Goal: Task Accomplishment & Management: Manage account settings

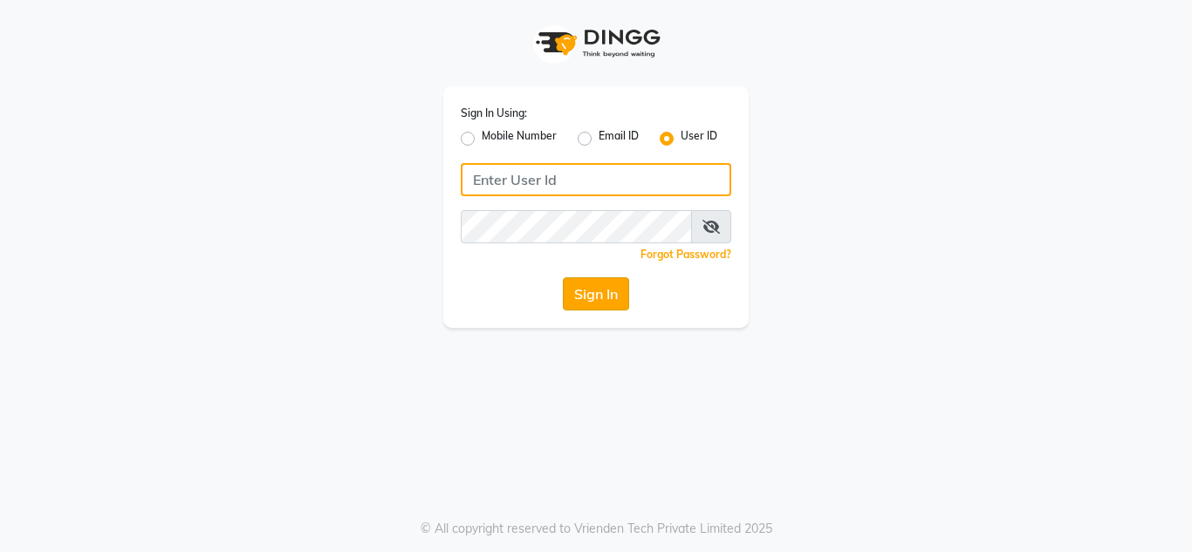
type input "umsalon"
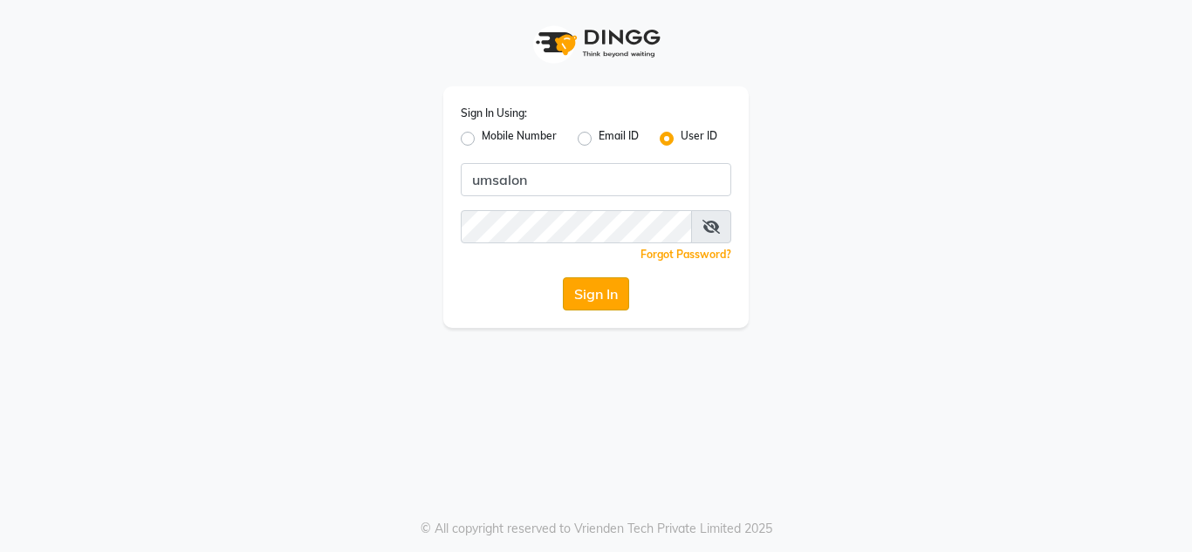
click at [585, 290] on button "Sign In" at bounding box center [596, 293] width 66 height 33
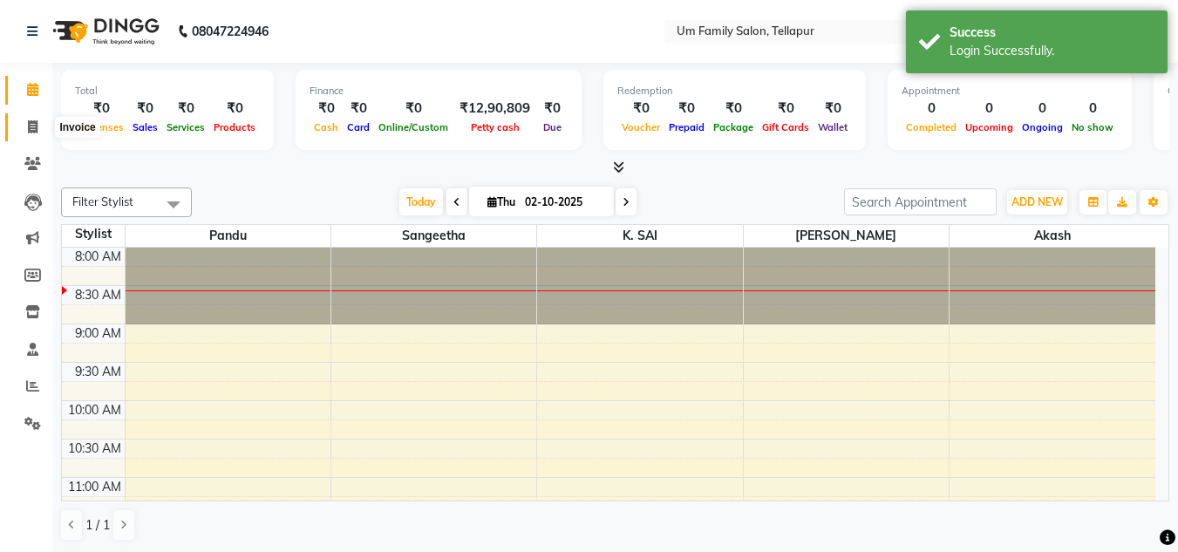
click at [33, 128] on icon at bounding box center [33, 126] width 10 height 13
select select "service"
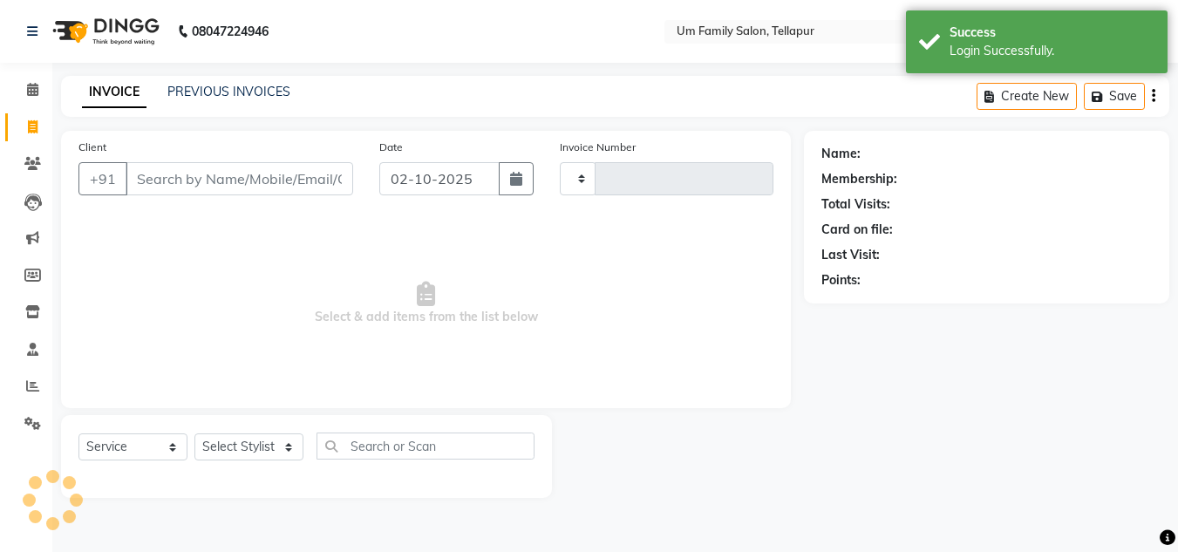
type input "0017"
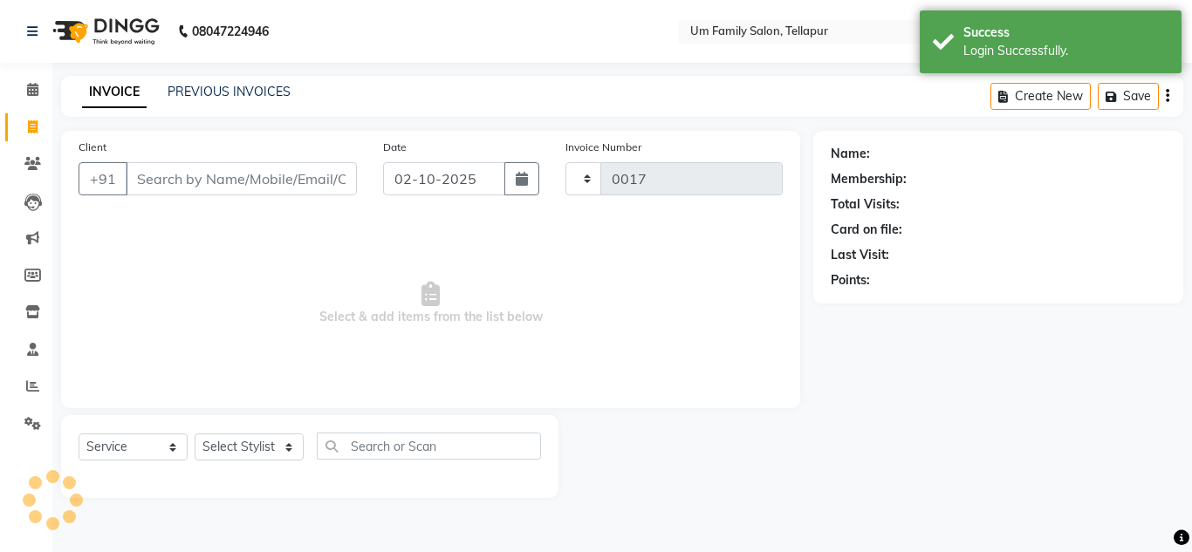
select select "5102"
click at [237, 96] on link "PREVIOUS INVOICES" at bounding box center [228, 92] width 123 height 16
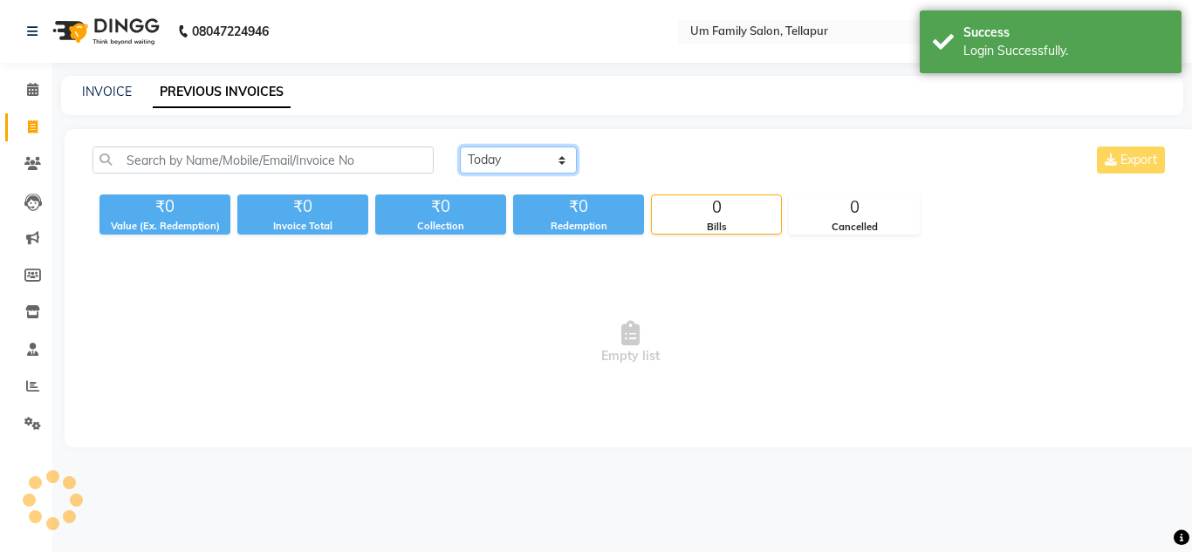
click at [518, 158] on select "[DATE] [DATE] Custom Range" at bounding box center [518, 160] width 117 height 27
select select "[DATE]"
click at [460, 147] on select "[DATE] [DATE] Custom Range" at bounding box center [518, 160] width 117 height 27
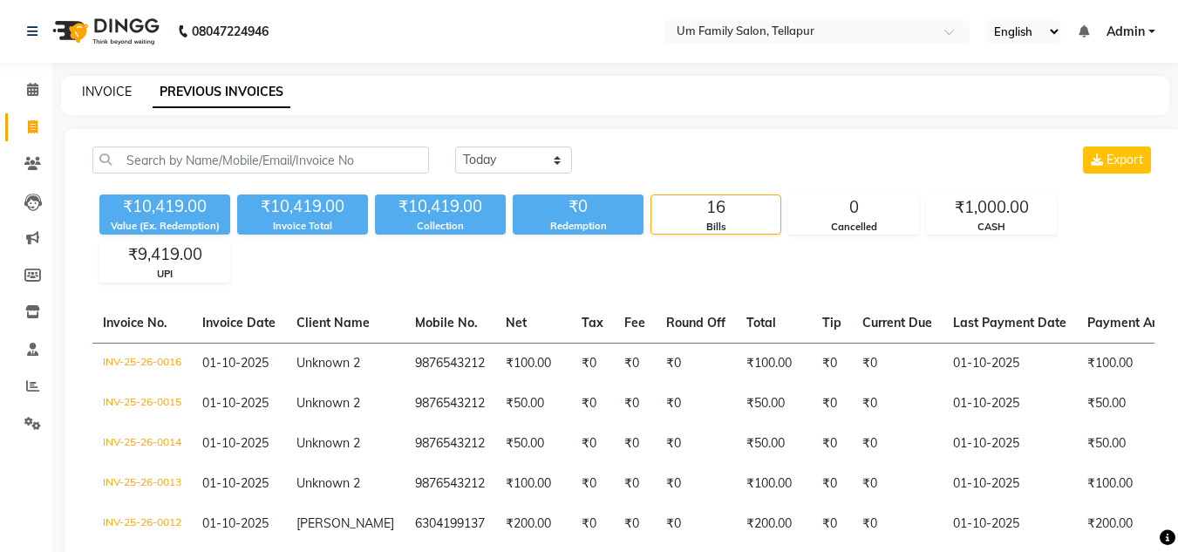
click at [109, 97] on link "INVOICE" at bounding box center [107, 92] width 50 height 16
select select "service"
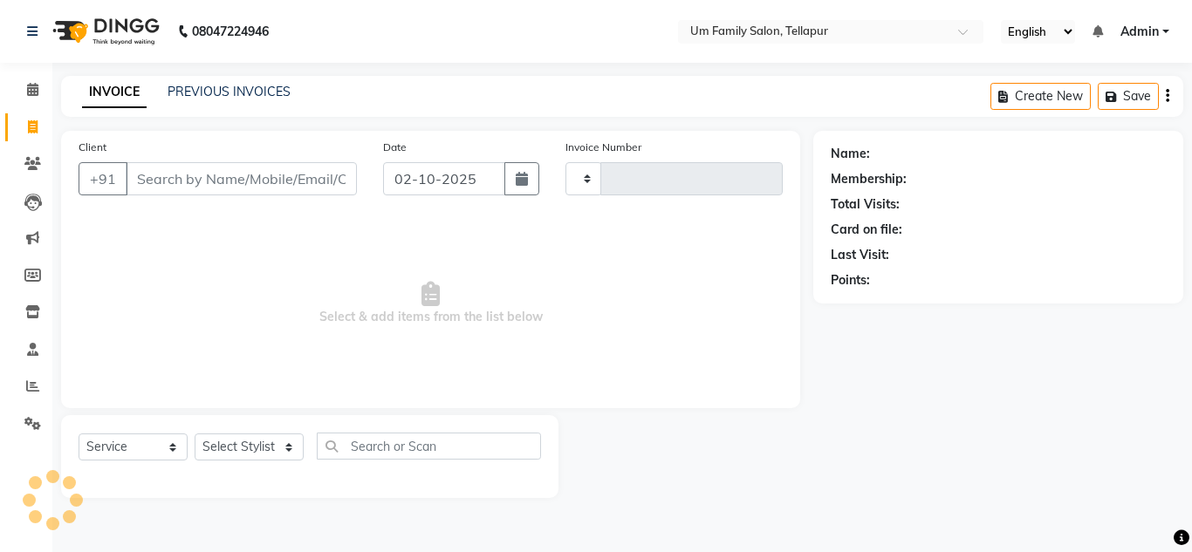
type input "0017"
select select "5102"
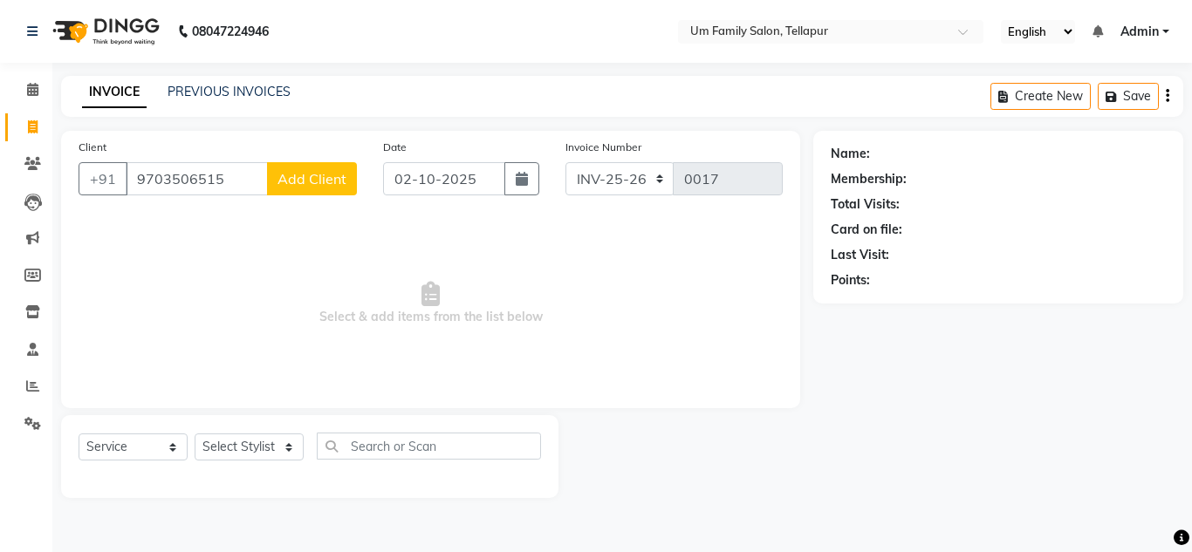
type input "9703506515"
click at [316, 185] on span "Add Client" at bounding box center [311, 178] width 69 height 17
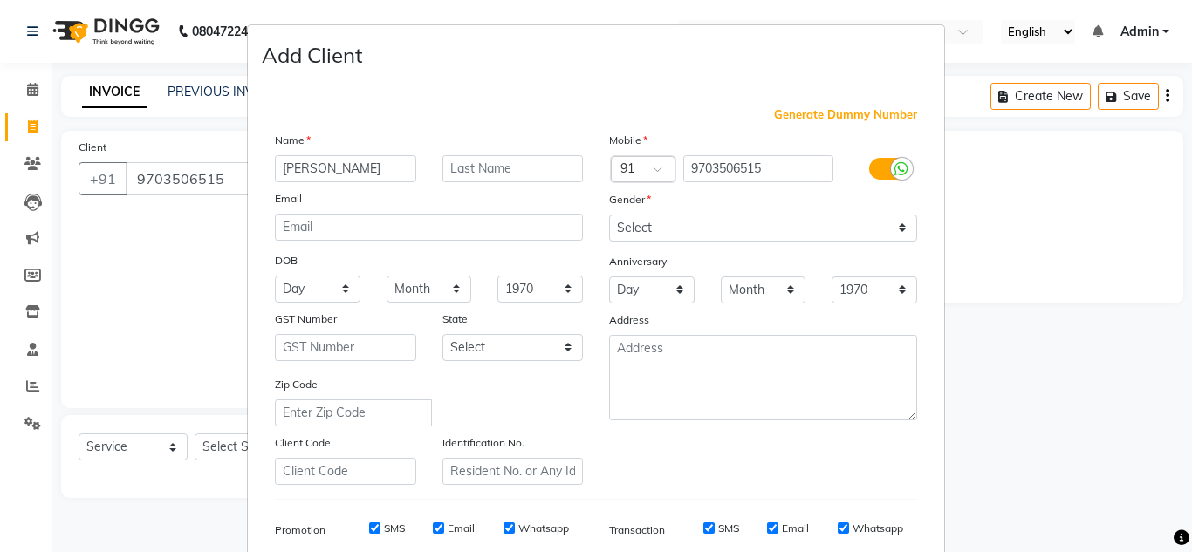
type input "[PERSON_NAME]"
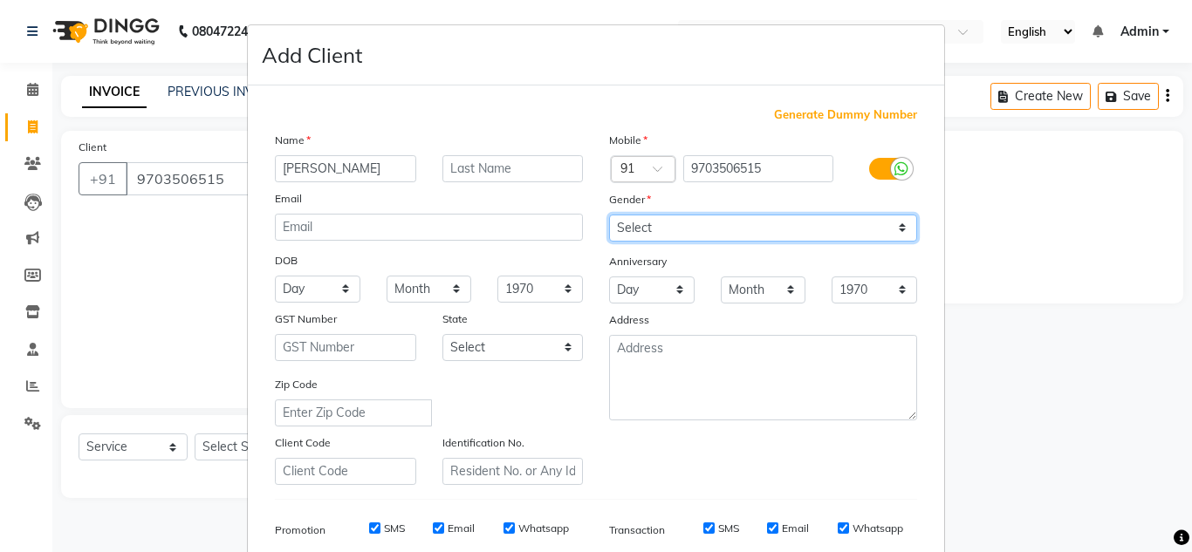
click at [748, 225] on select "Select [DEMOGRAPHIC_DATA] [DEMOGRAPHIC_DATA] Other Prefer Not To Say" at bounding box center [763, 228] width 308 height 27
select select "[DEMOGRAPHIC_DATA]"
click at [609, 215] on select "Select [DEMOGRAPHIC_DATA] [DEMOGRAPHIC_DATA] Other Prefer Not To Say" at bounding box center [763, 228] width 308 height 27
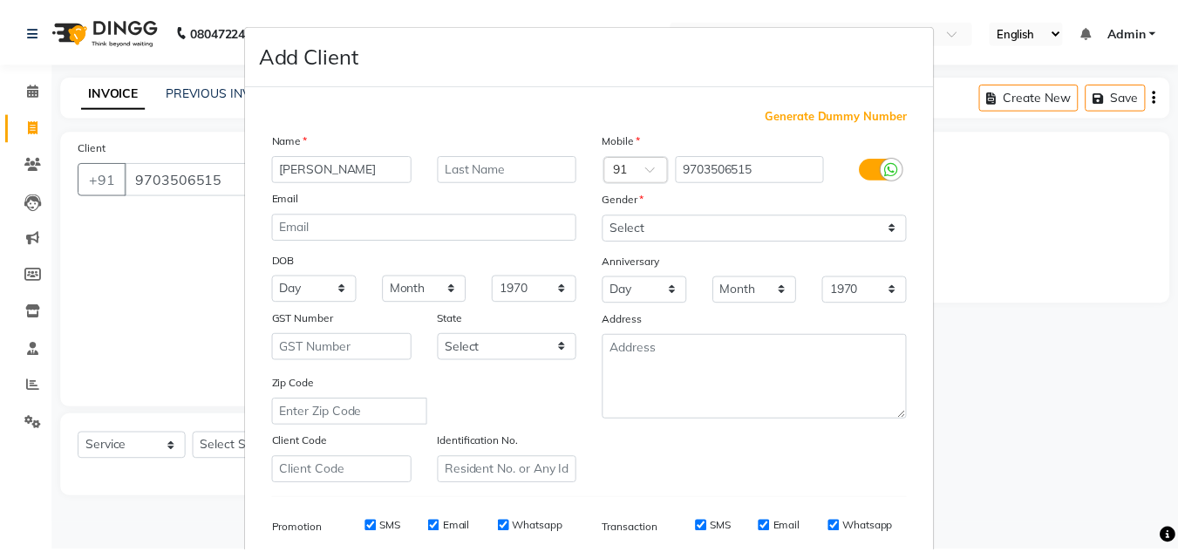
scroll to position [253, 0]
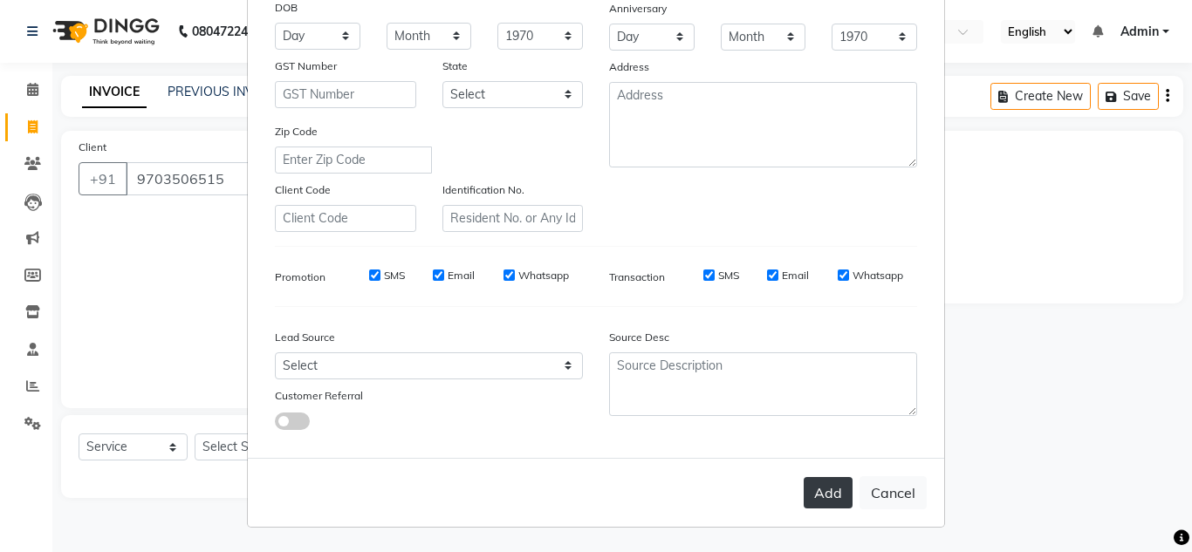
click at [815, 495] on button "Add" at bounding box center [827, 492] width 49 height 31
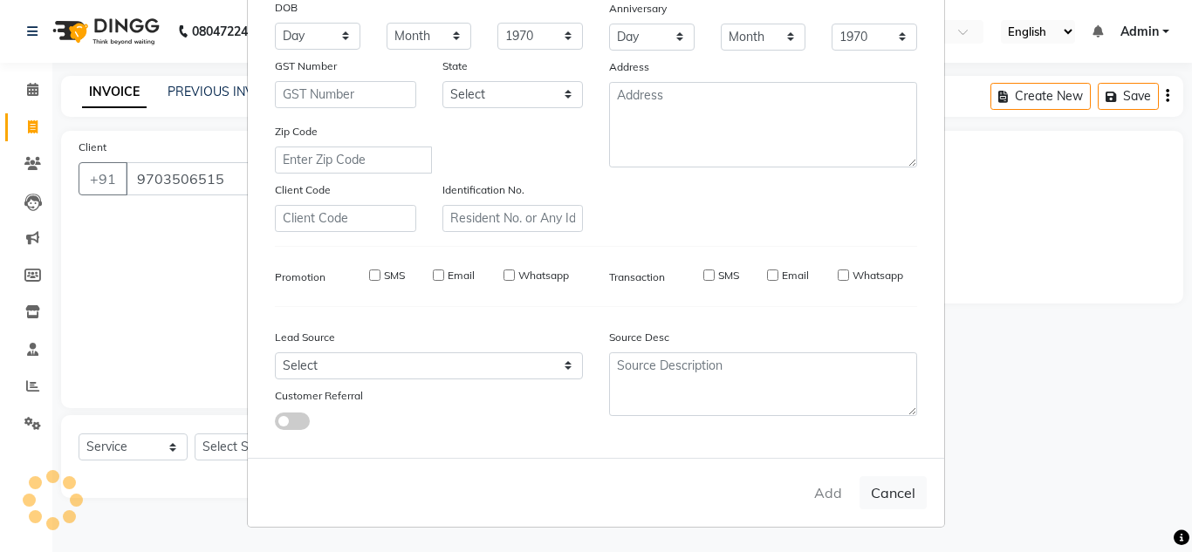
select select
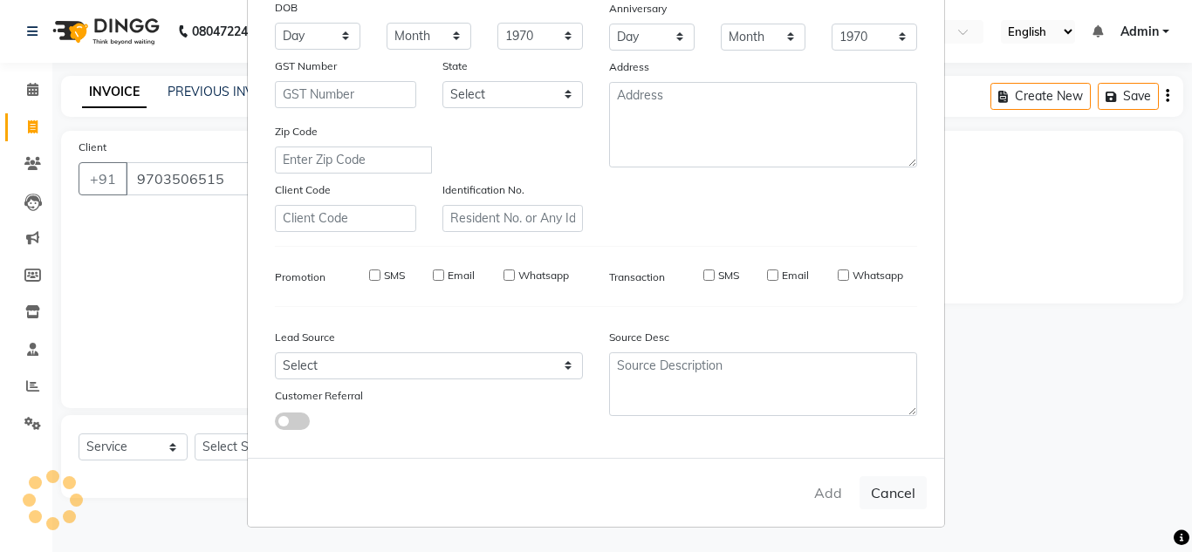
select select
checkbox input "false"
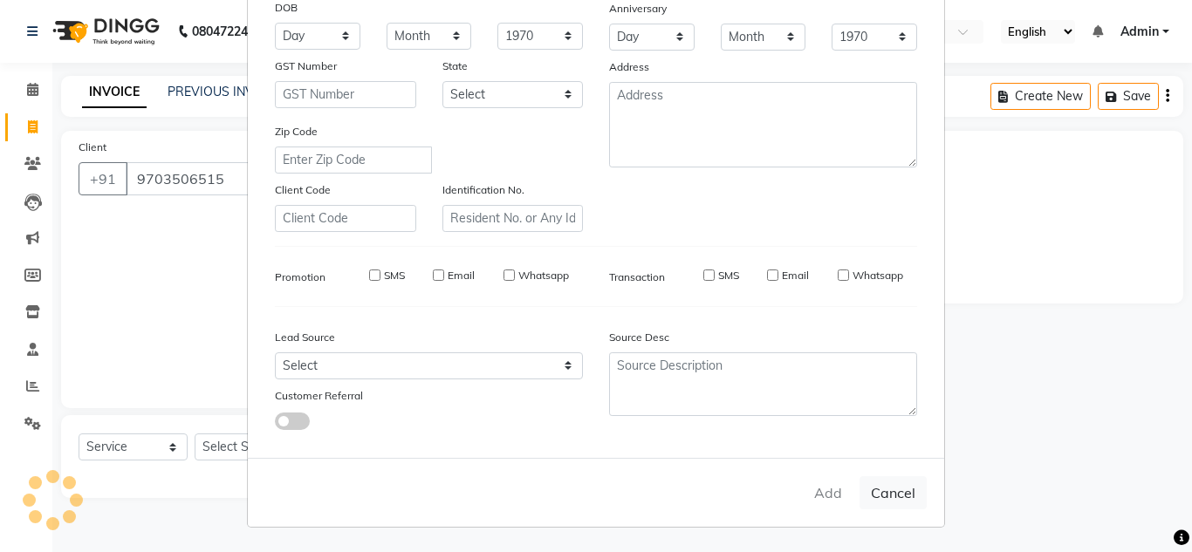
checkbox input "false"
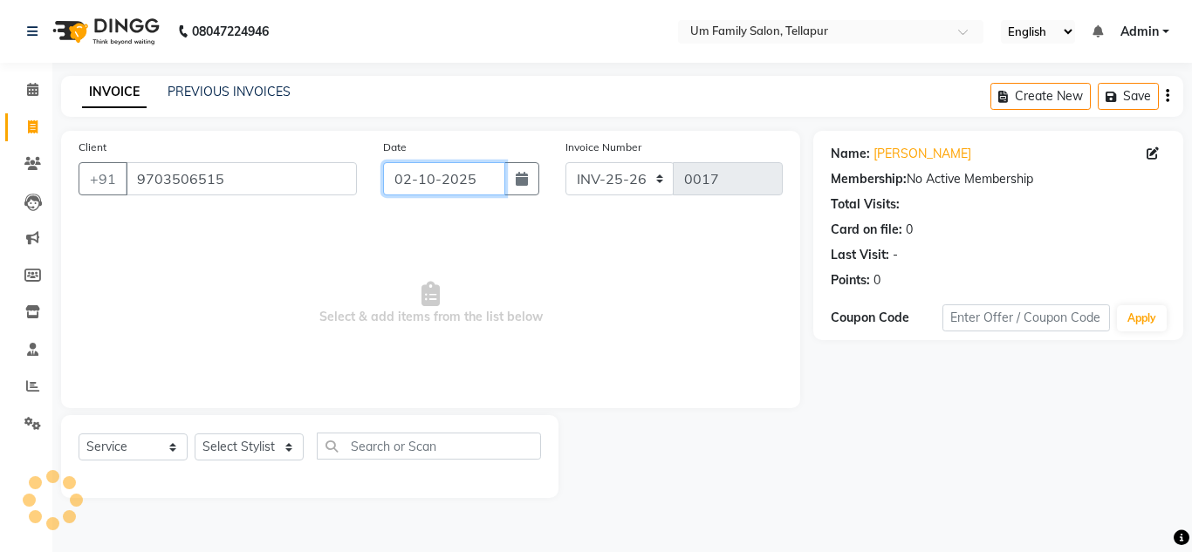
click at [404, 186] on input "02-10-2025" at bounding box center [444, 178] width 122 height 33
select select "10"
select select "2025"
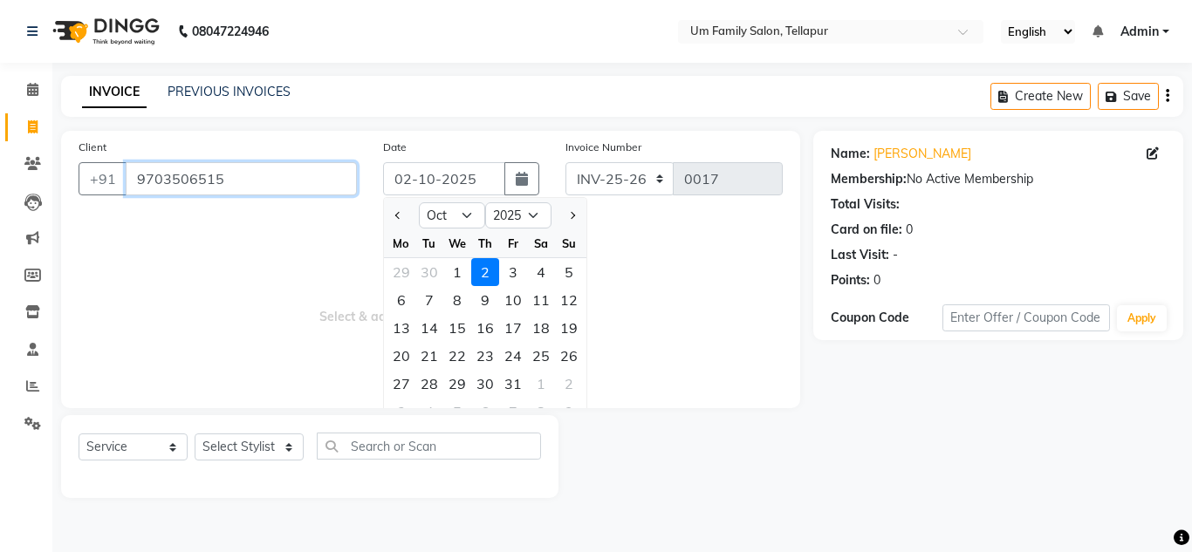
click at [321, 181] on input "9703506515" at bounding box center [241, 178] width 231 height 33
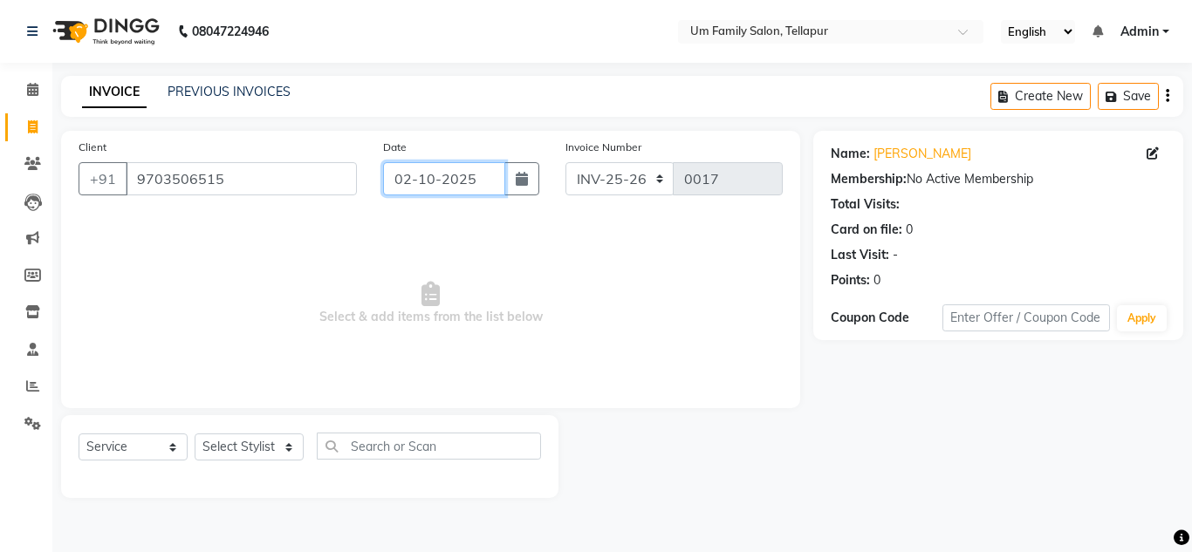
click at [413, 180] on input "02-10-2025" at bounding box center [444, 178] width 122 height 33
select select "10"
select select "2025"
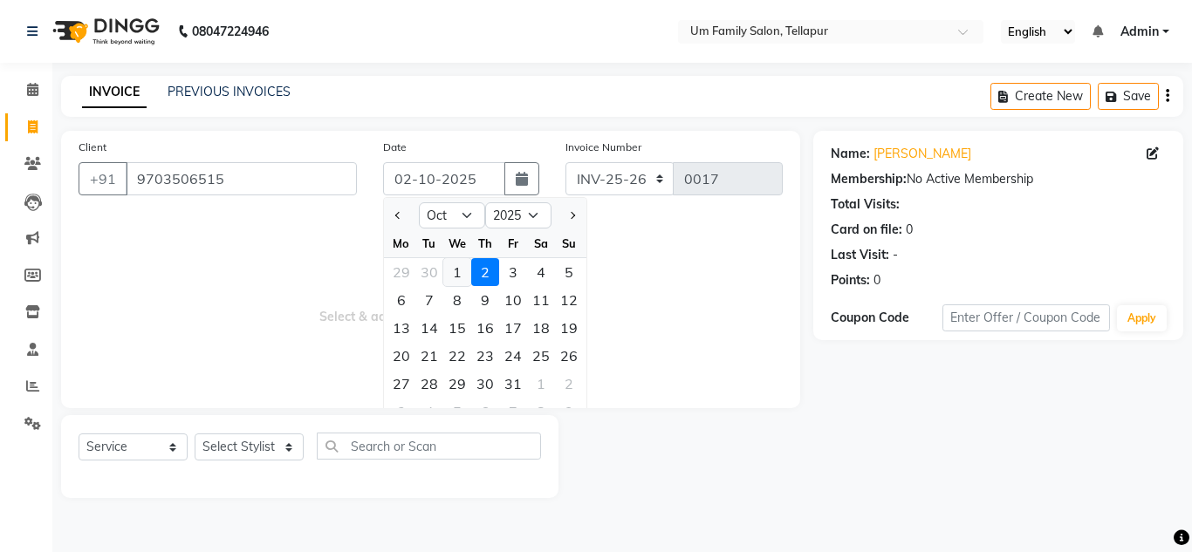
click at [454, 269] on div "1" at bounding box center [457, 272] width 28 height 28
type input "01-10-2025"
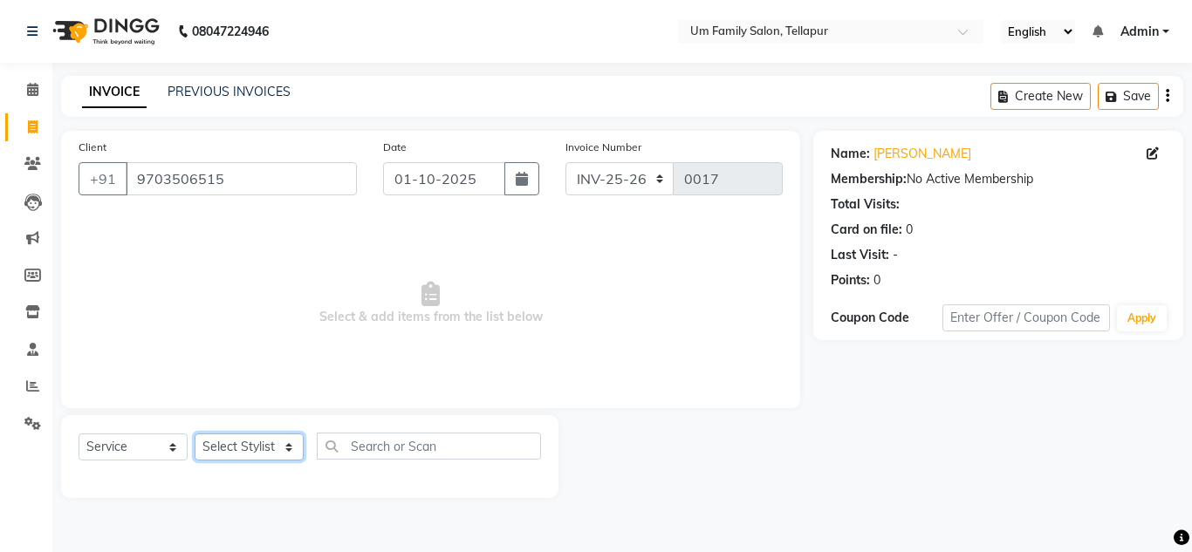
click at [278, 454] on select "Select Stylist Akash K. SAI pandu [PERSON_NAME]" at bounding box center [249, 447] width 109 height 27
select select "82738"
click at [195, 434] on select "Select Stylist Akash K. SAI pandu [PERSON_NAME]" at bounding box center [249, 447] width 109 height 27
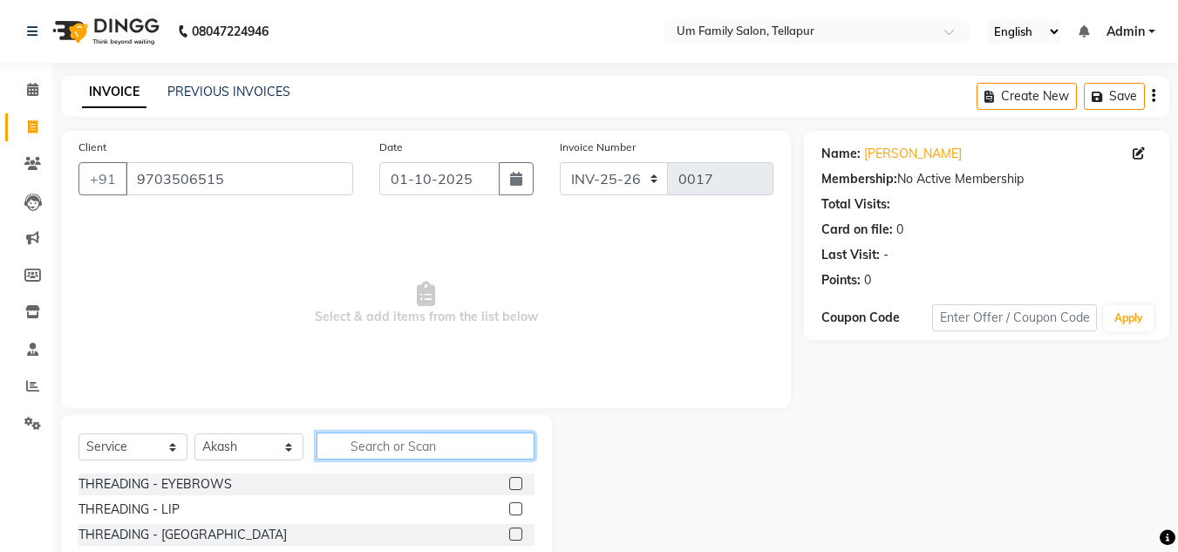
click at [391, 444] on input "text" at bounding box center [426, 446] width 218 height 27
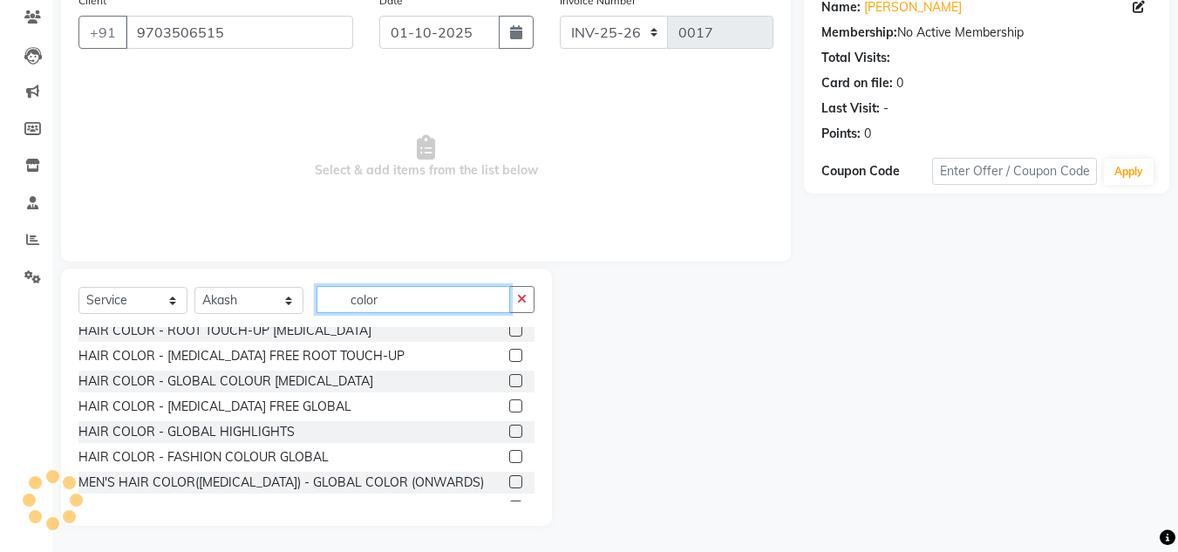
scroll to position [46, 0]
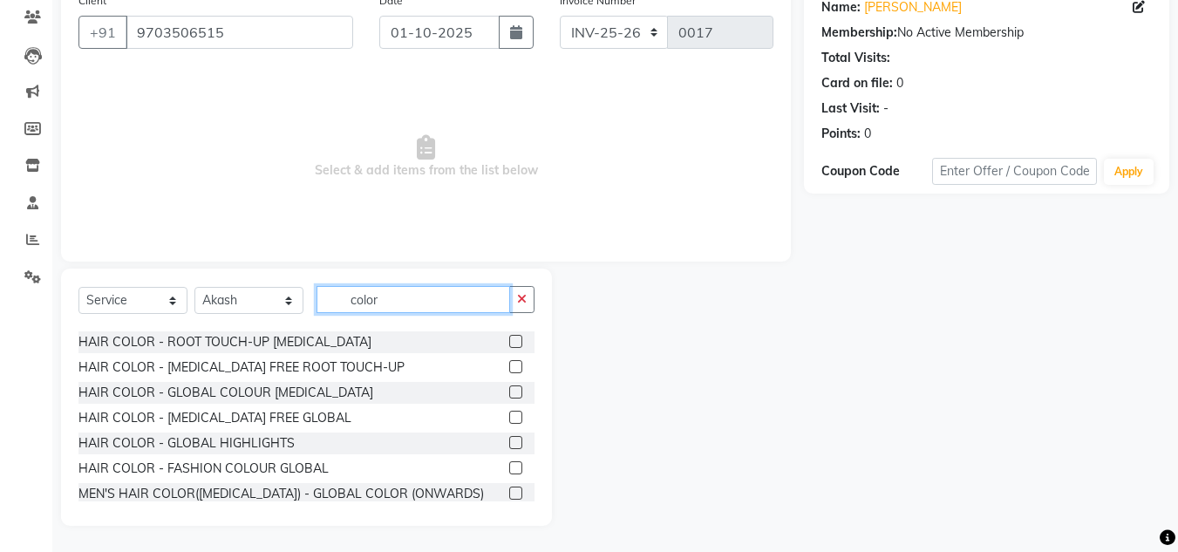
type input "color"
click at [509, 369] on label at bounding box center [515, 366] width 13 height 13
click at [509, 369] on input "checkbox" at bounding box center [514, 367] width 11 height 11
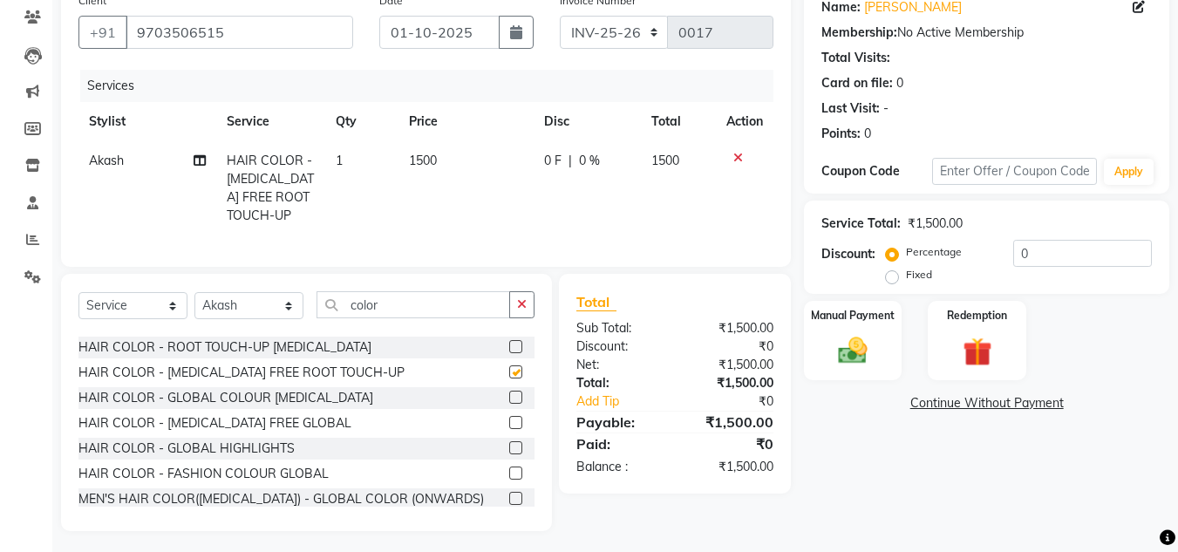
checkbox input "false"
click at [515, 318] on button "button" at bounding box center [521, 304] width 25 height 27
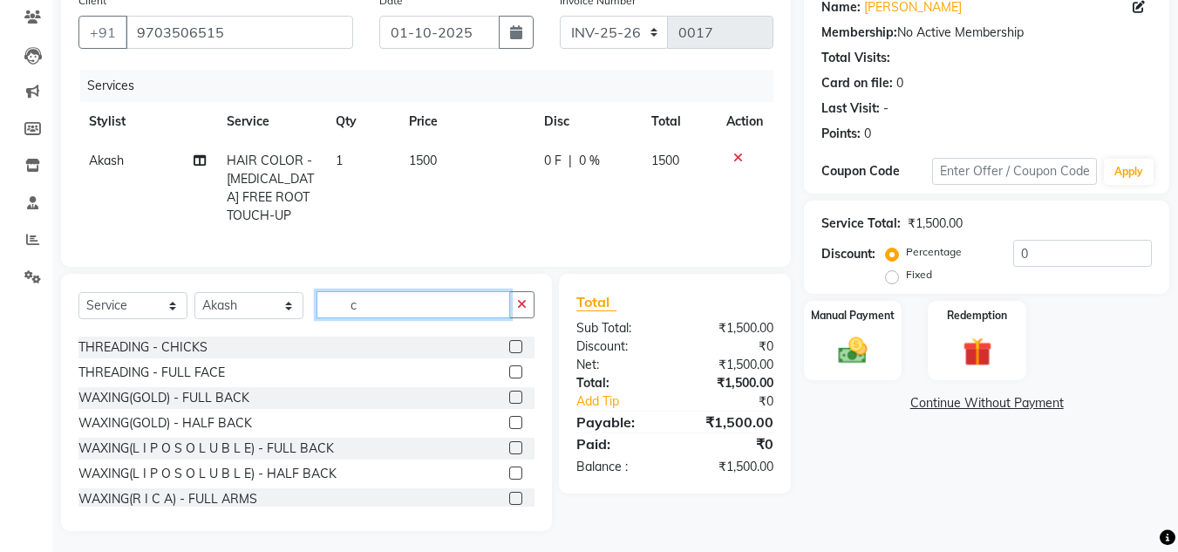
scroll to position [0, 0]
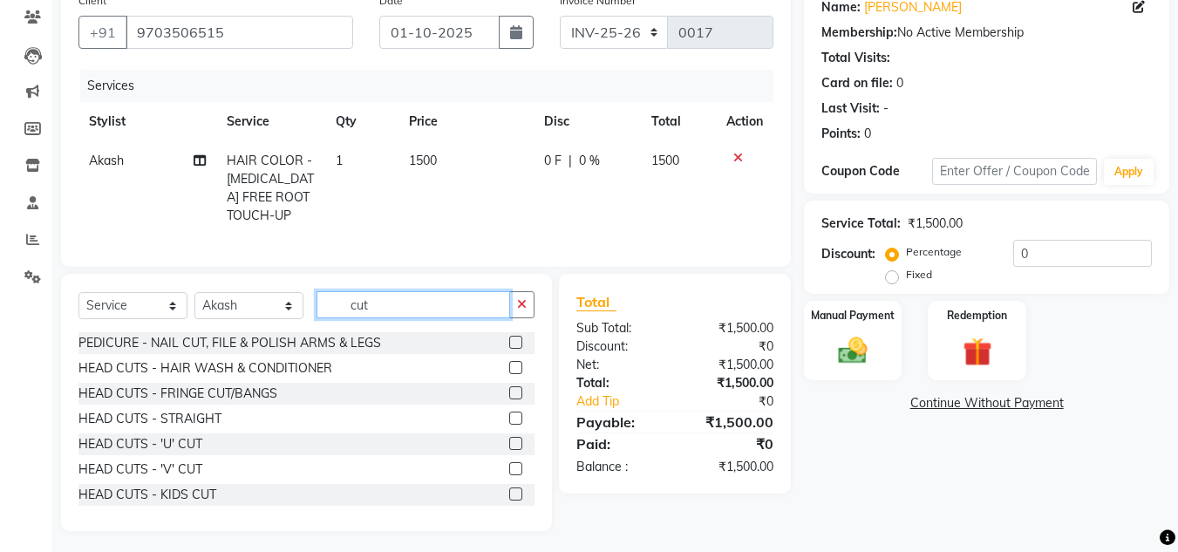
type input "cut"
click at [509, 450] on label at bounding box center [515, 443] width 13 height 13
click at [509, 450] on input "checkbox" at bounding box center [514, 444] width 11 height 11
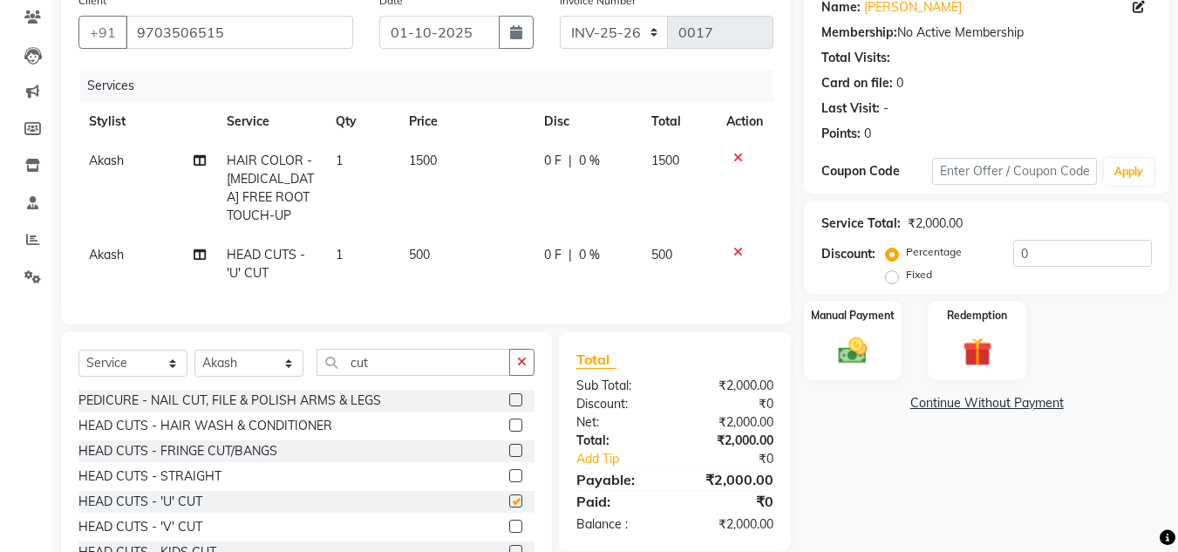
checkbox input "false"
click at [255, 377] on select "Select Stylist Akash K. SAI pandu [PERSON_NAME]" at bounding box center [249, 363] width 109 height 27
select select "50956"
click at [195, 363] on select "Select Stylist Akash K. SAI pandu [PERSON_NAME]" at bounding box center [249, 363] width 109 height 27
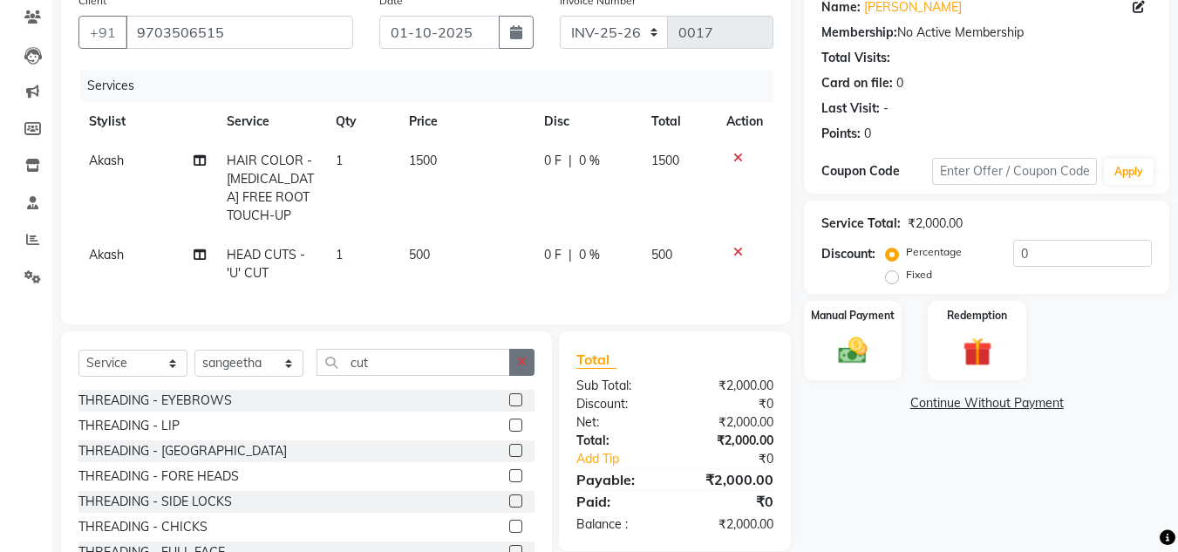
click at [521, 368] on icon "button" at bounding box center [522, 362] width 10 height 12
click at [443, 376] on input "text" at bounding box center [426, 362] width 218 height 27
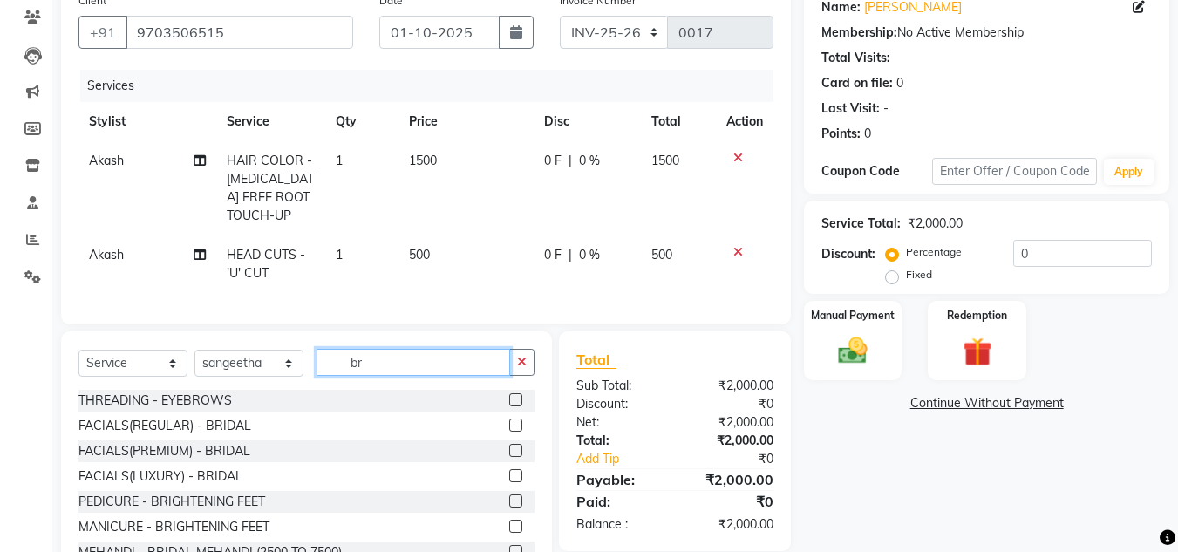
drag, startPoint x: 443, startPoint y: 379, endPoint x: 265, endPoint y: 445, distance: 189.6
click at [265, 445] on div "Select Service Product Membership Package Voucher Prepaid Gift Card Select Styl…" at bounding box center [306, 459] width 491 height 257
click at [401, 376] on input "br" at bounding box center [414, 362] width 194 height 27
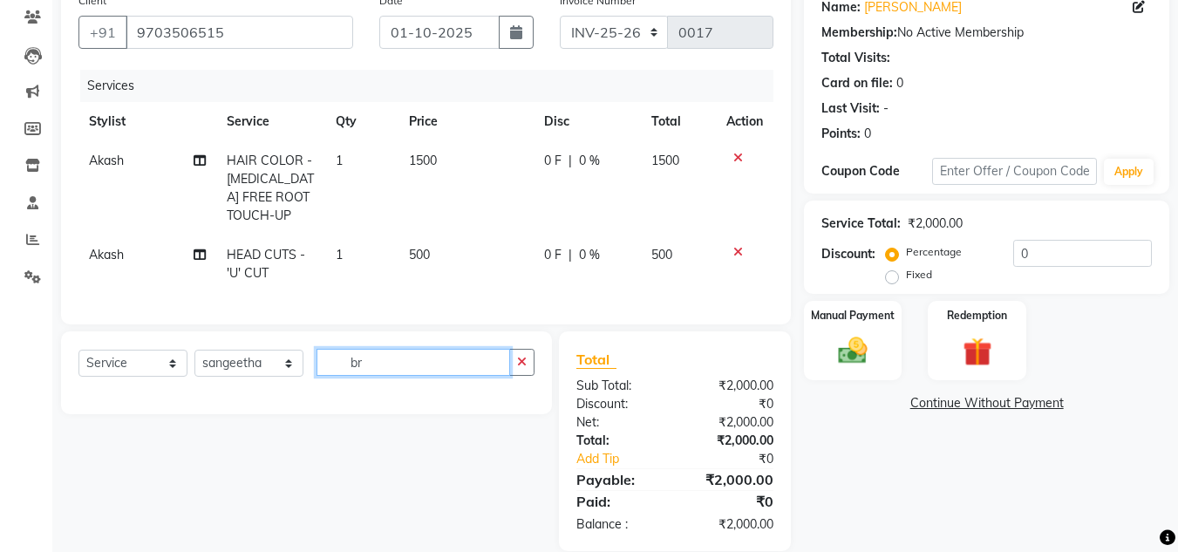
type input "b"
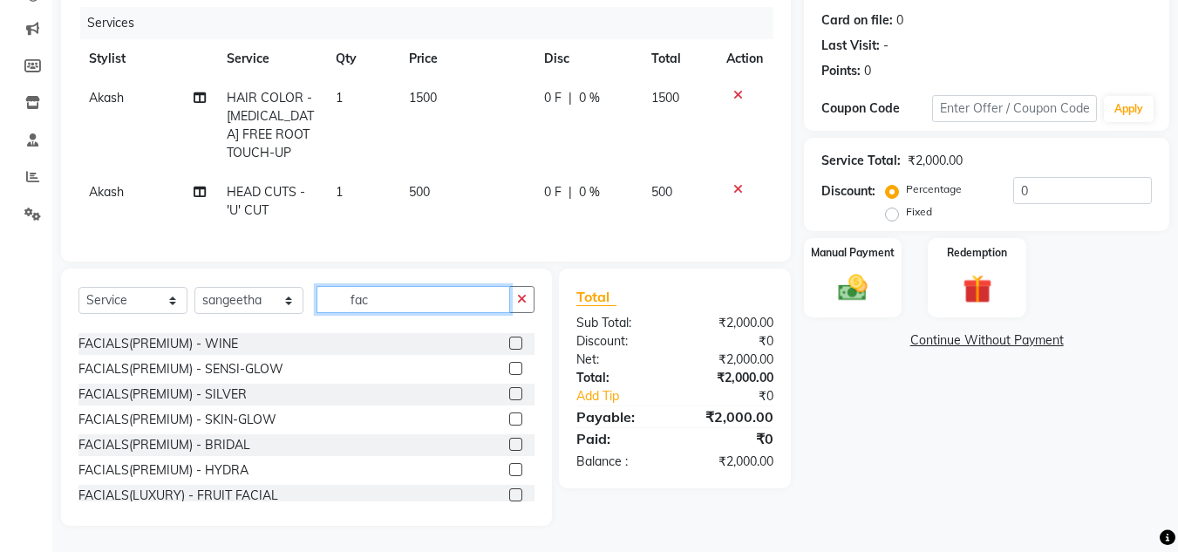
scroll to position [686, 0]
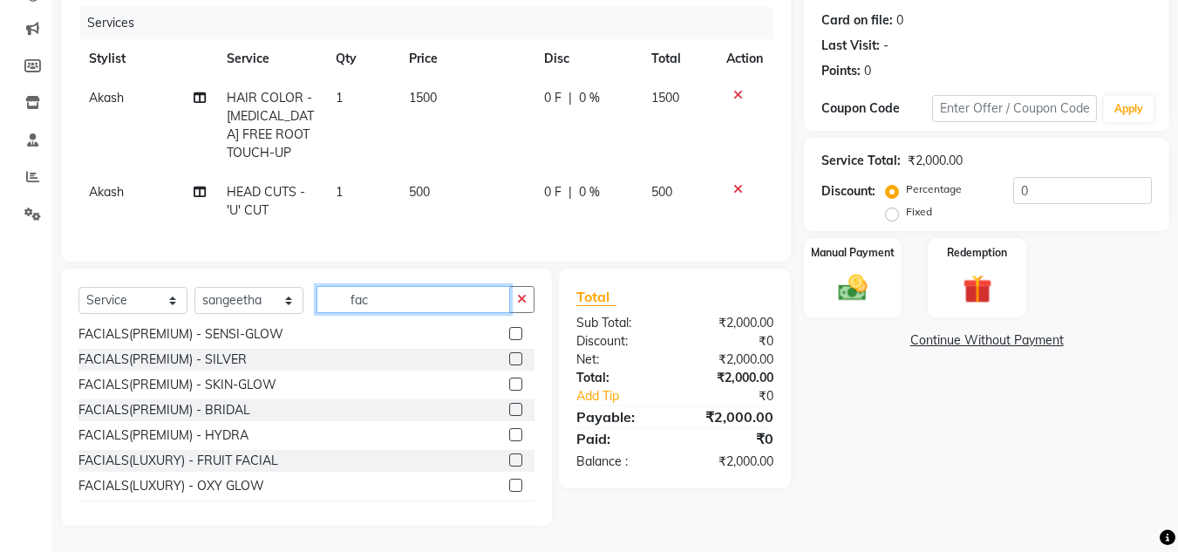
type input "fac"
click at [509, 406] on label at bounding box center [515, 409] width 13 height 13
click at [509, 406] on input "checkbox" at bounding box center [514, 410] width 11 height 11
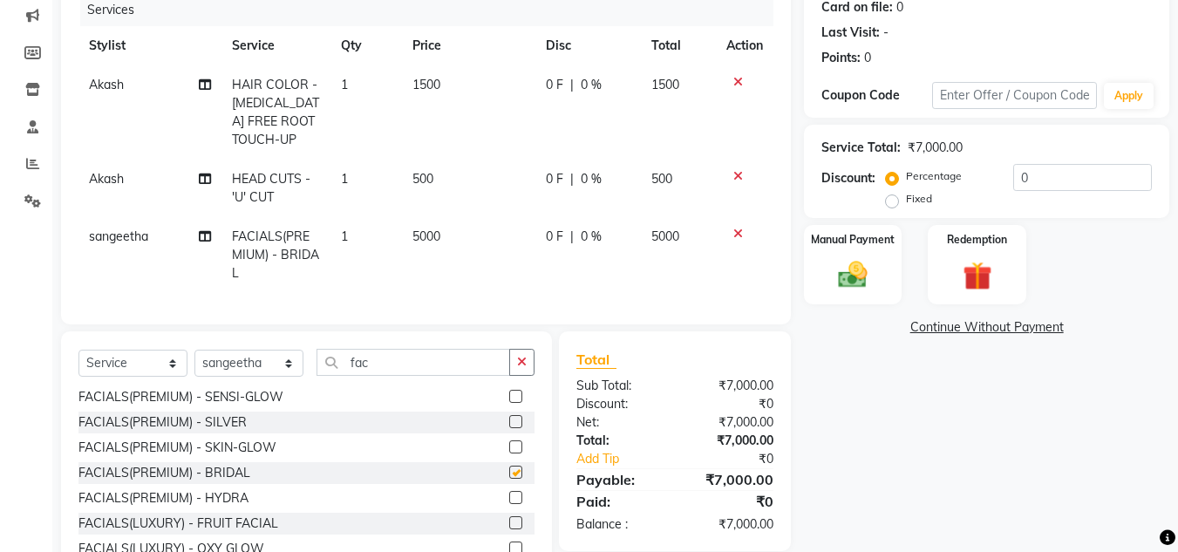
checkbox input "false"
click at [598, 232] on span "0 %" at bounding box center [591, 237] width 21 height 18
select select "50956"
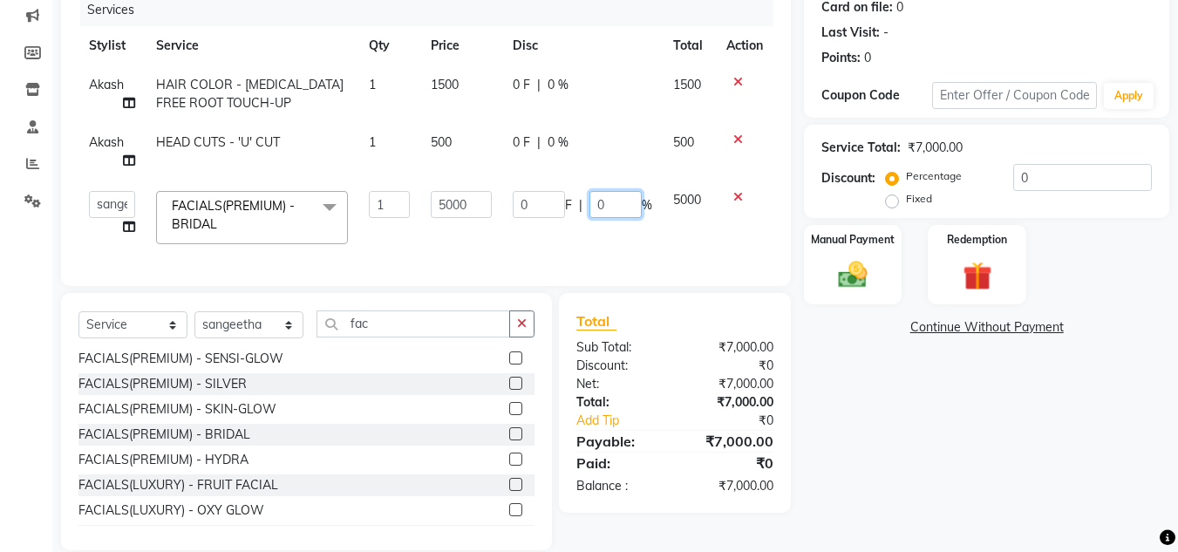
click at [605, 204] on input "0" at bounding box center [616, 204] width 52 height 27
type input "10"
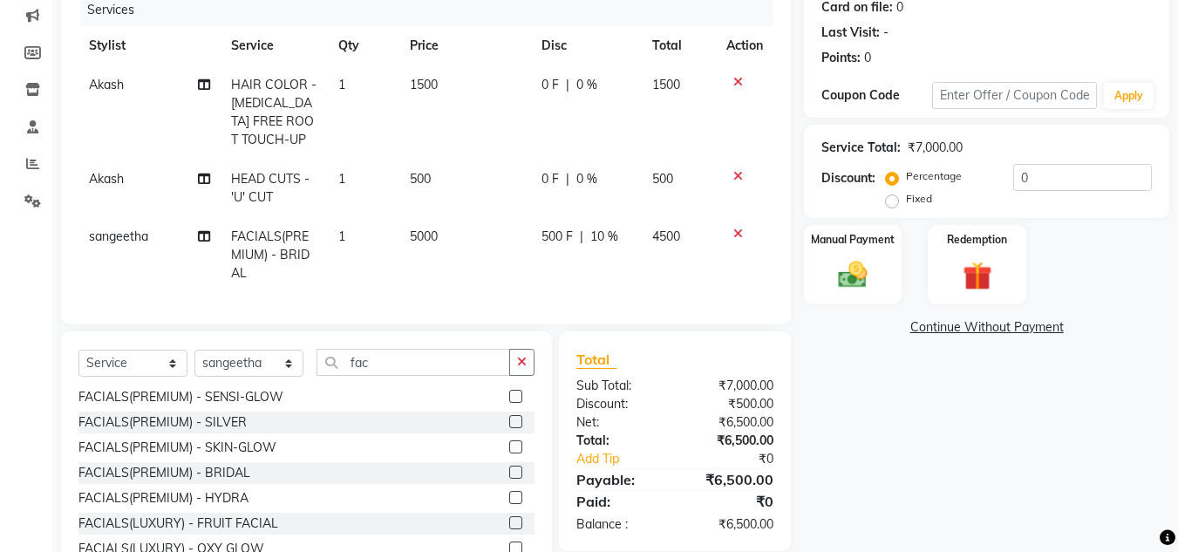
click at [908, 403] on div "Name: [PERSON_NAME] Membership: No Active Membership Total Visits: Card on file…" at bounding box center [993, 248] width 379 height 680
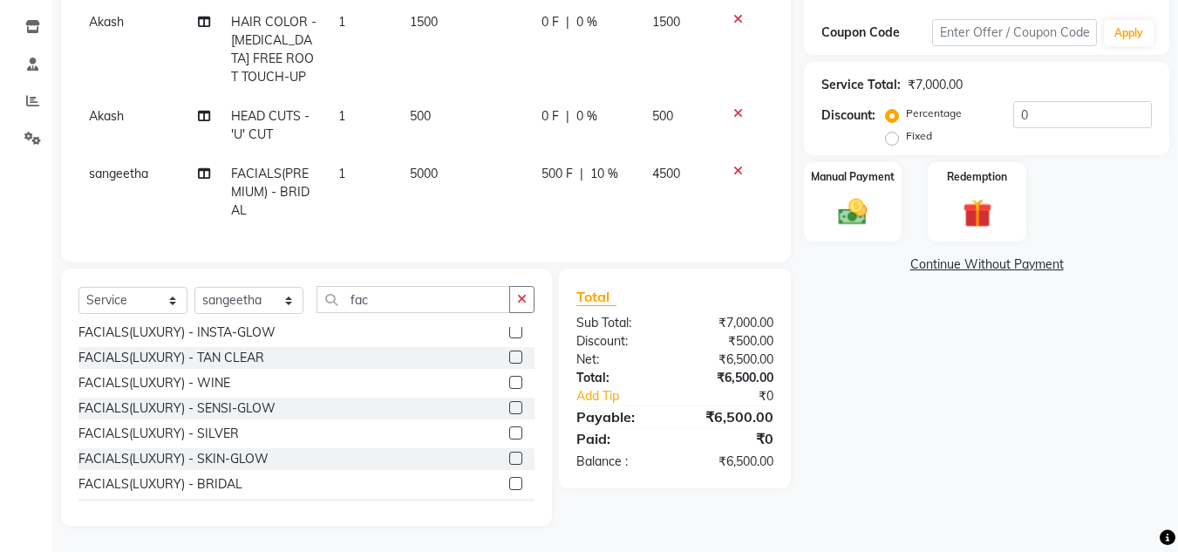
scroll to position [1090, 0]
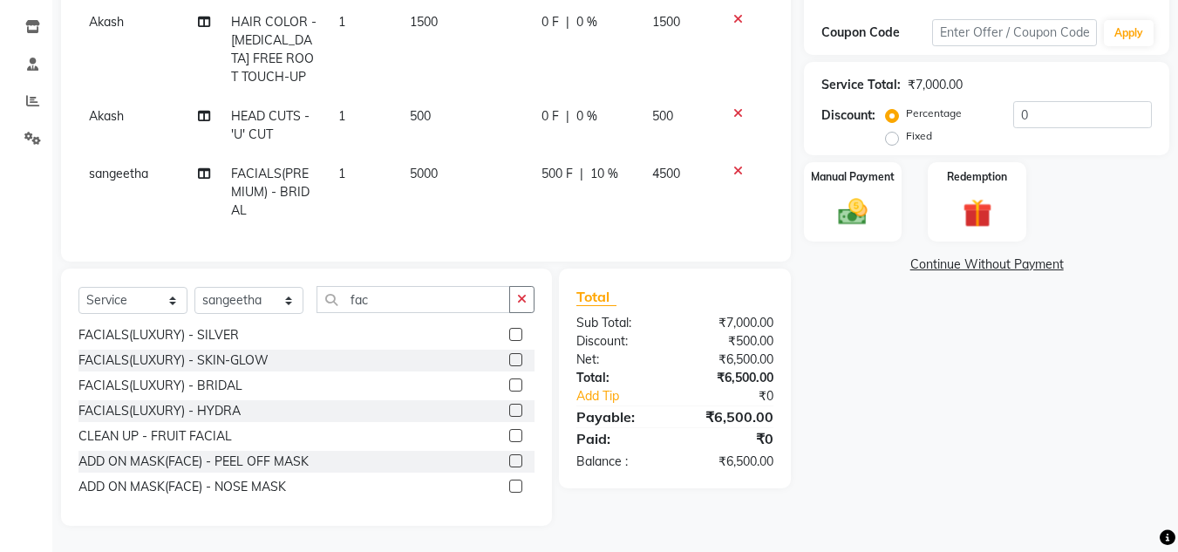
click at [739, 165] on icon at bounding box center [739, 171] width 10 height 12
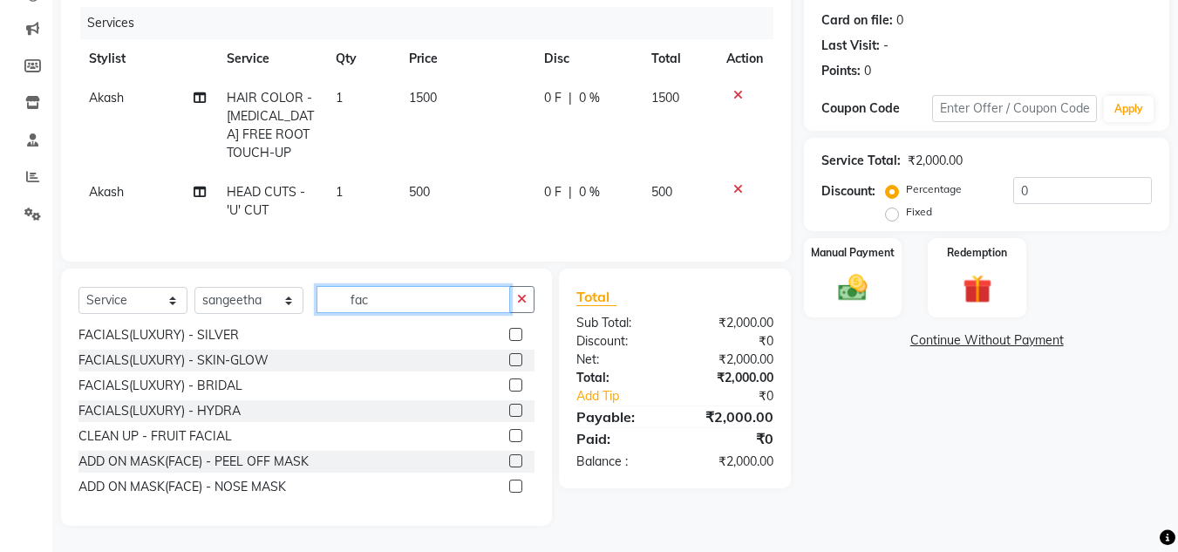
click at [403, 302] on input "fac" at bounding box center [414, 299] width 194 height 27
type input "f"
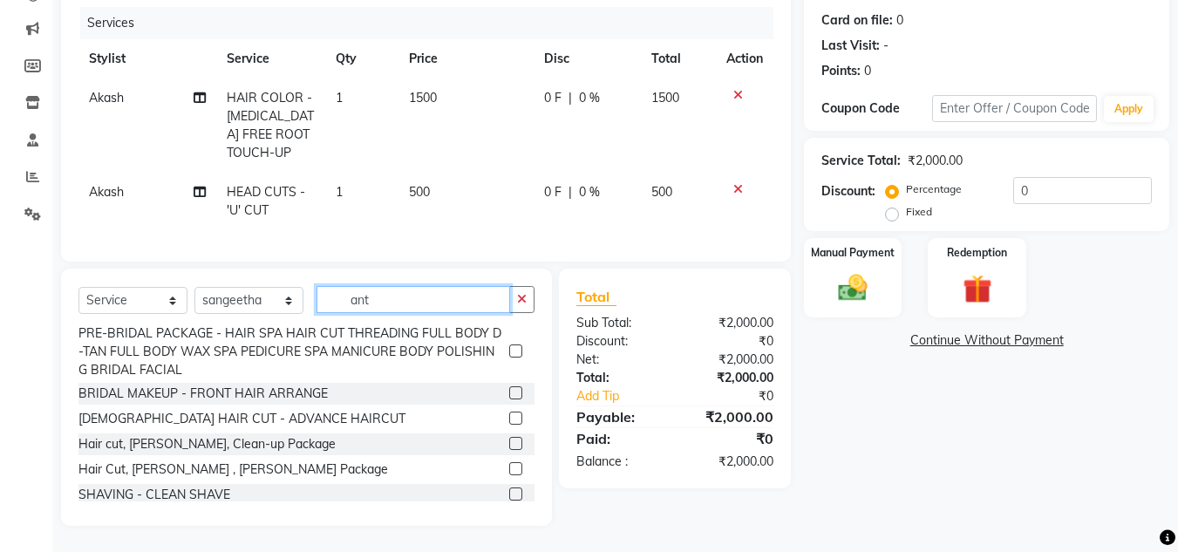
scroll to position [119, 0]
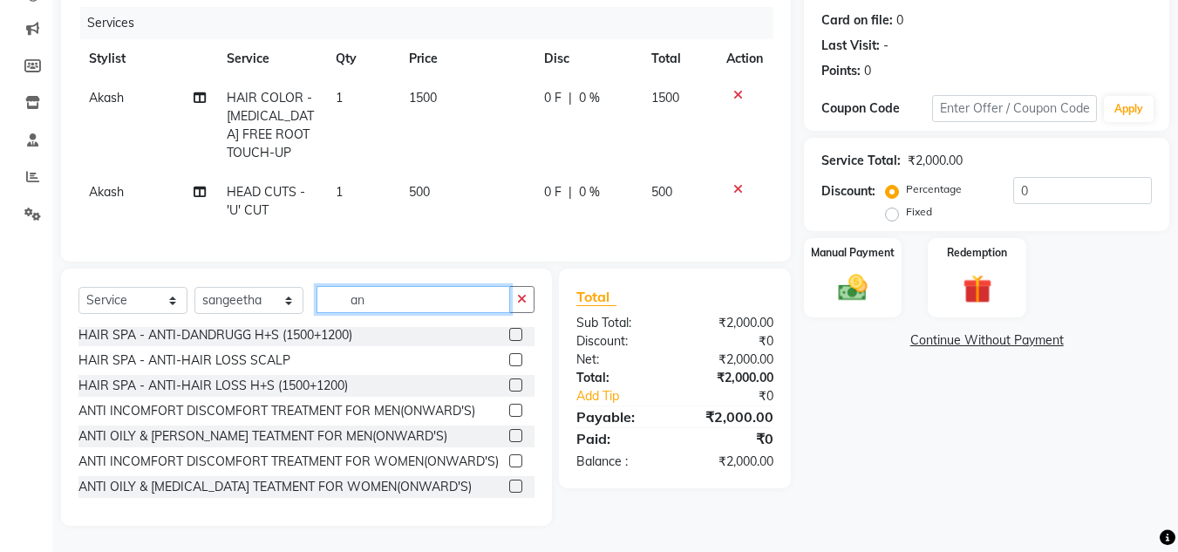
type input "a"
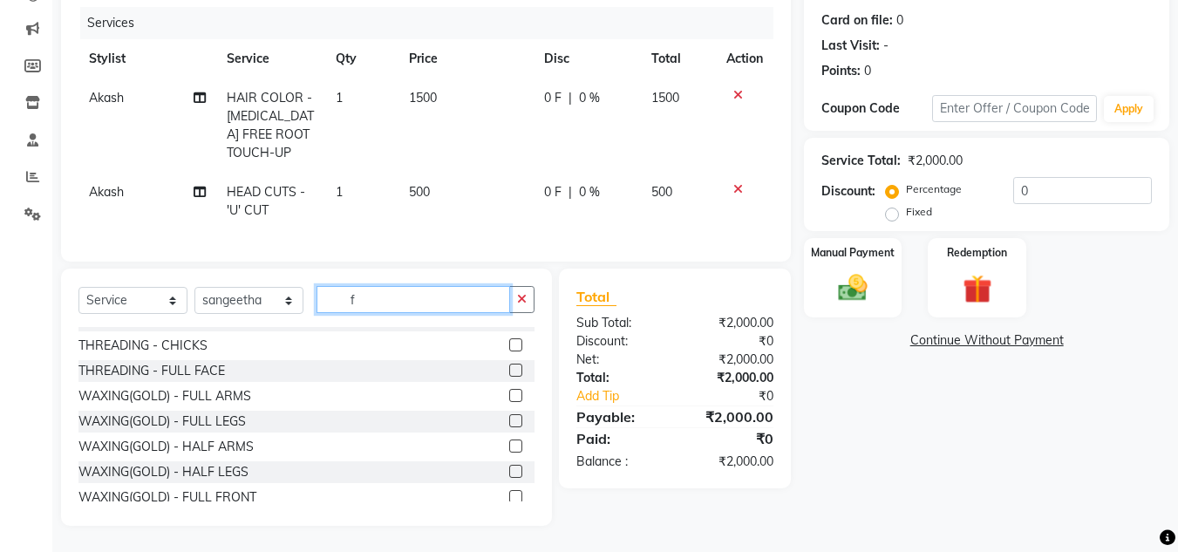
scroll to position [0, 0]
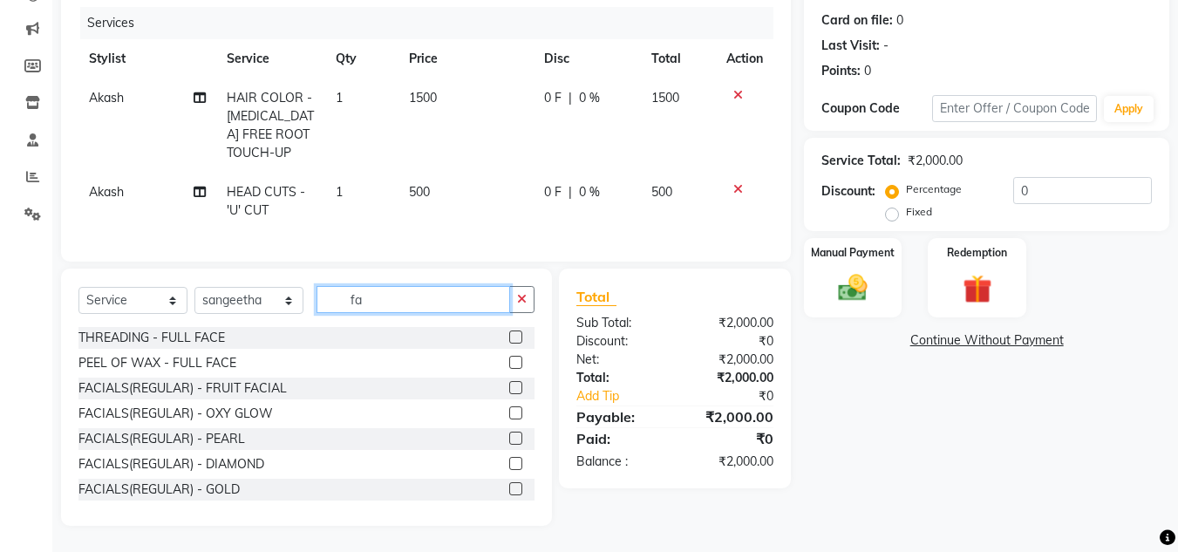
type input "fac"
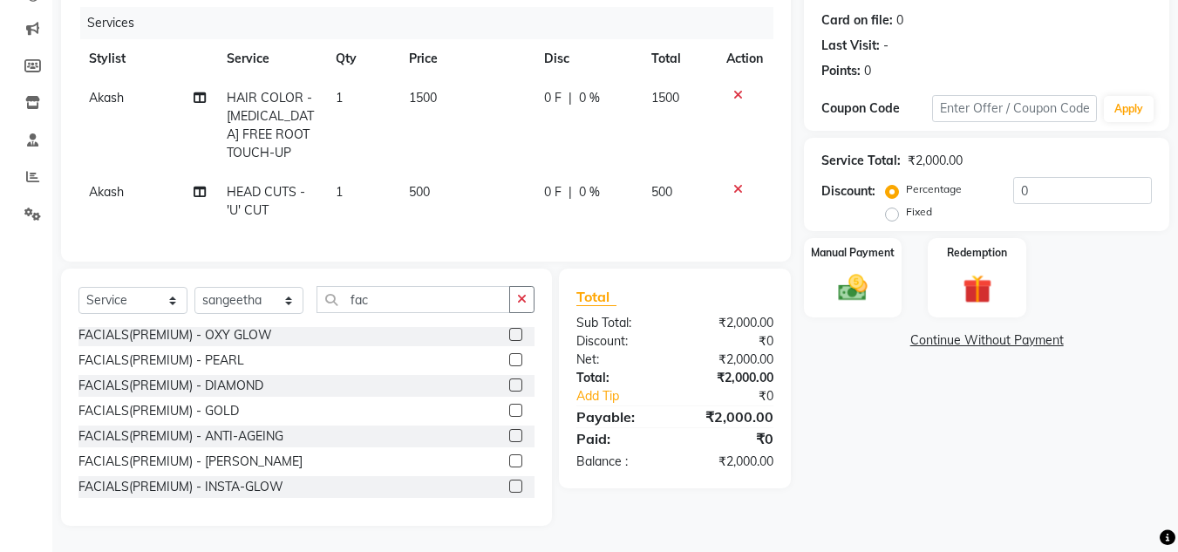
click at [509, 440] on label at bounding box center [515, 435] width 13 height 13
click at [509, 440] on input "checkbox" at bounding box center [514, 436] width 11 height 11
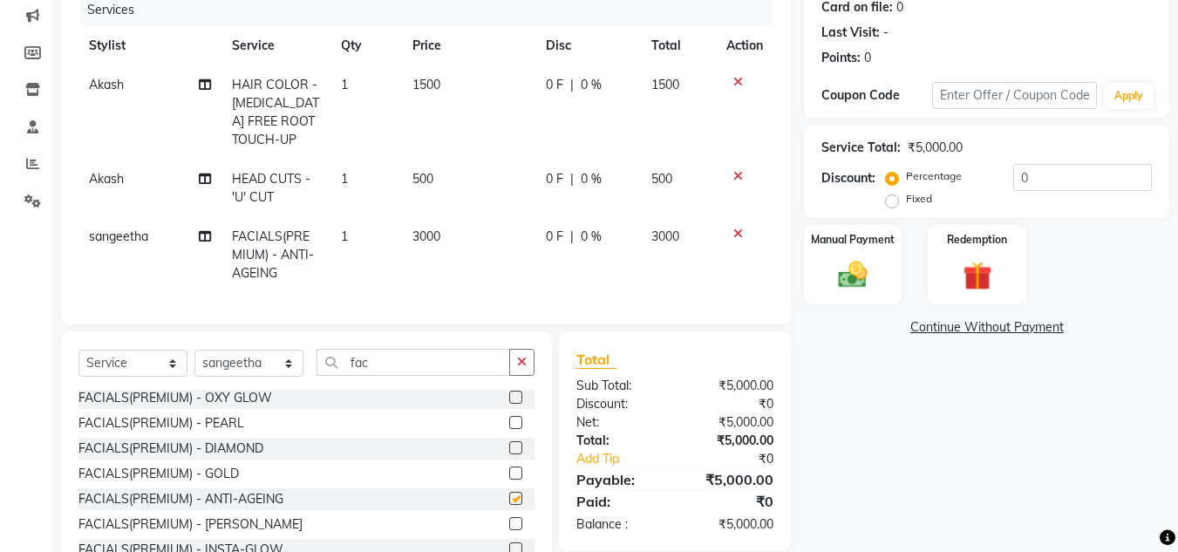
checkbox input "false"
click at [591, 242] on span "0 %" at bounding box center [591, 237] width 21 height 18
select select "50956"
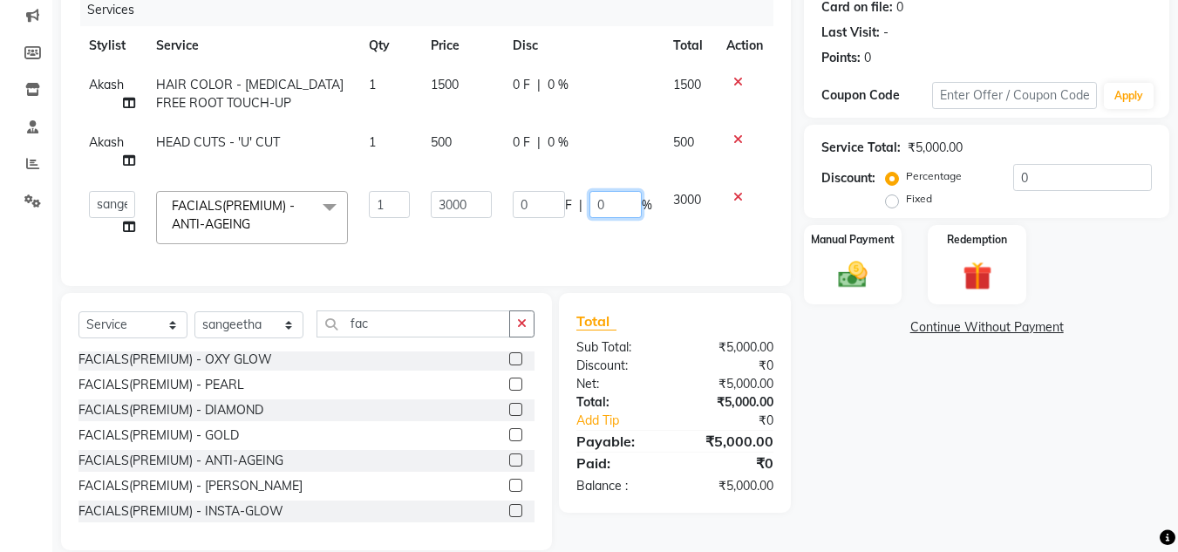
click at [611, 207] on input "0" at bounding box center [616, 204] width 52 height 27
type input "10"
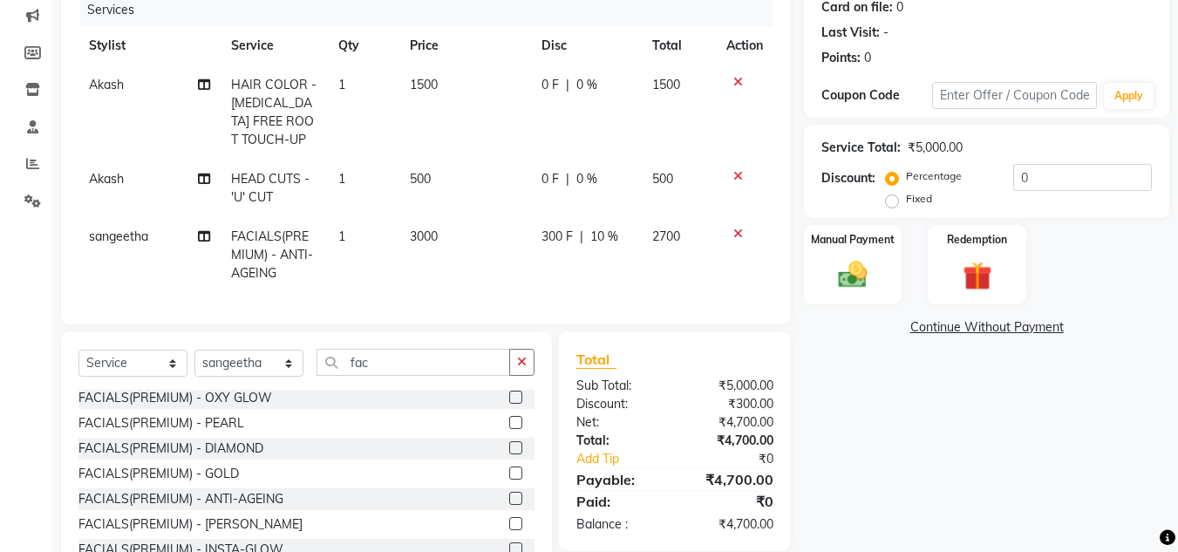
click at [907, 423] on div "Name: [PERSON_NAME] Membership: No Active Membership Total Visits: Card on file…" at bounding box center [993, 248] width 379 height 680
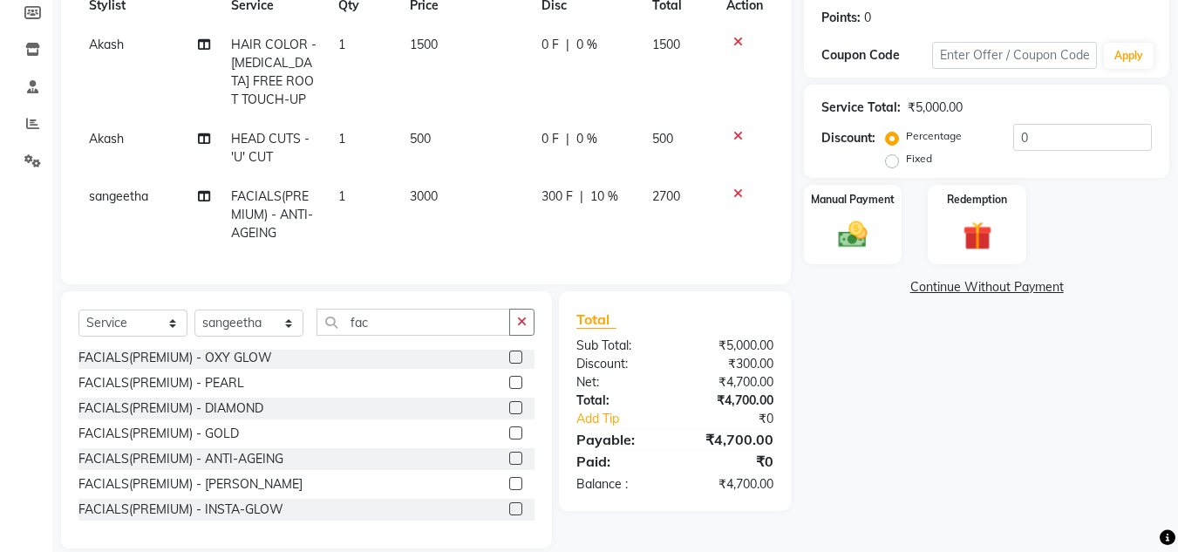
scroll to position [298, 0]
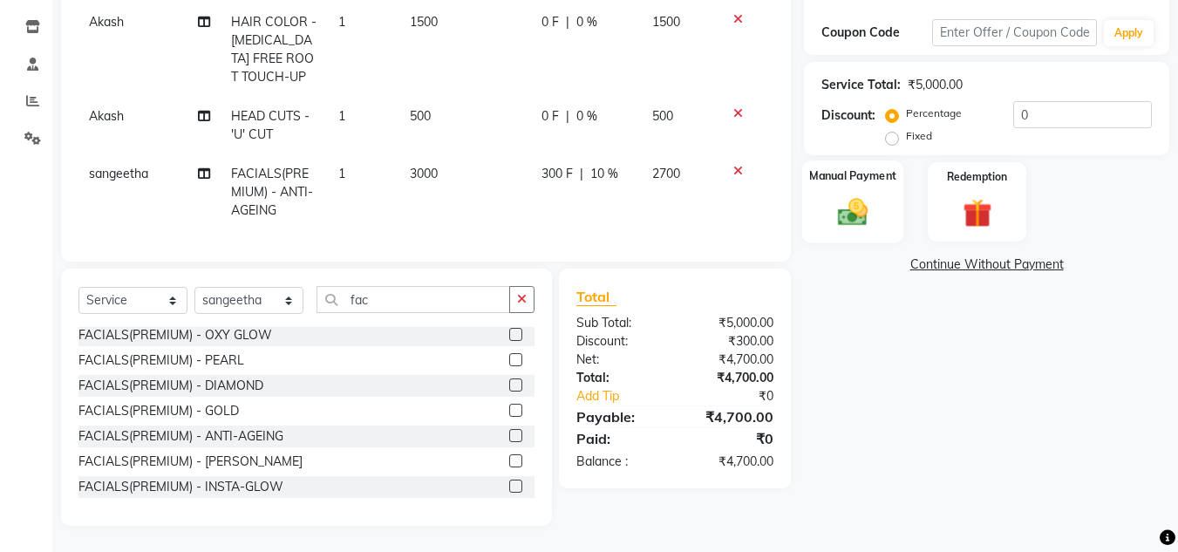
click at [857, 201] on img at bounding box center [853, 212] width 49 height 35
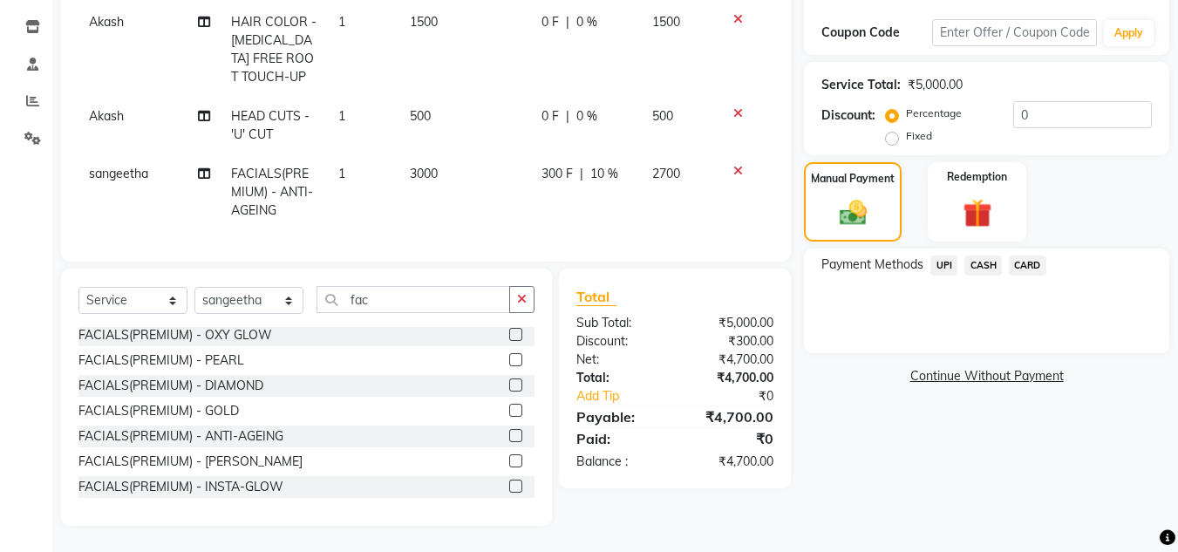
click at [944, 256] on span "UPI" at bounding box center [944, 266] width 27 height 20
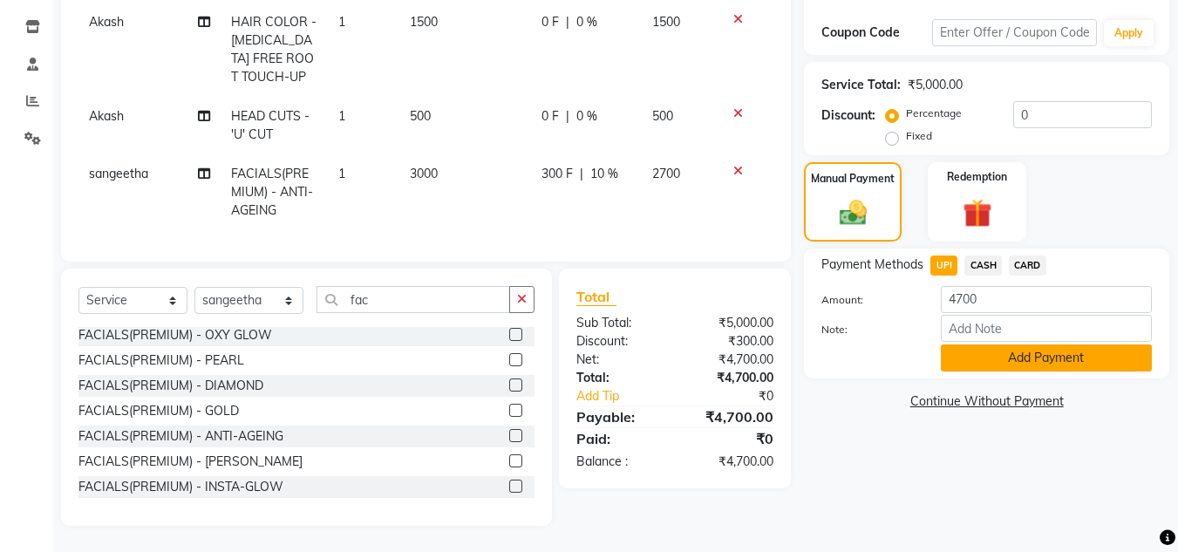
click at [1041, 345] on button "Add Payment" at bounding box center [1046, 358] width 211 height 27
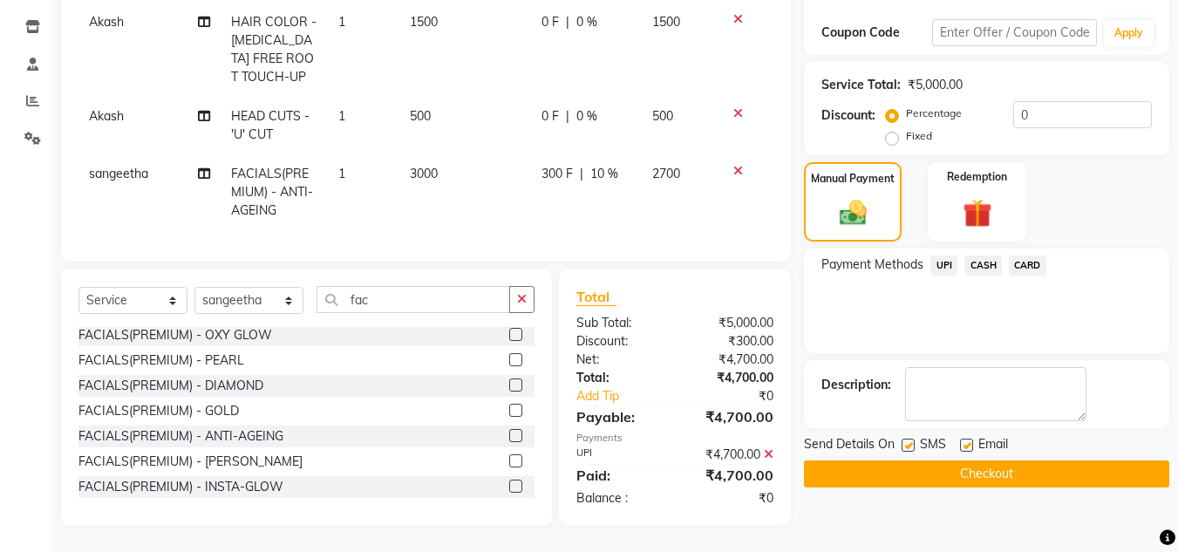
click at [1013, 461] on button "Checkout" at bounding box center [986, 474] width 365 height 27
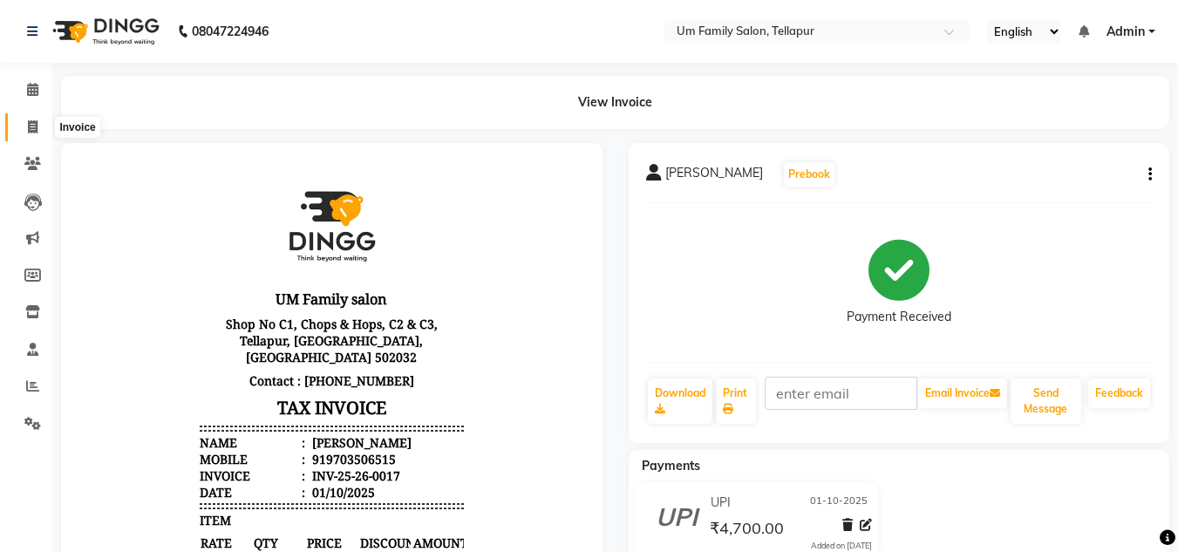
click at [33, 120] on icon at bounding box center [33, 126] width 10 height 13
select select "service"
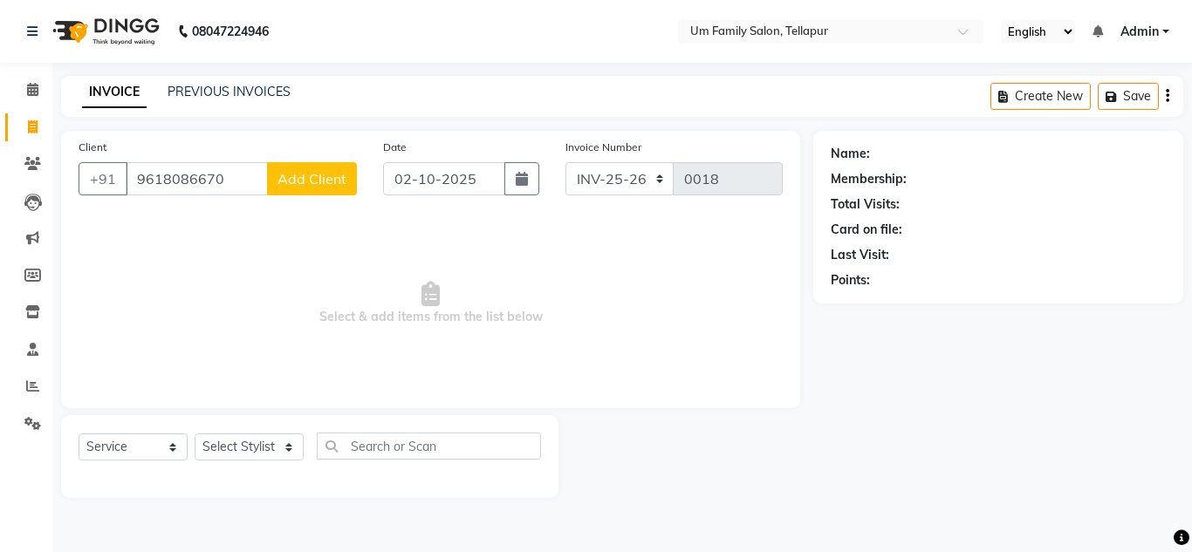
type input "9618086670"
click at [322, 180] on span "Add Client" at bounding box center [311, 178] width 69 height 17
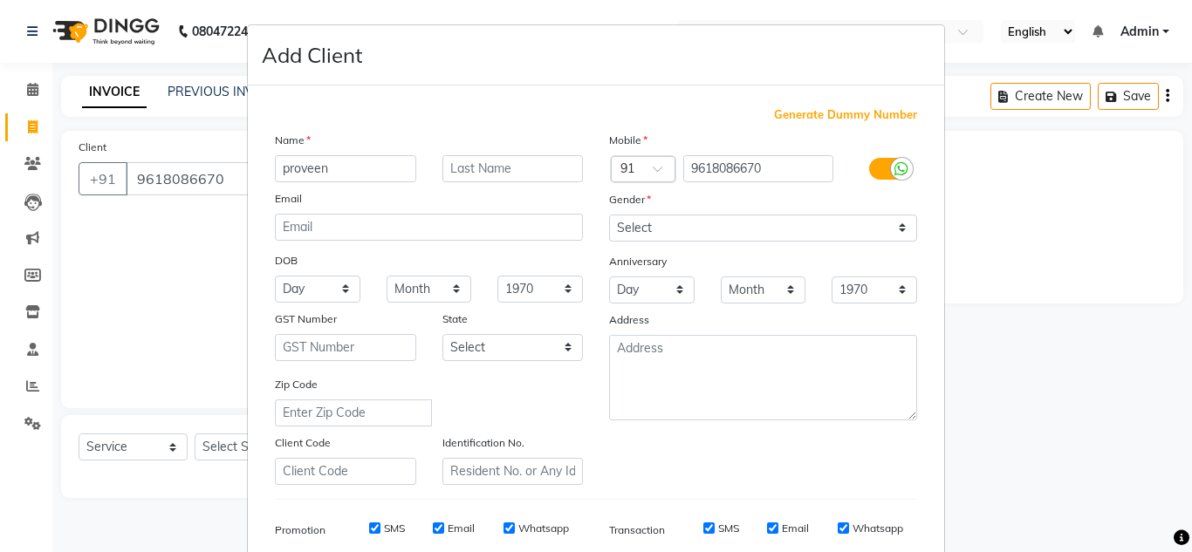
type input "proveen"
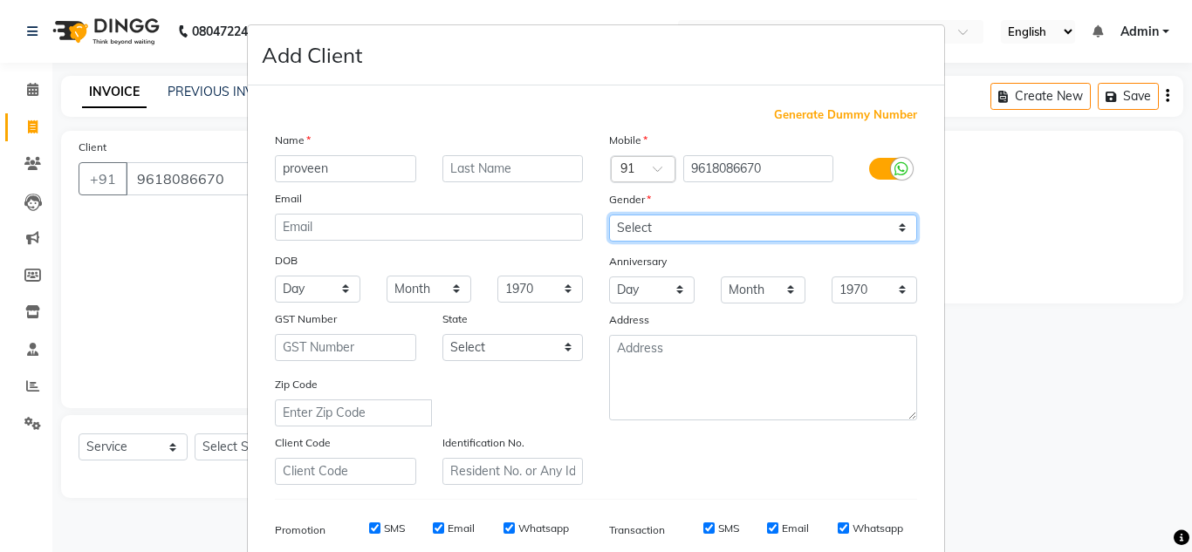
click at [766, 232] on select "Select [DEMOGRAPHIC_DATA] [DEMOGRAPHIC_DATA] Other Prefer Not To Say" at bounding box center [763, 228] width 308 height 27
select select "[DEMOGRAPHIC_DATA]"
click at [609, 215] on select "Select [DEMOGRAPHIC_DATA] [DEMOGRAPHIC_DATA] Other Prefer Not To Say" at bounding box center [763, 228] width 308 height 27
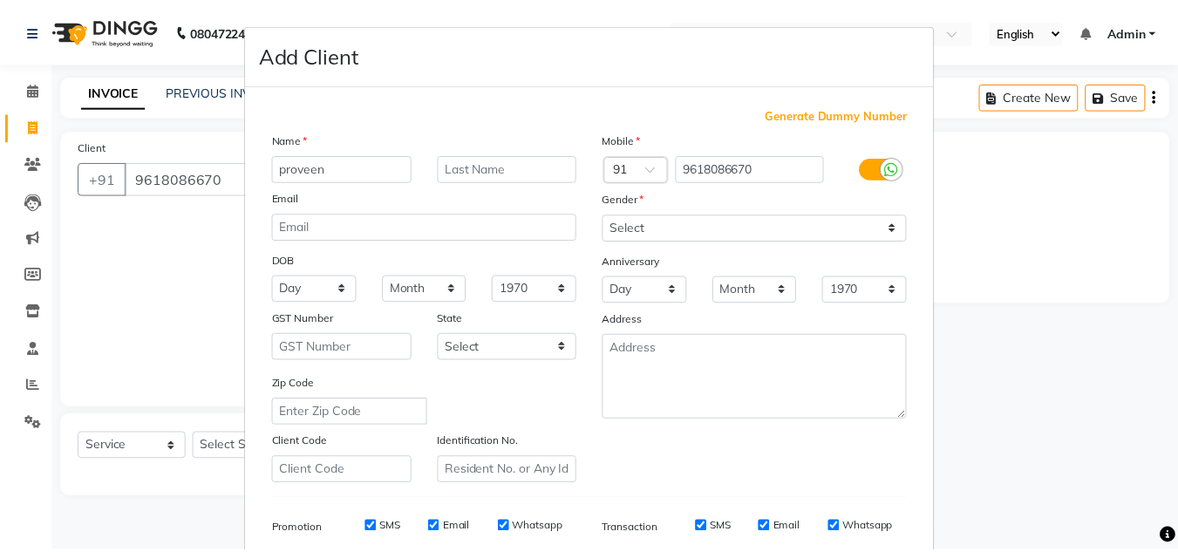
scroll to position [253, 0]
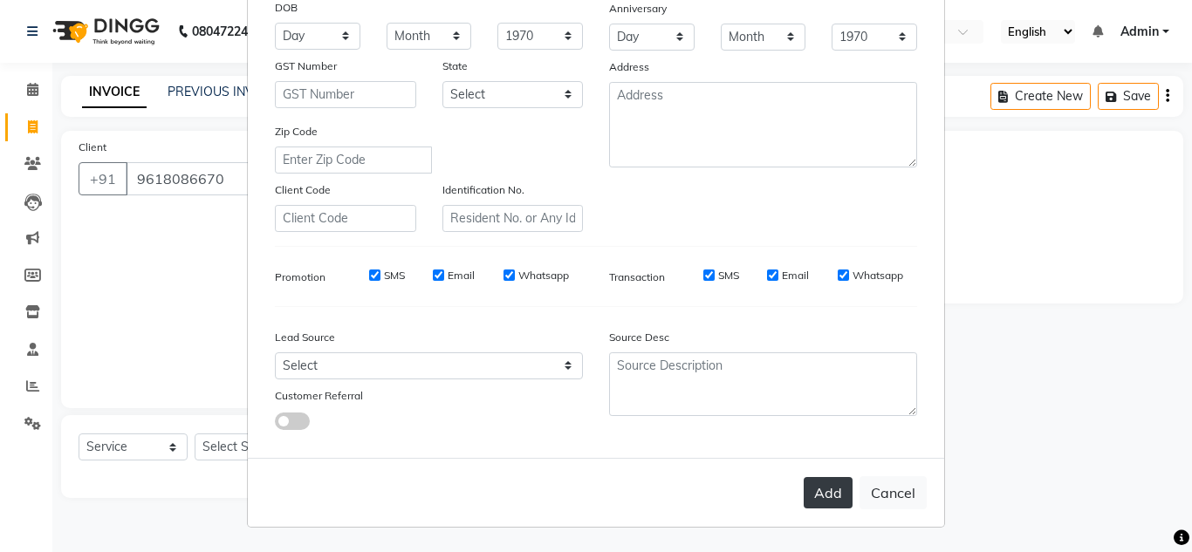
click at [826, 495] on button "Add" at bounding box center [827, 492] width 49 height 31
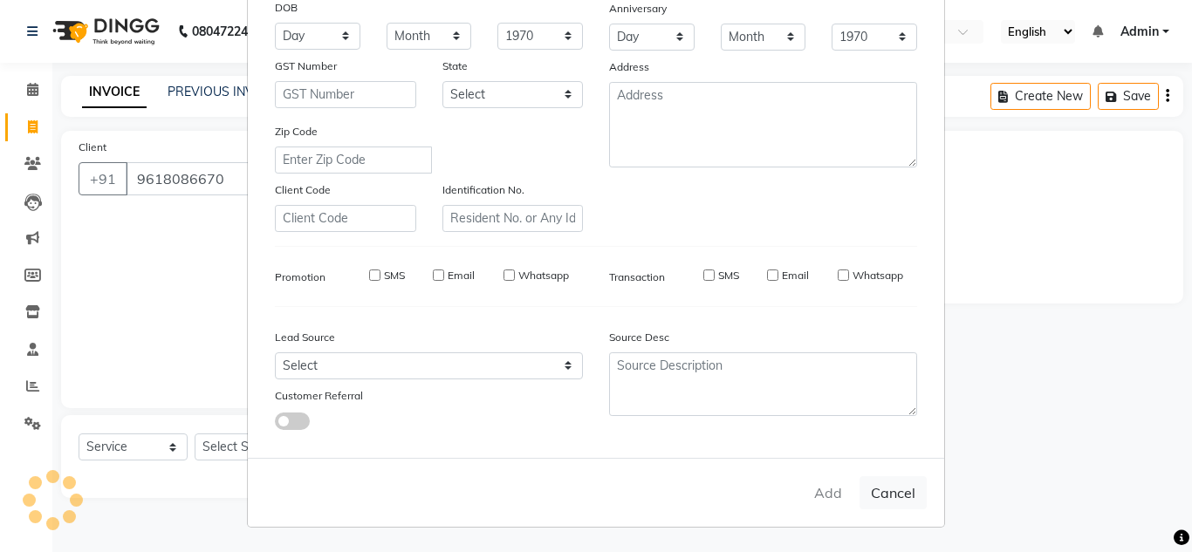
select select
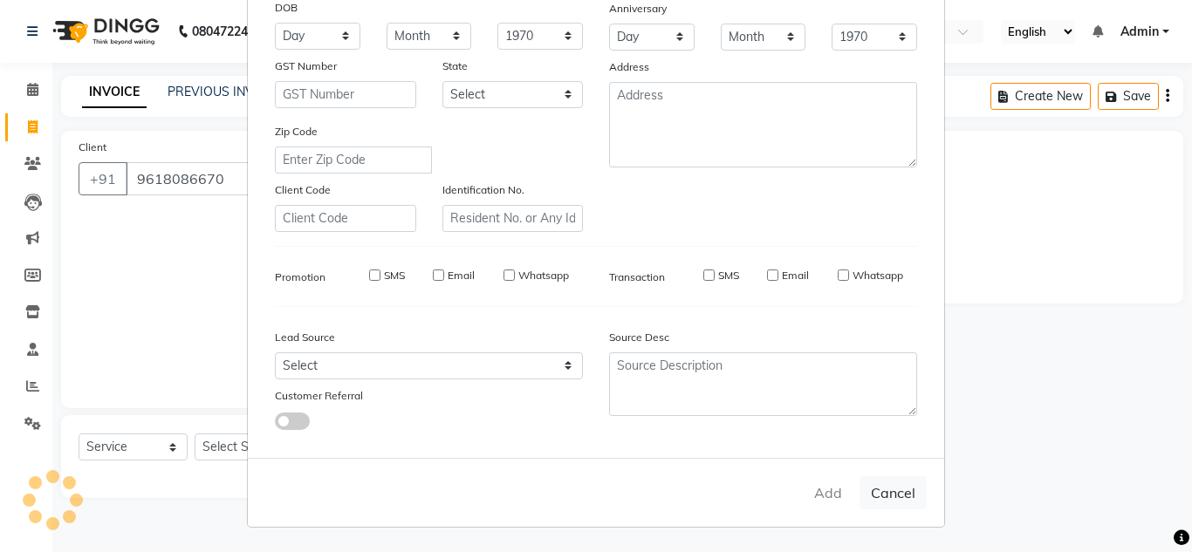
select select
checkbox input "false"
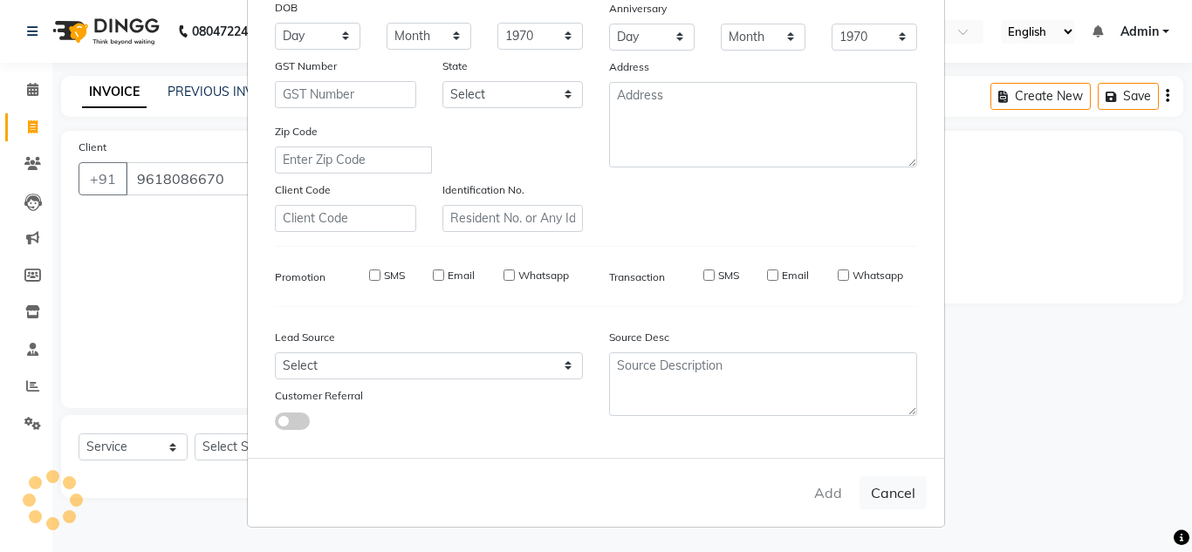
checkbox input "false"
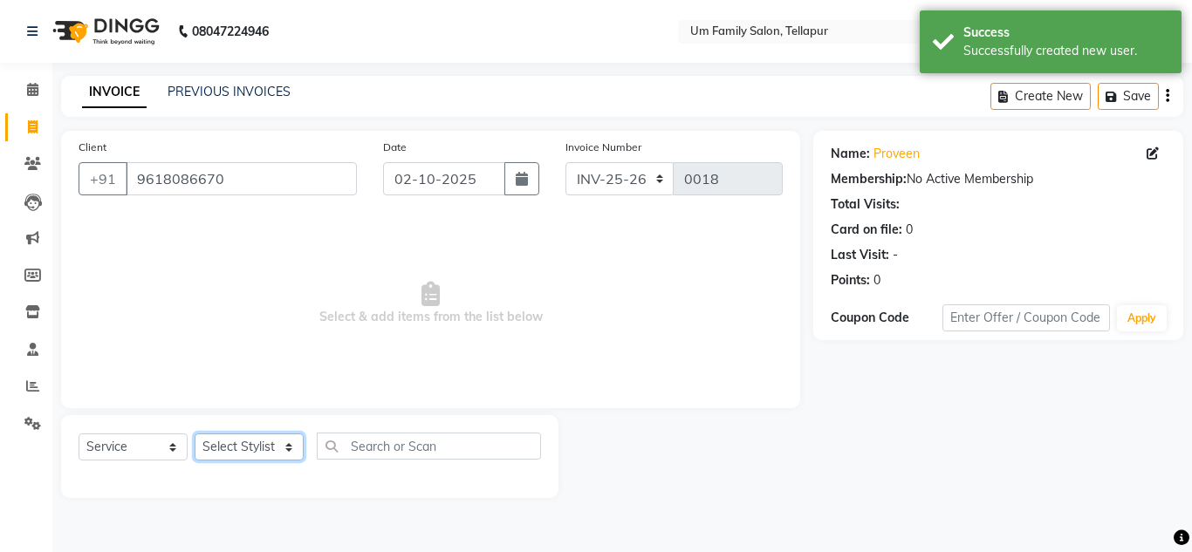
click at [263, 451] on select "Select Stylist Akash K. SAI pandu [PERSON_NAME]" at bounding box center [249, 447] width 109 height 27
select select "82738"
click at [195, 434] on select "Select Stylist Akash K. SAI pandu [PERSON_NAME]" at bounding box center [249, 447] width 109 height 27
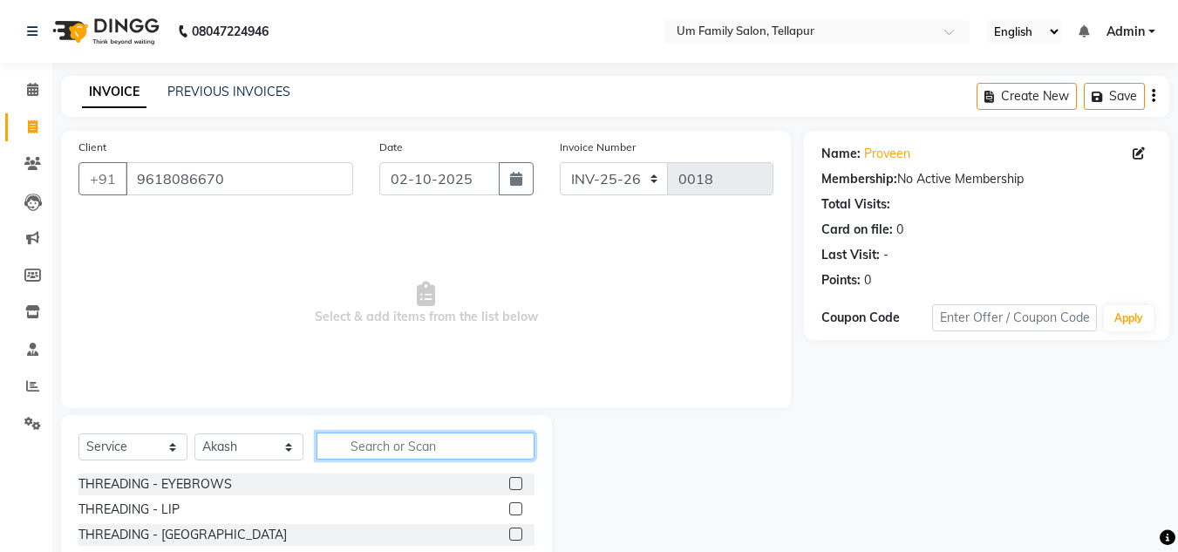
click at [418, 452] on input "text" at bounding box center [426, 446] width 218 height 27
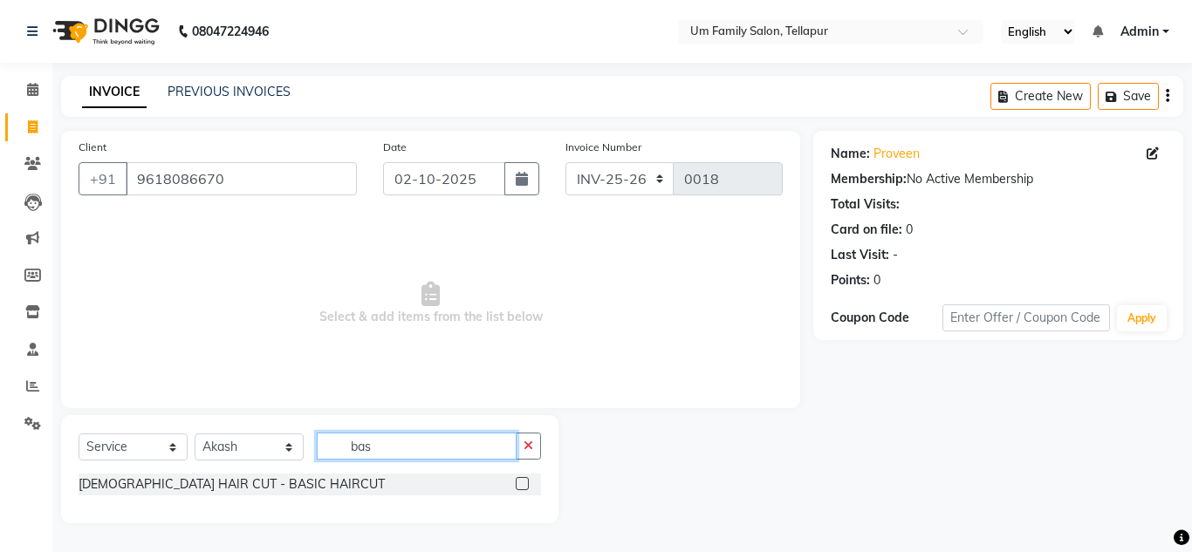
type input "bas"
click at [521, 482] on label at bounding box center [522, 483] width 13 height 13
click at [521, 482] on input "checkbox" at bounding box center [521, 484] width 11 height 11
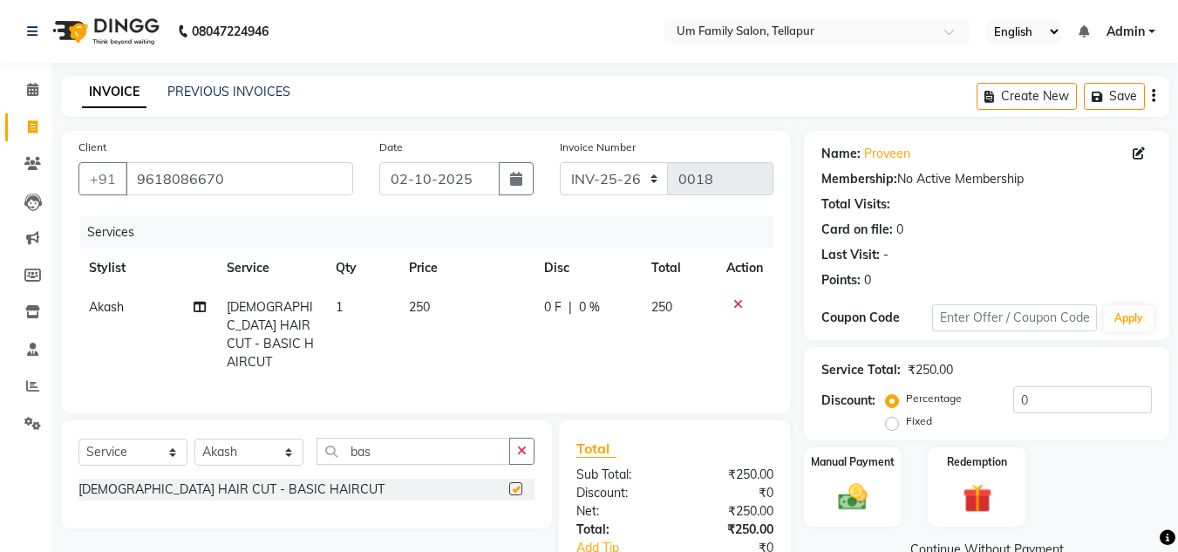
checkbox input "false"
click at [525, 454] on button "button" at bounding box center [521, 451] width 25 height 27
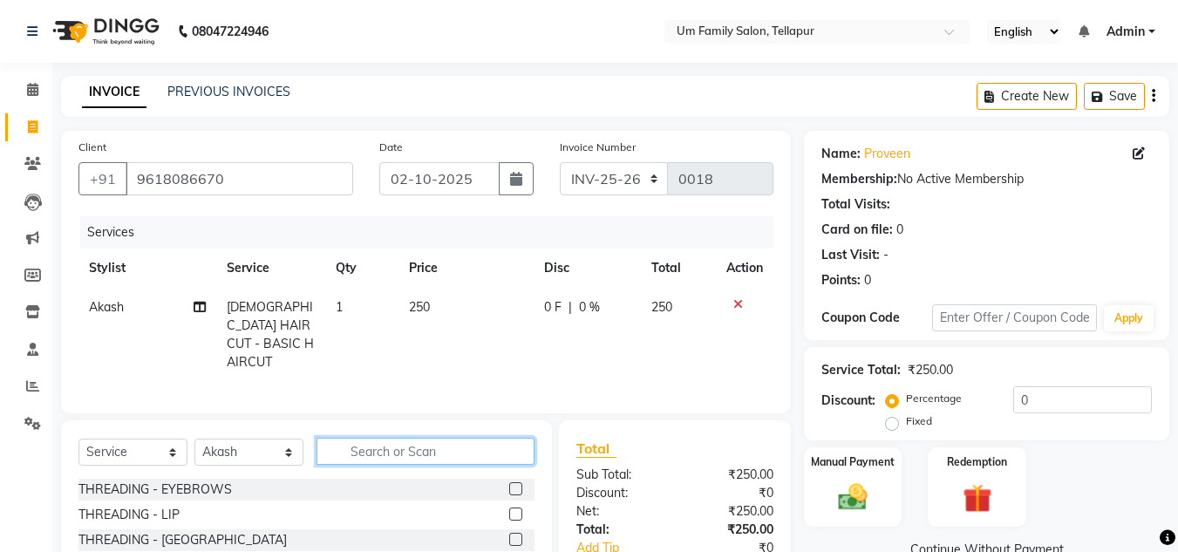
click at [443, 453] on input "text" at bounding box center [426, 451] width 218 height 27
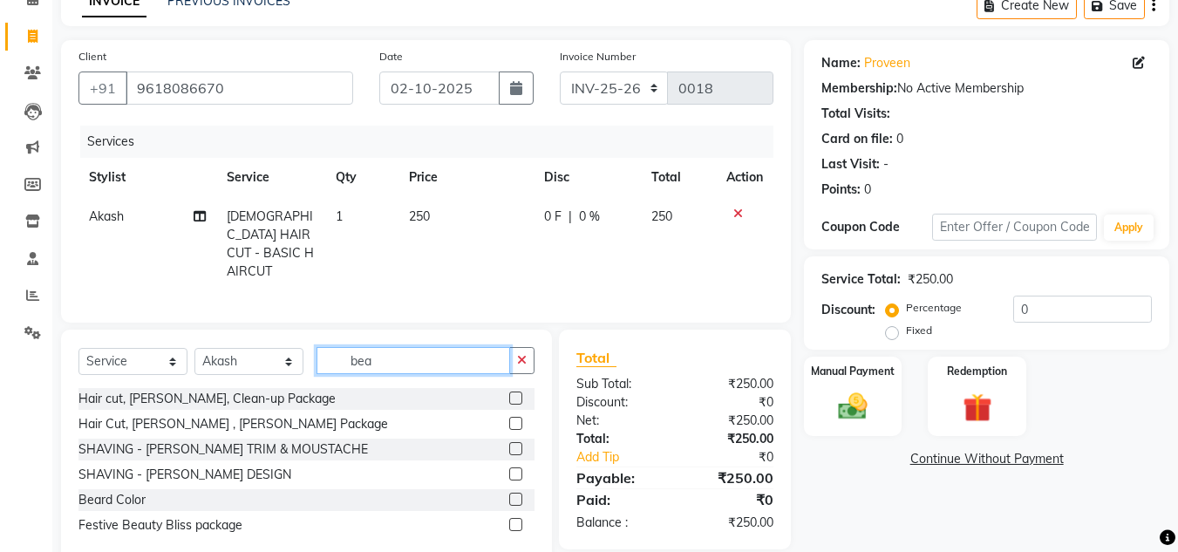
scroll to position [124, 0]
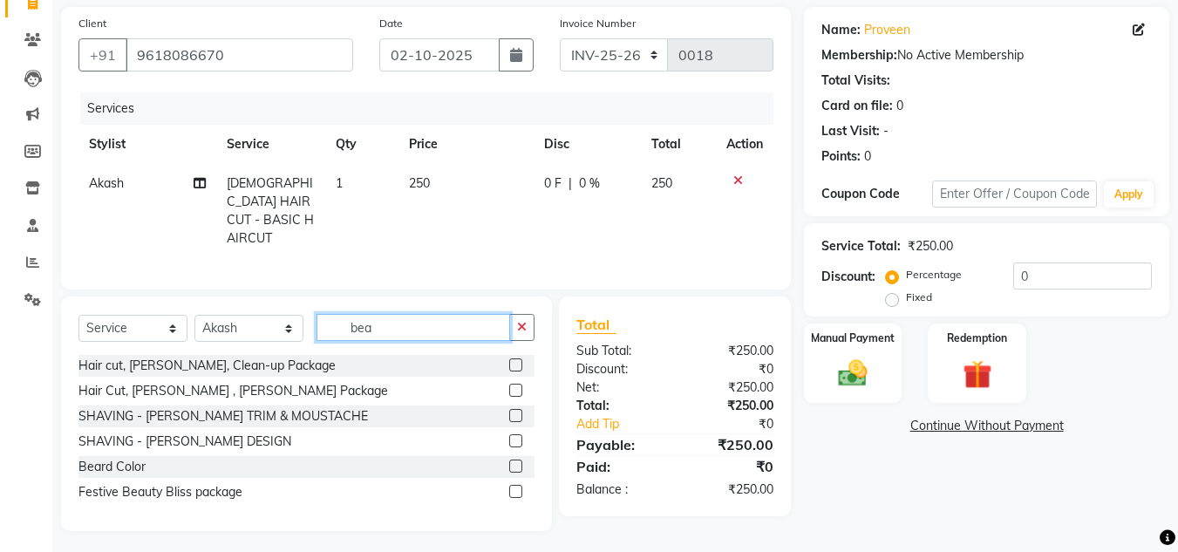
type input "bea"
click at [515, 434] on label at bounding box center [515, 440] width 13 height 13
click at [515, 436] on input "checkbox" at bounding box center [514, 441] width 11 height 11
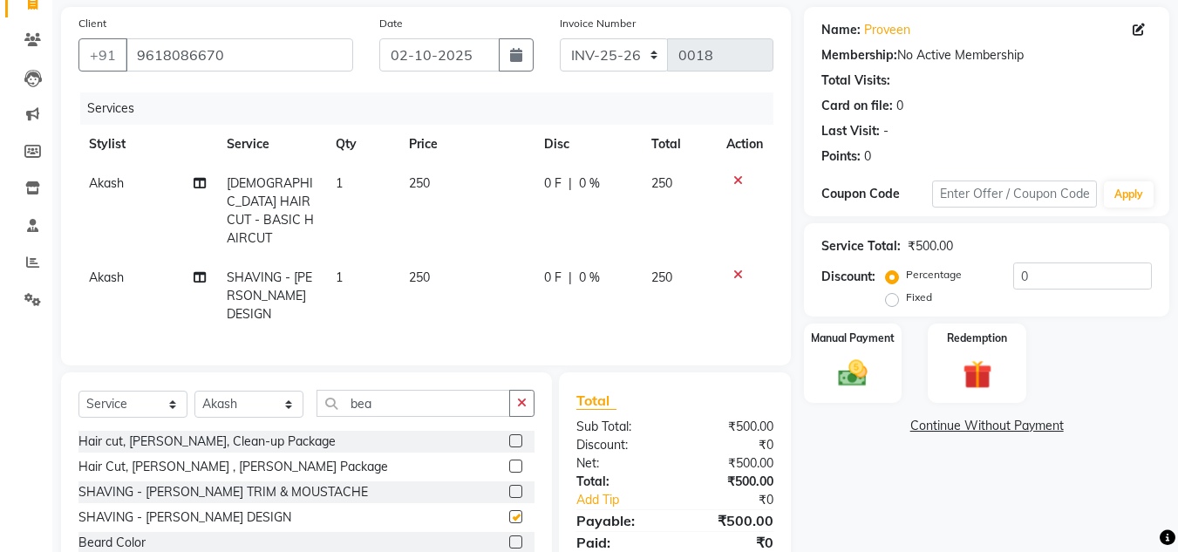
checkbox input "false"
click at [250, 391] on select "Select Stylist Akash K. SAI pandu [PERSON_NAME]" at bounding box center [249, 404] width 109 height 27
select select "63063"
click at [195, 391] on select "Select Stylist Akash K. SAI pandu [PERSON_NAME]" at bounding box center [249, 404] width 109 height 27
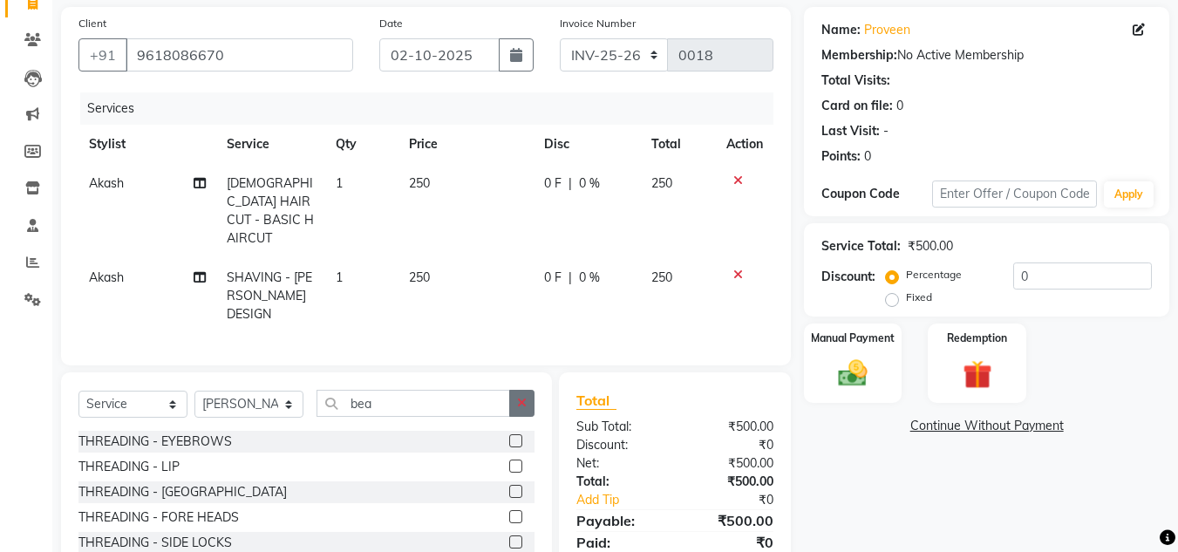
click at [523, 397] on icon "button" at bounding box center [522, 403] width 10 height 12
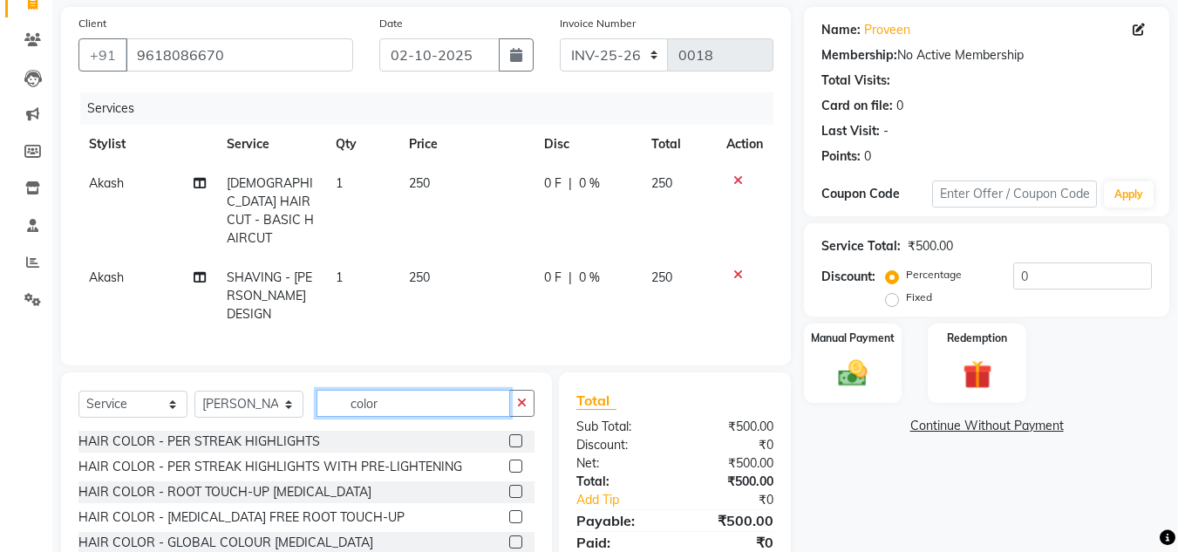
type input "color"
click at [509, 510] on label at bounding box center [515, 516] width 13 height 13
click at [509, 512] on input "checkbox" at bounding box center [514, 517] width 11 height 11
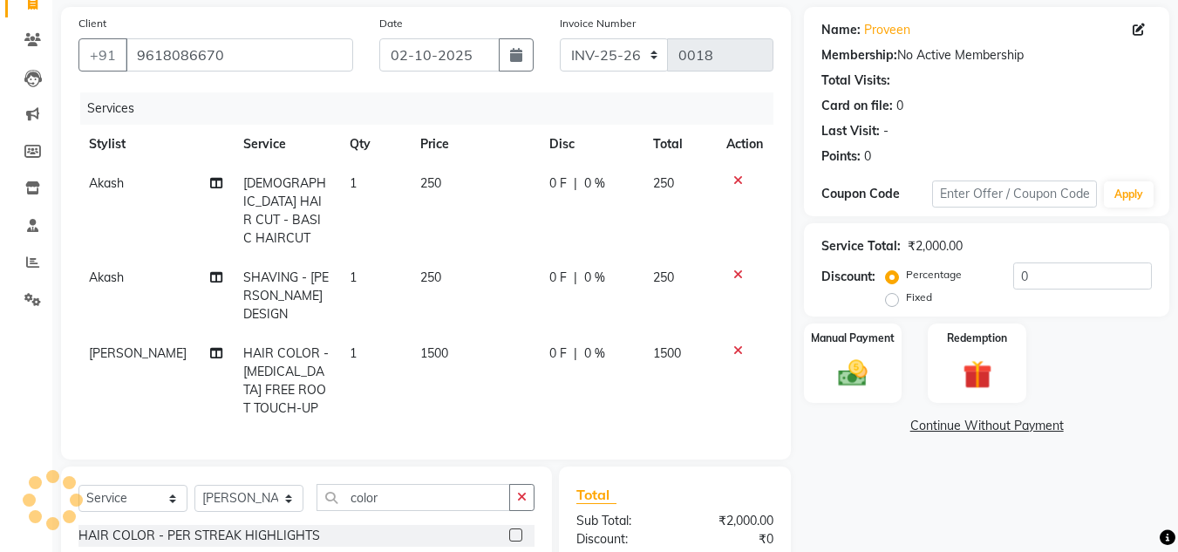
checkbox input "false"
click at [406, 59] on input "02-10-2025" at bounding box center [439, 54] width 120 height 33
select select "10"
select select "2025"
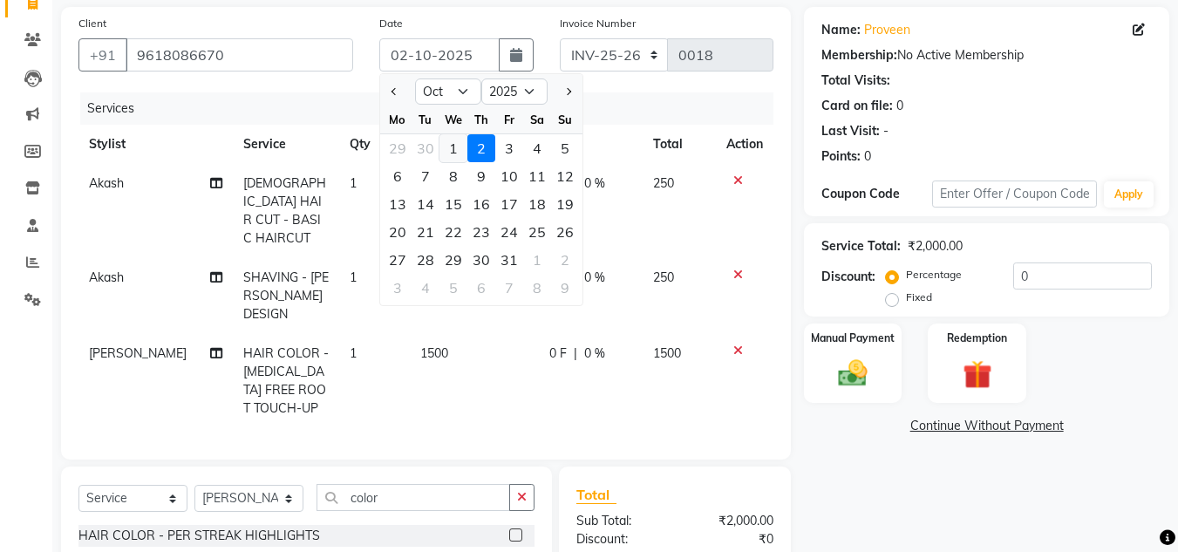
click at [451, 147] on div "1" at bounding box center [454, 148] width 28 height 28
type input "01-10-2025"
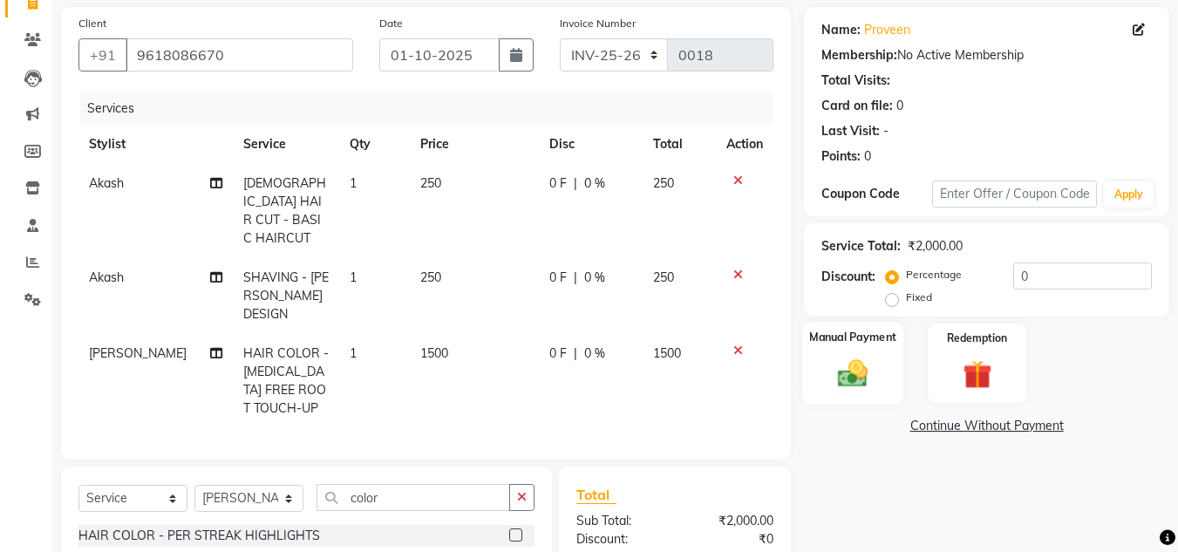
click at [843, 372] on img at bounding box center [853, 373] width 49 height 35
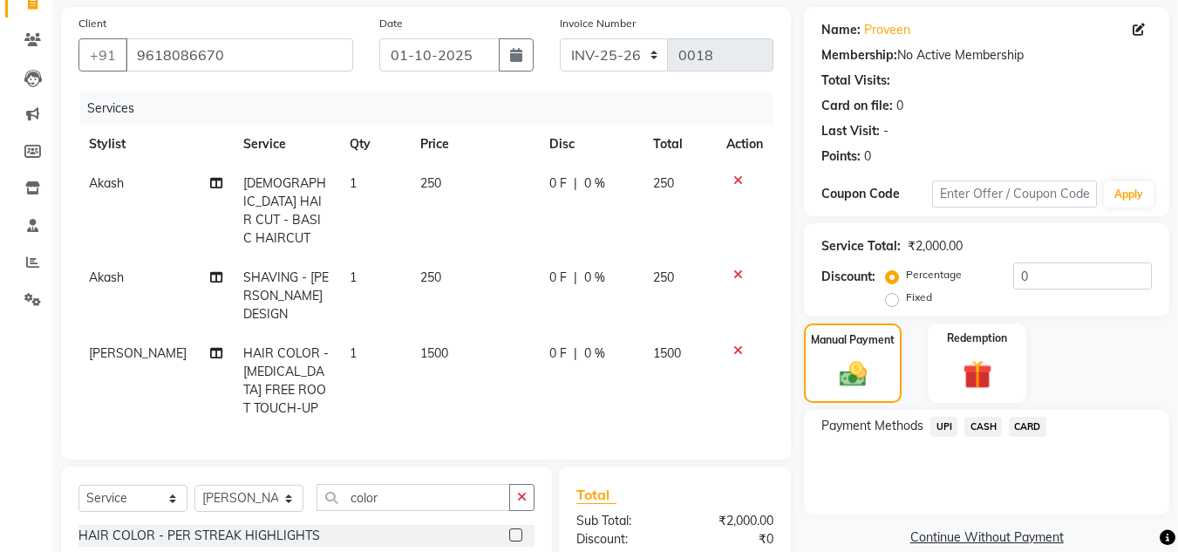
click at [944, 426] on span "UPI" at bounding box center [944, 427] width 27 height 20
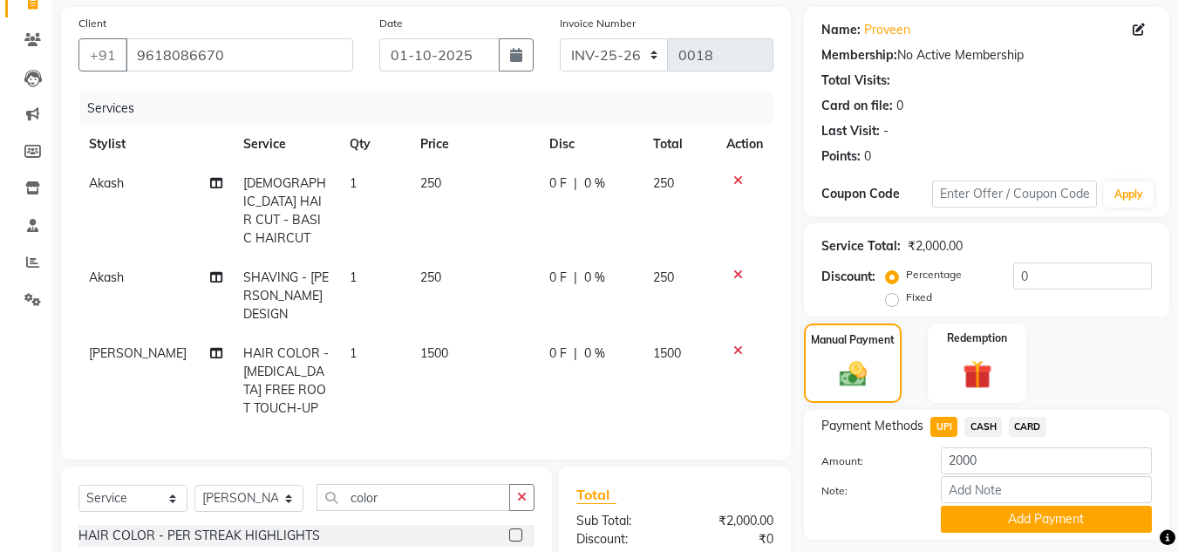
click at [682, 334] on td "1500" at bounding box center [680, 381] width 74 height 94
select select "63063"
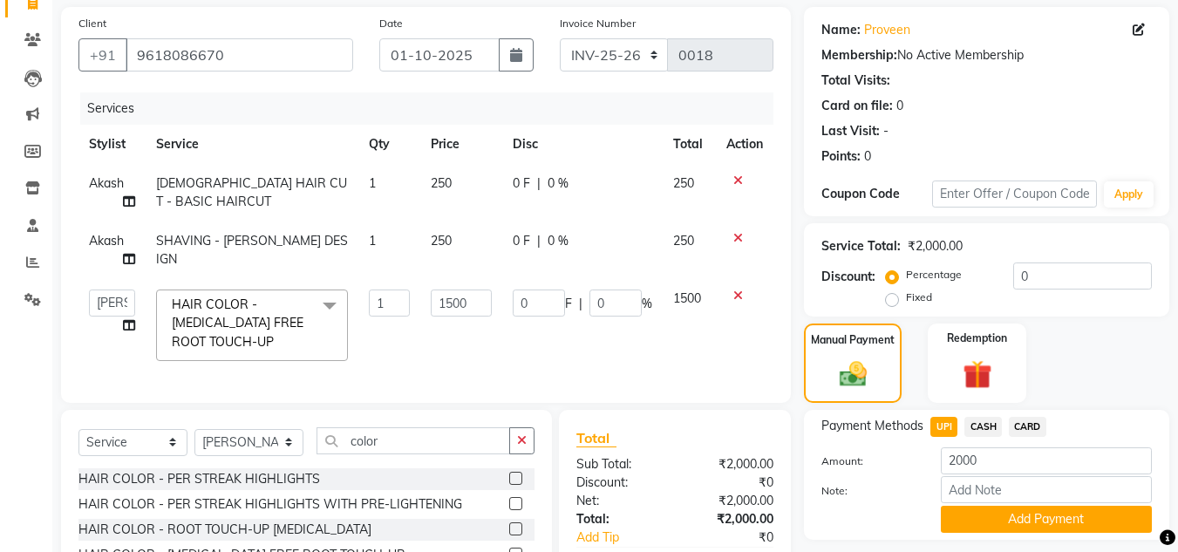
click at [695, 299] on span "1500" at bounding box center [687, 298] width 28 height 16
click at [452, 301] on input "1500" at bounding box center [461, 303] width 60 height 27
type input "1400"
click at [890, 504] on div "Note:" at bounding box center [987, 491] width 357 height 30
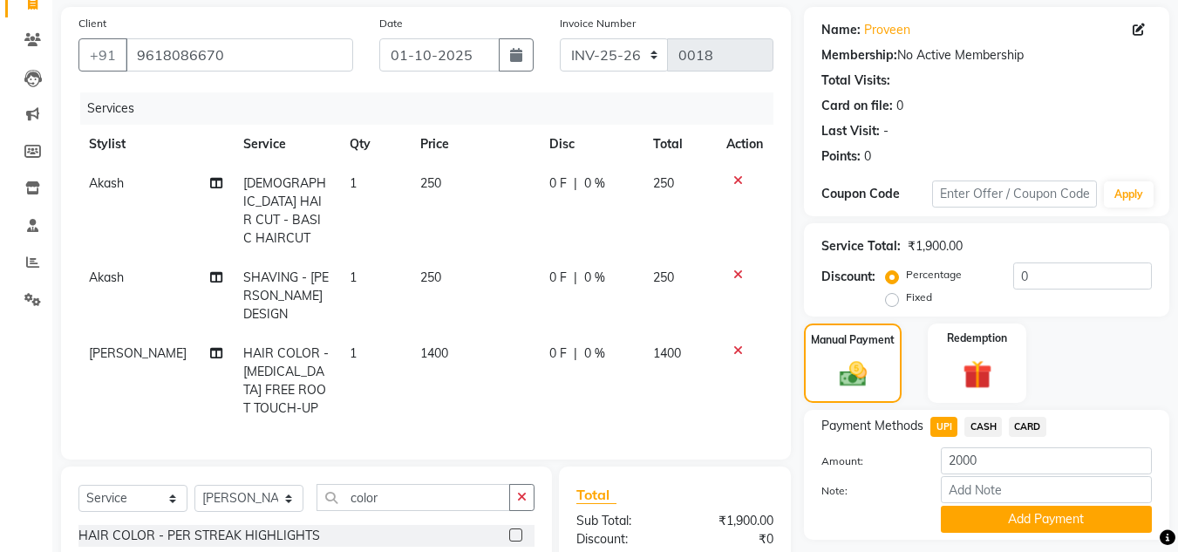
click at [890, 504] on div "Note:" at bounding box center [987, 491] width 357 height 30
click at [982, 421] on span "CASH" at bounding box center [984, 427] width 38 height 20
type input "1900"
click at [941, 421] on span "UPI" at bounding box center [944, 427] width 27 height 20
click at [1057, 527] on button "Add Payment" at bounding box center [1046, 519] width 211 height 27
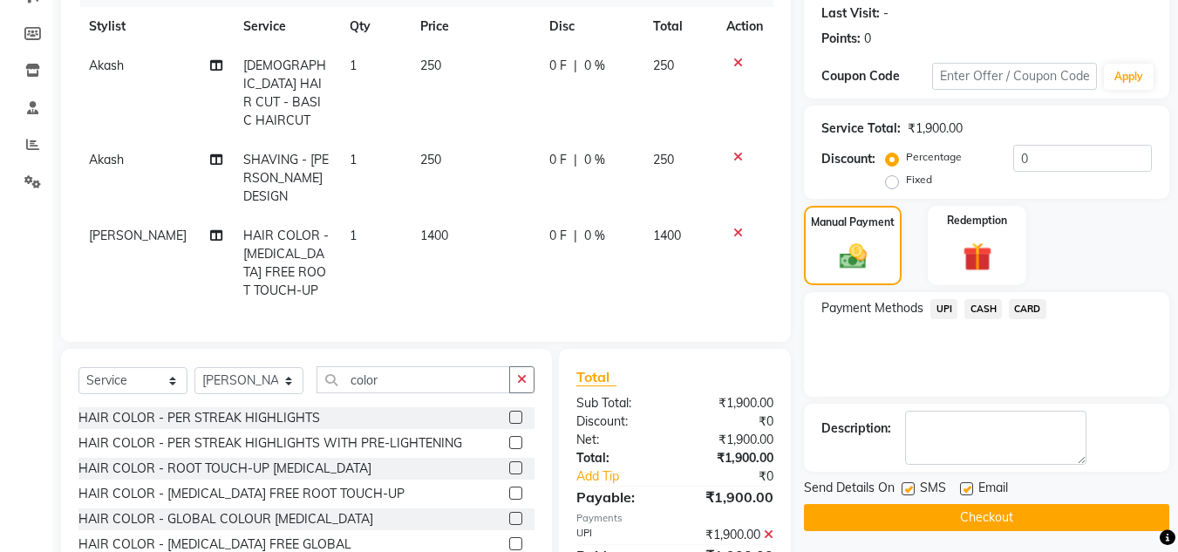
scroll to position [298, 0]
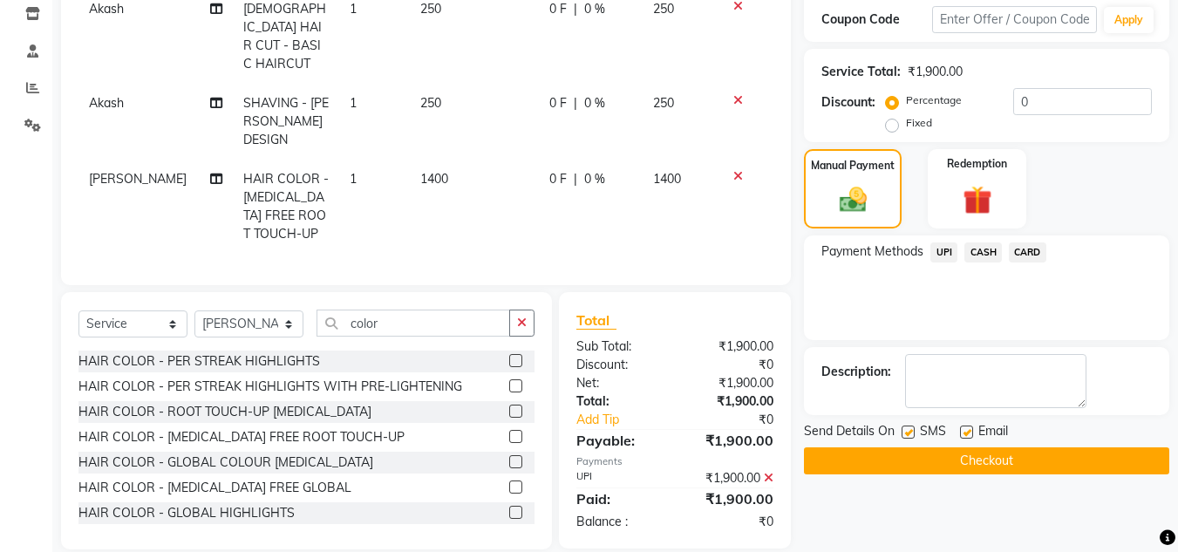
click at [1070, 454] on button "Checkout" at bounding box center [986, 460] width 365 height 27
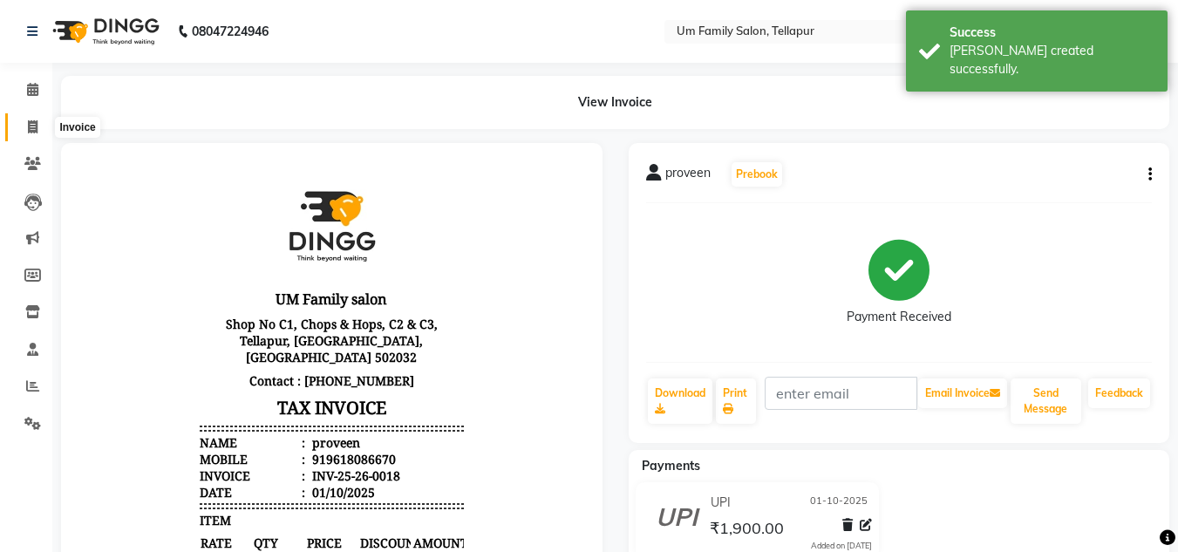
click at [29, 126] on icon at bounding box center [33, 126] width 10 height 13
select select "service"
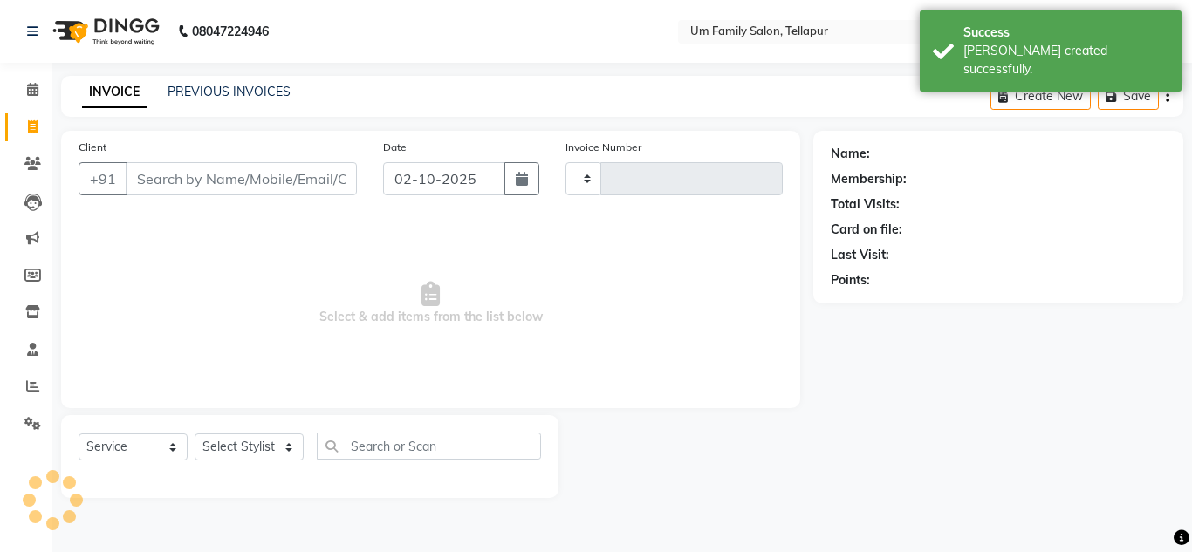
type input "0019"
select select "5102"
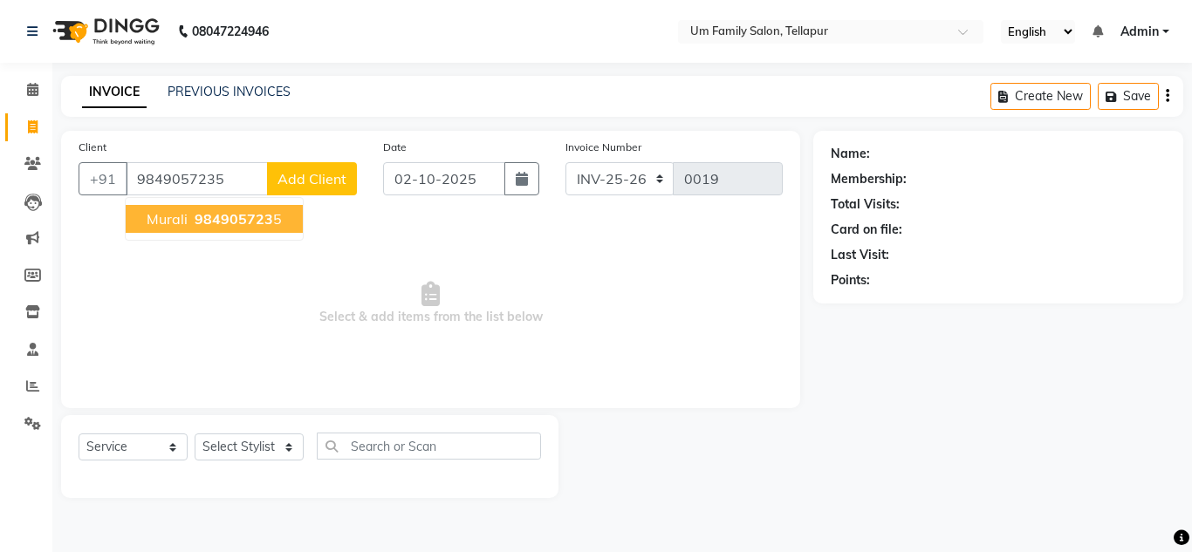
type input "9849057235"
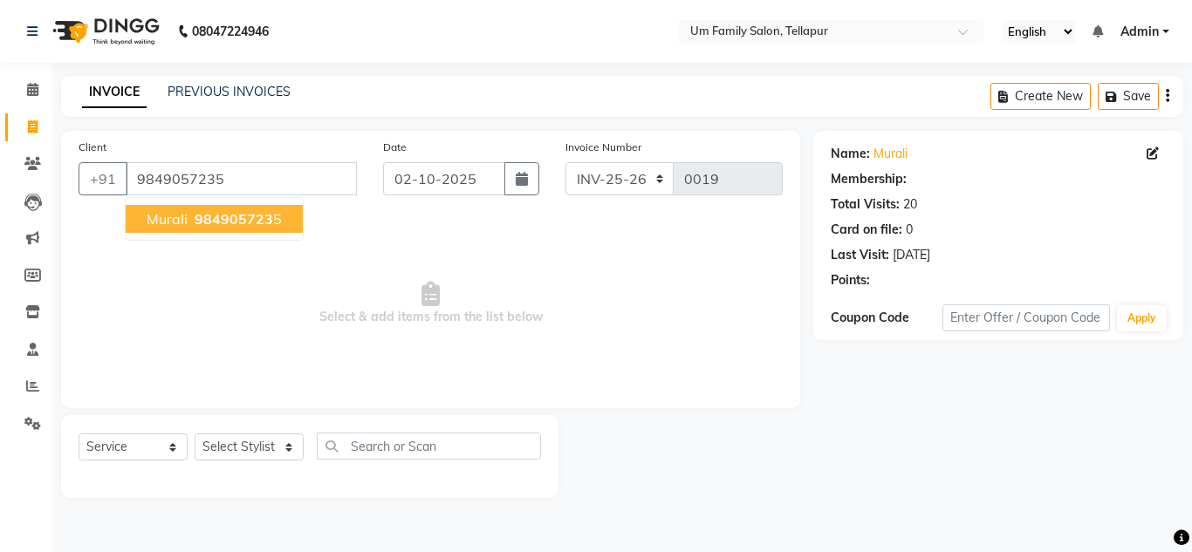
select select "1: Object"
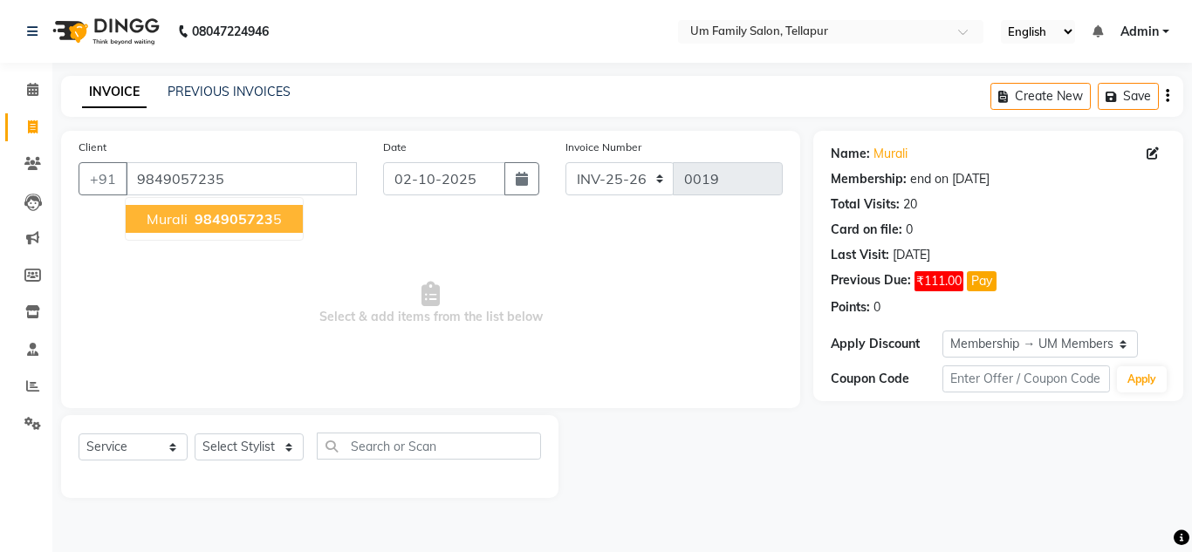
click at [259, 224] on span "984905723" at bounding box center [234, 218] width 79 height 17
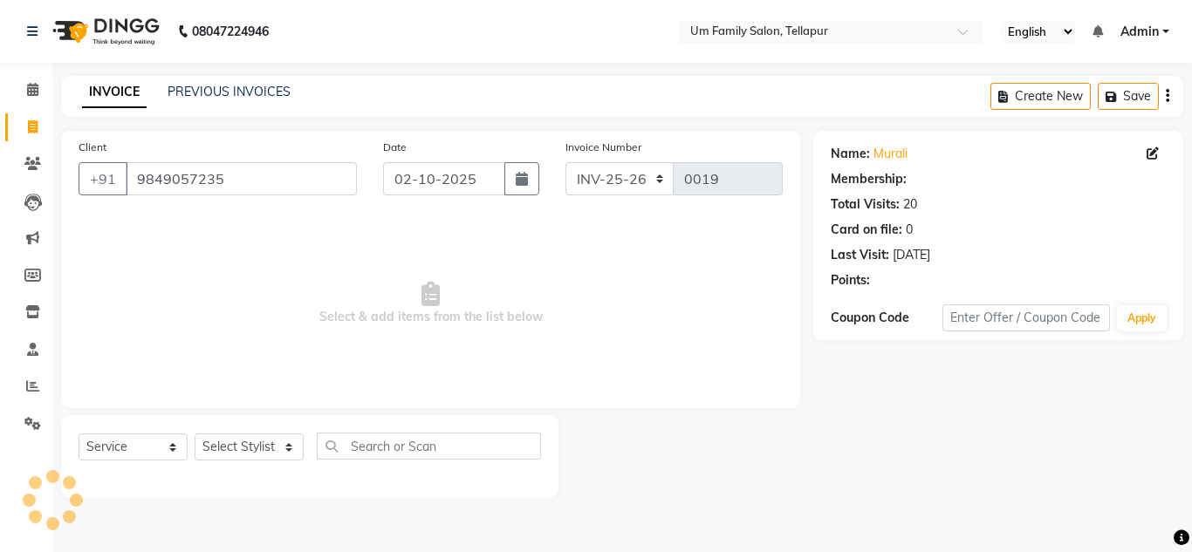
select select "1: Object"
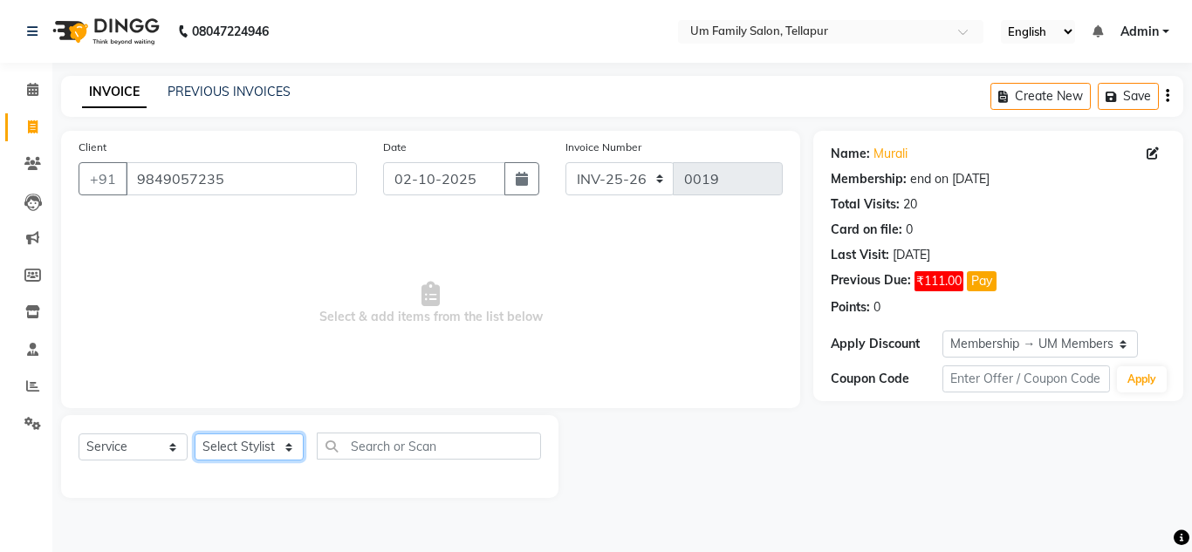
click at [283, 450] on select "Select Stylist Akash K. SAI pandu [PERSON_NAME]" at bounding box center [249, 447] width 109 height 27
select select "82738"
click at [195, 434] on select "Select Stylist Akash K. SAI pandu [PERSON_NAME]" at bounding box center [249, 447] width 109 height 27
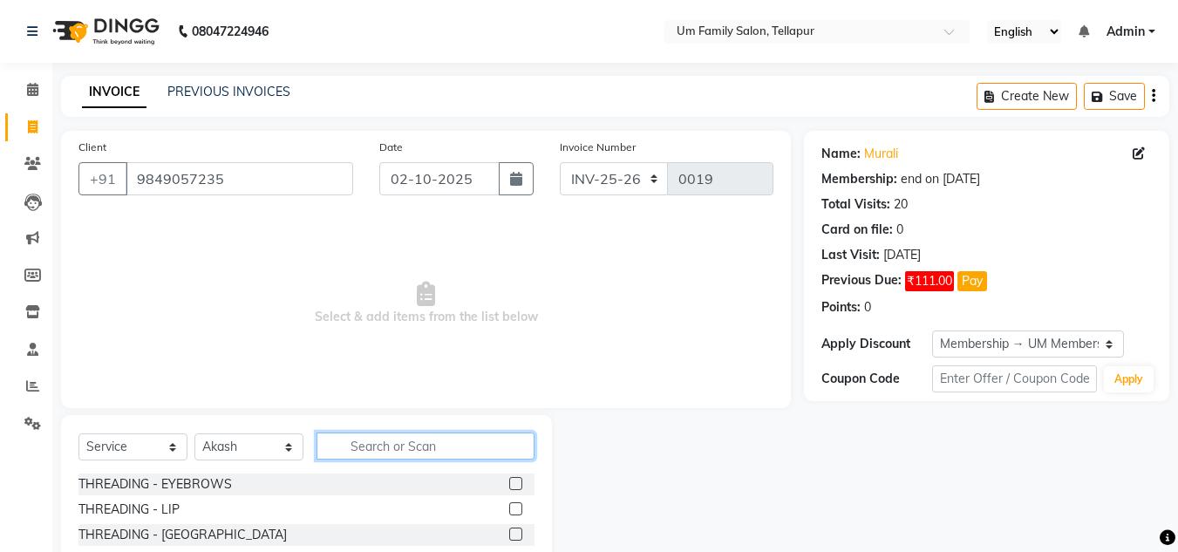
click at [386, 454] on input "text" at bounding box center [426, 446] width 218 height 27
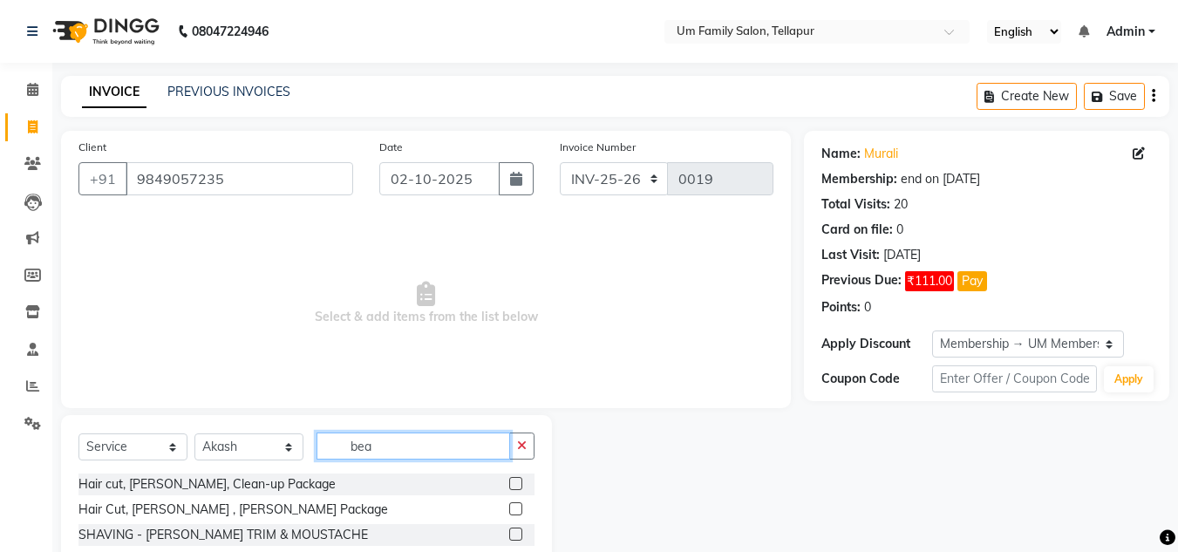
type input "bea"
click at [516, 535] on label at bounding box center [515, 534] width 13 height 13
click at [516, 535] on input "checkbox" at bounding box center [514, 534] width 11 height 11
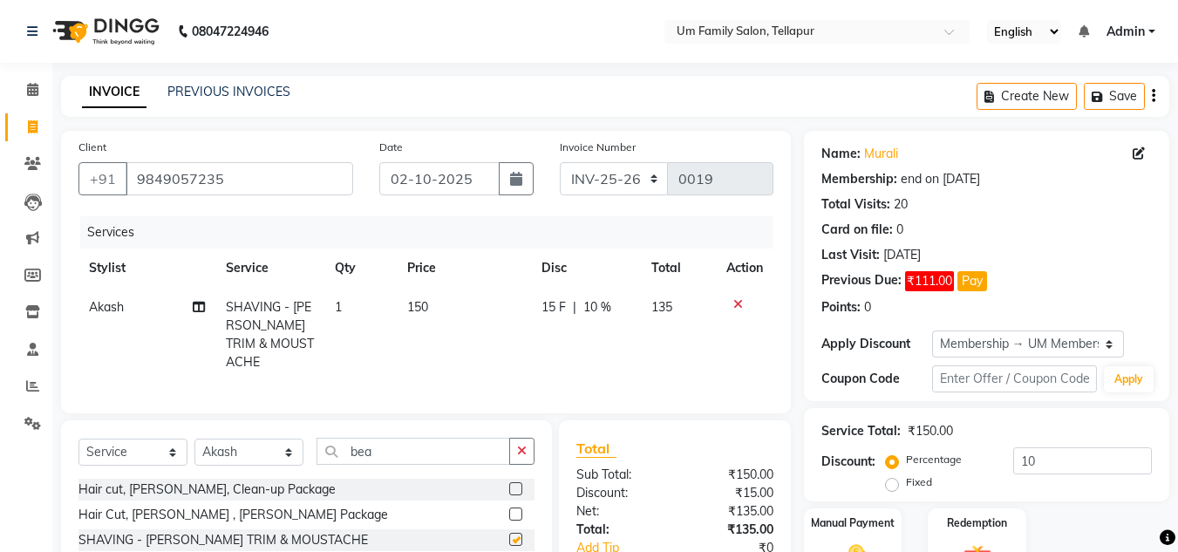
checkbox input "false"
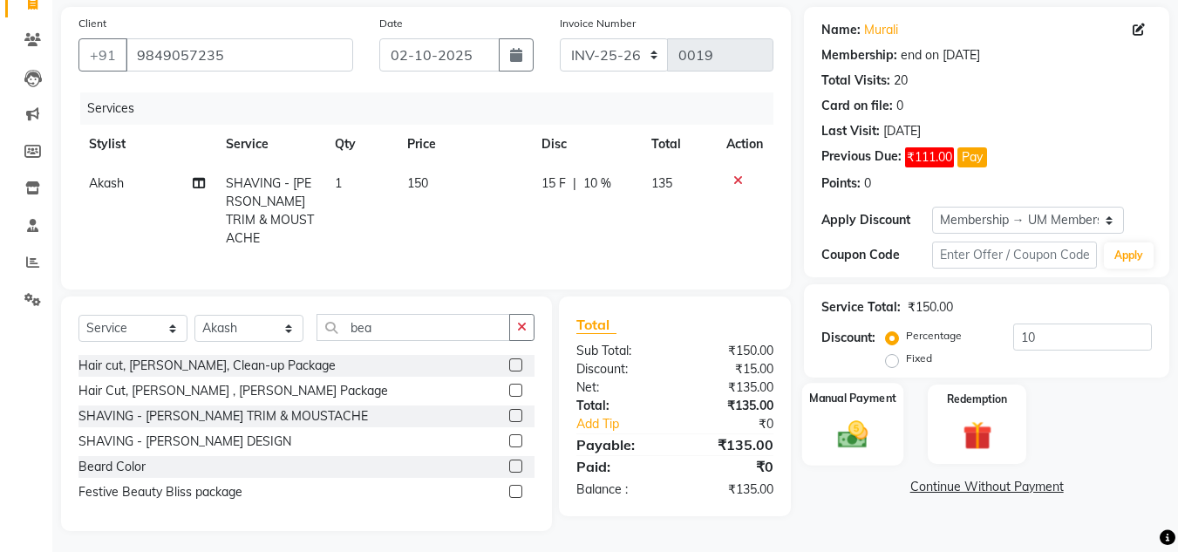
click at [850, 412] on div "Manual Payment" at bounding box center [854, 424] width 102 height 83
click at [942, 483] on span "UPI" at bounding box center [944, 488] width 27 height 20
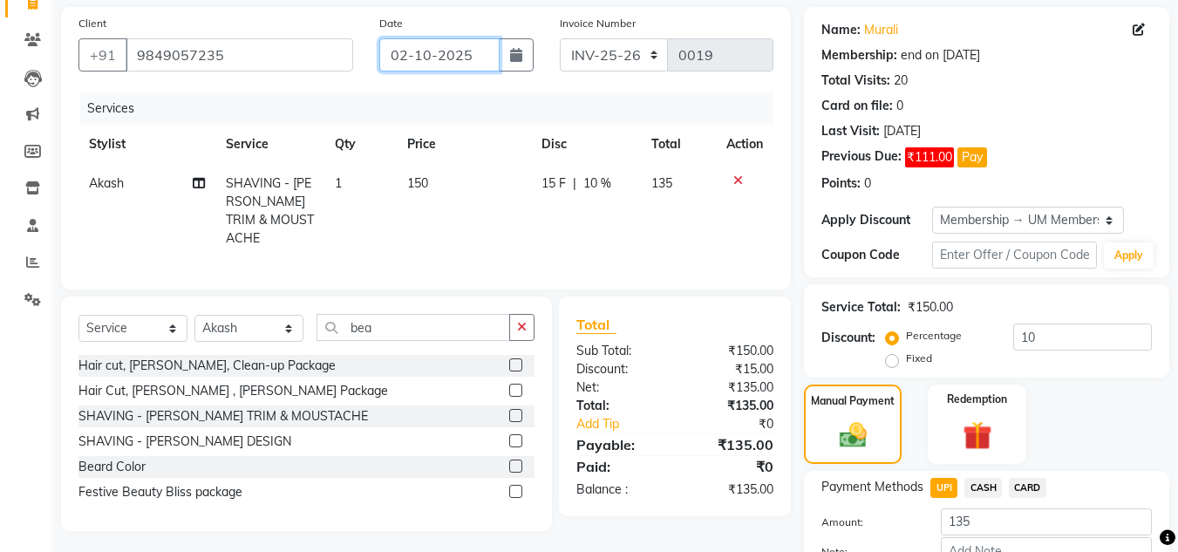
click at [403, 64] on input "02-10-2025" at bounding box center [439, 54] width 120 height 33
select select "10"
select select "2025"
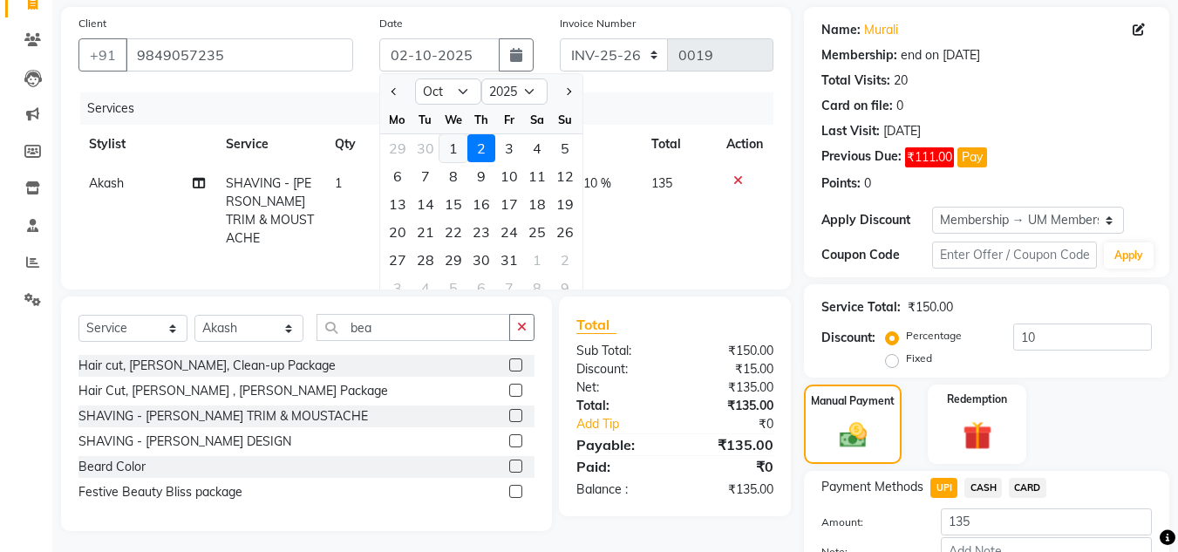
click at [449, 150] on div "1" at bounding box center [454, 148] width 28 height 28
type input "01-10-2025"
type input "0"
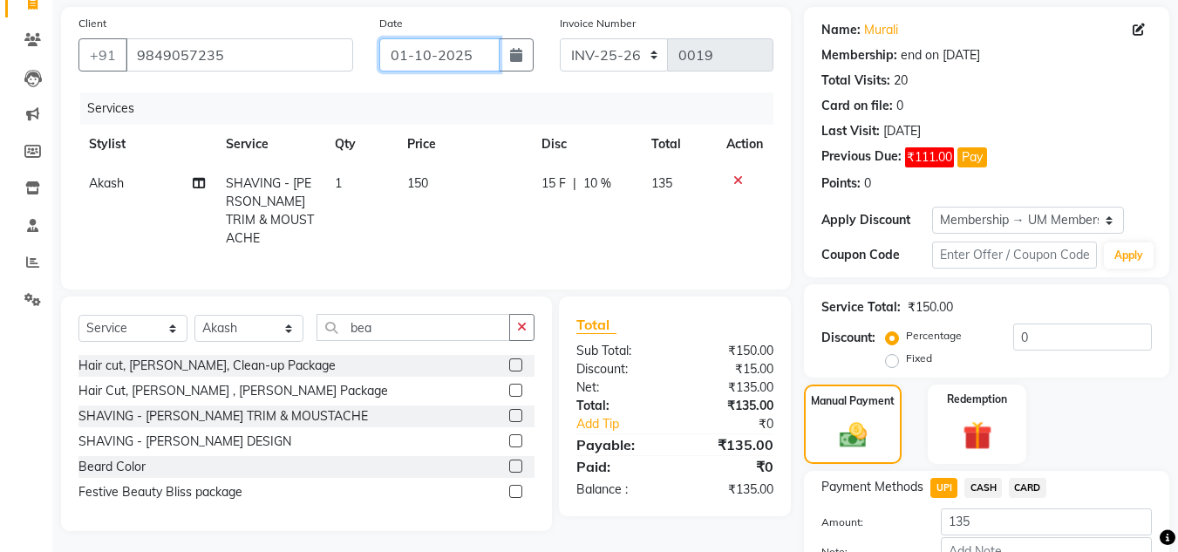
scroll to position [235, 0]
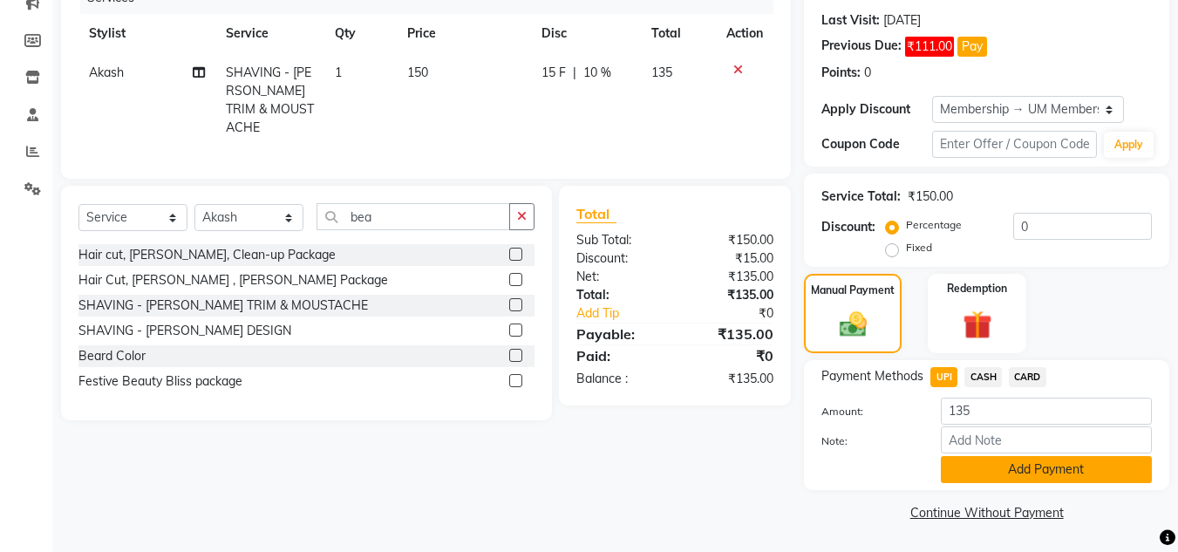
click at [1108, 463] on button "Add Payment" at bounding box center [1046, 469] width 211 height 27
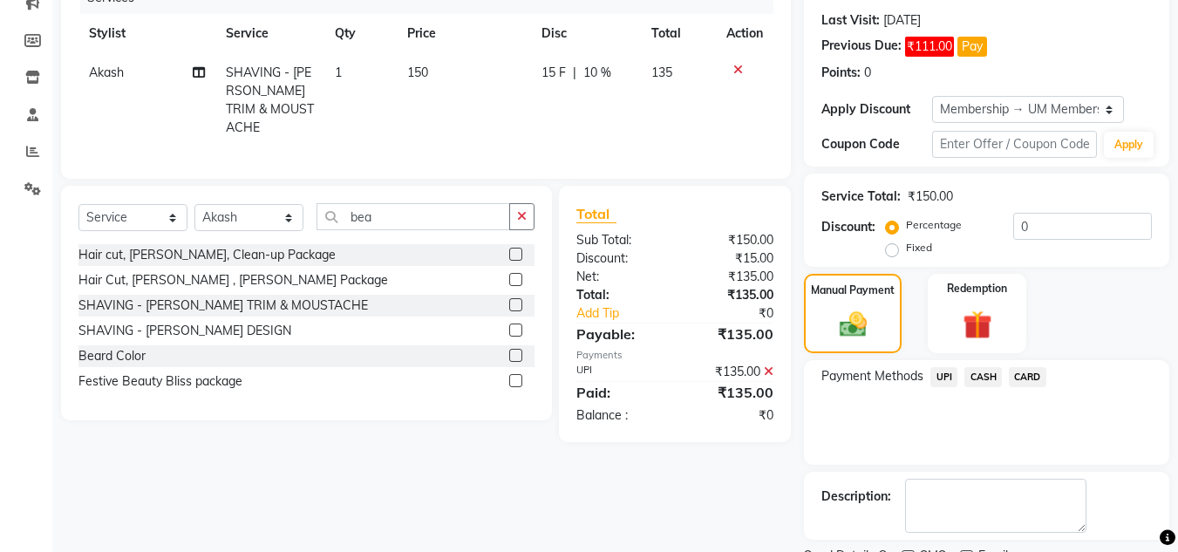
scroll to position [308, 0]
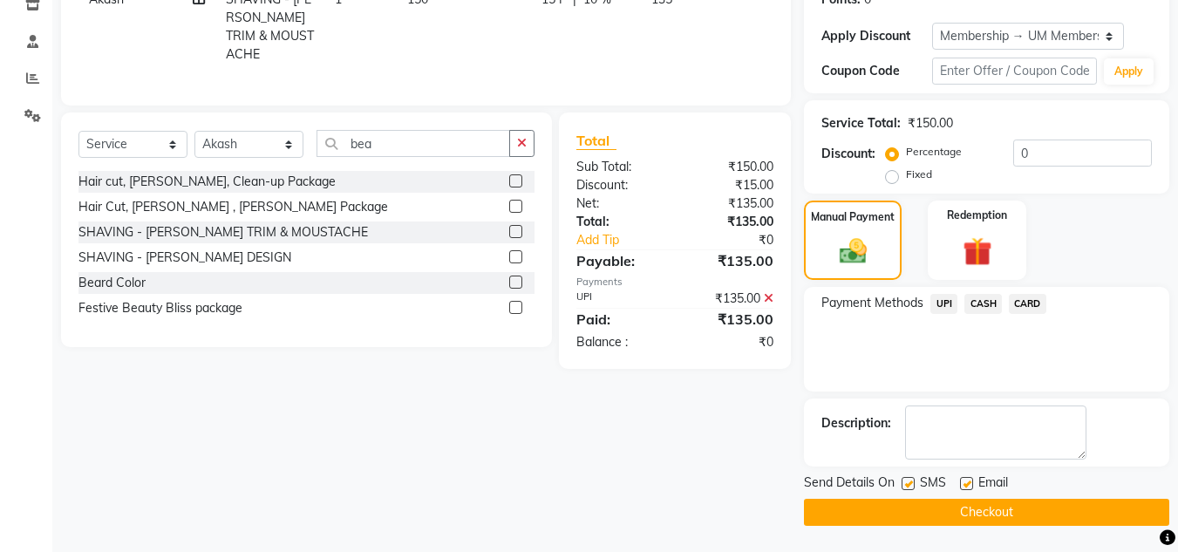
click at [1085, 513] on button "Checkout" at bounding box center [986, 512] width 365 height 27
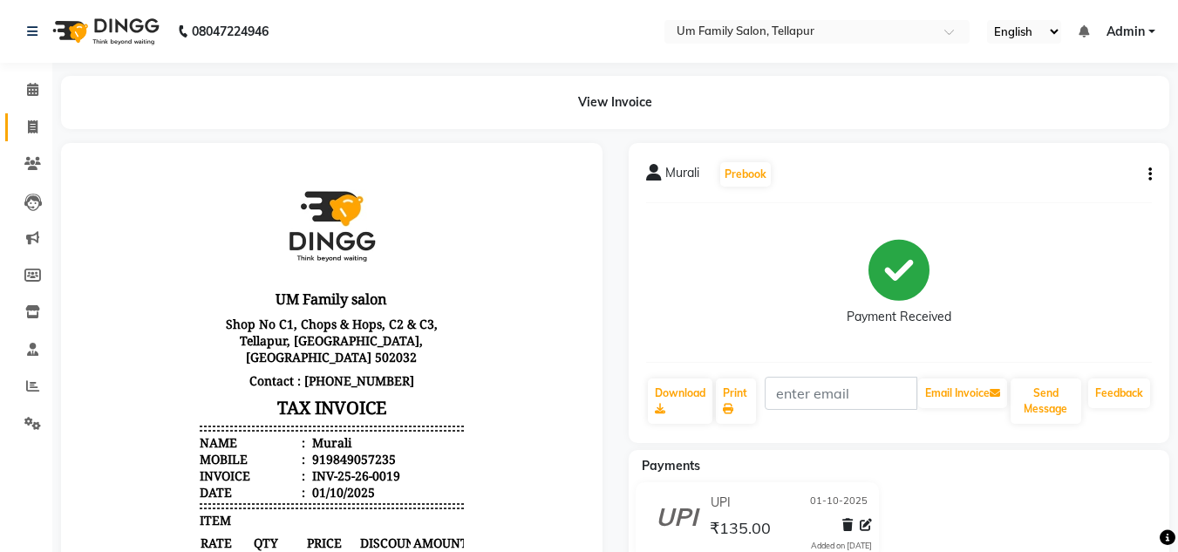
click at [31, 137] on link "Invoice" at bounding box center [26, 127] width 42 height 29
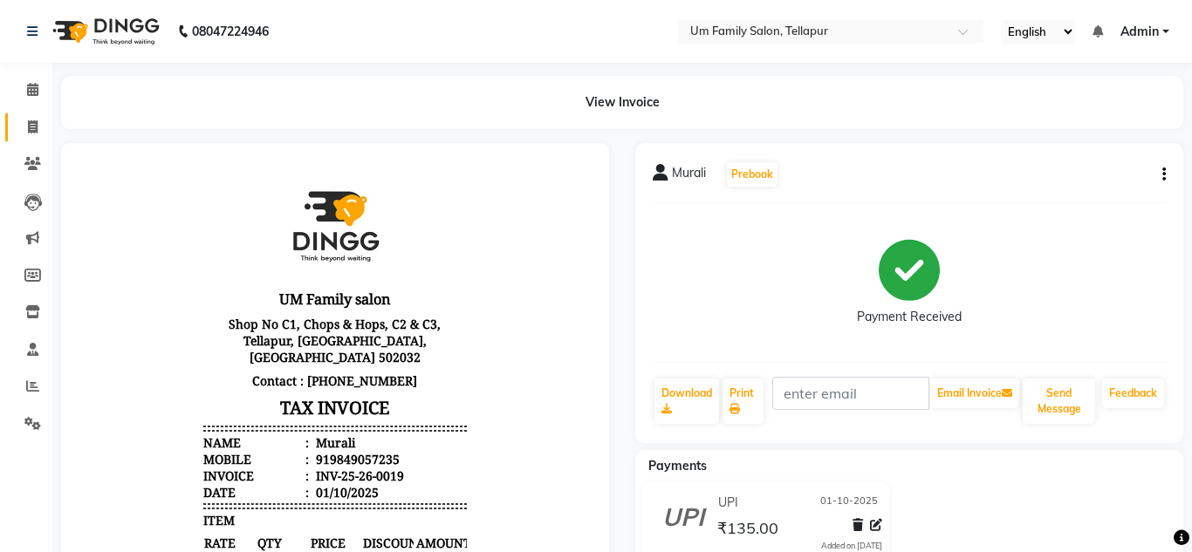
select select "service"
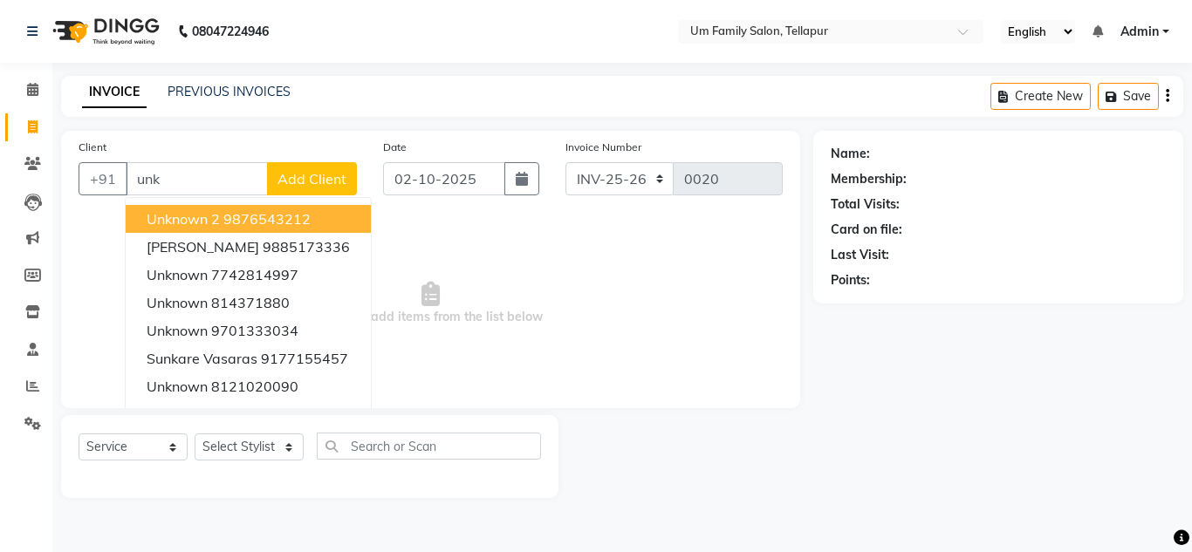
click at [201, 229] on button "Unknown 2 9876543212" at bounding box center [248, 219] width 245 height 28
type input "9876543212"
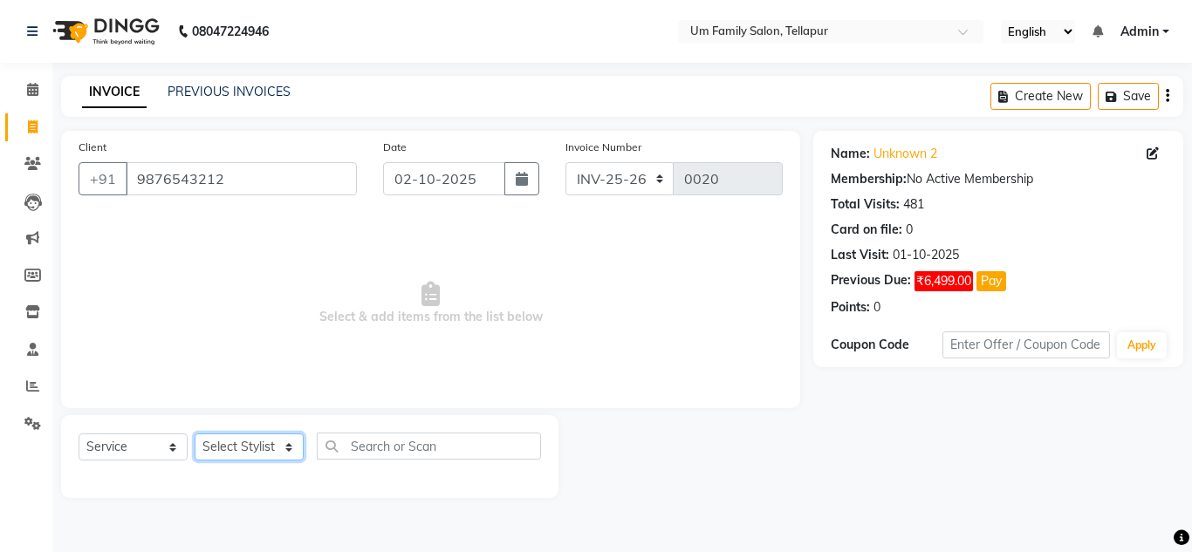
click at [281, 445] on select "Select Stylist Akash K. SAI pandu [PERSON_NAME]" at bounding box center [249, 447] width 109 height 27
select select "82738"
click at [195, 434] on select "Select Stylist Akash K. SAI pandu [PERSON_NAME]" at bounding box center [249, 447] width 109 height 27
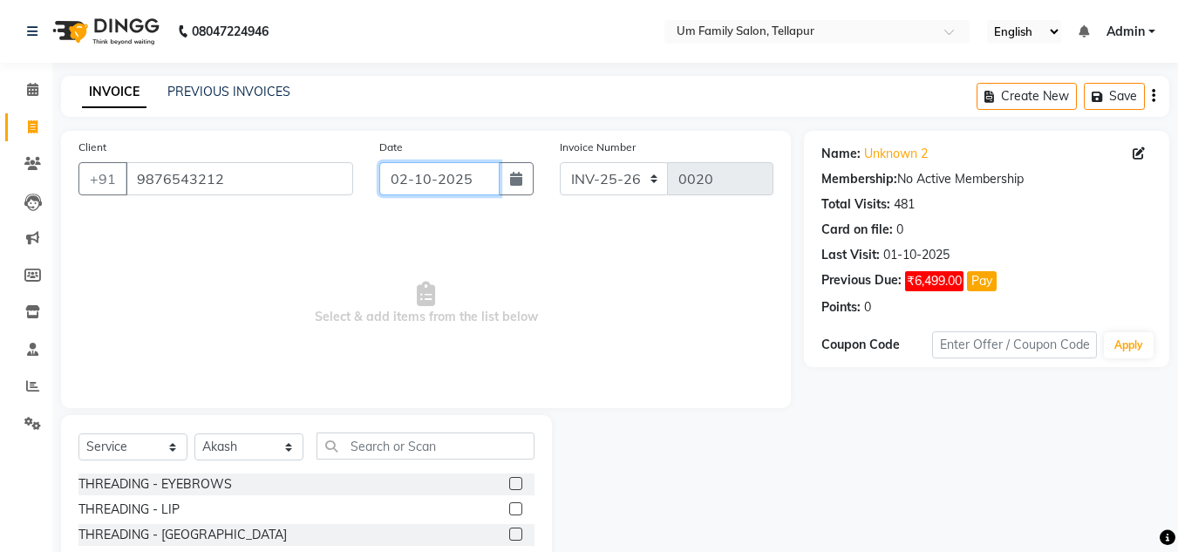
click at [394, 176] on input "02-10-2025" at bounding box center [439, 178] width 120 height 33
select select "10"
select select "2025"
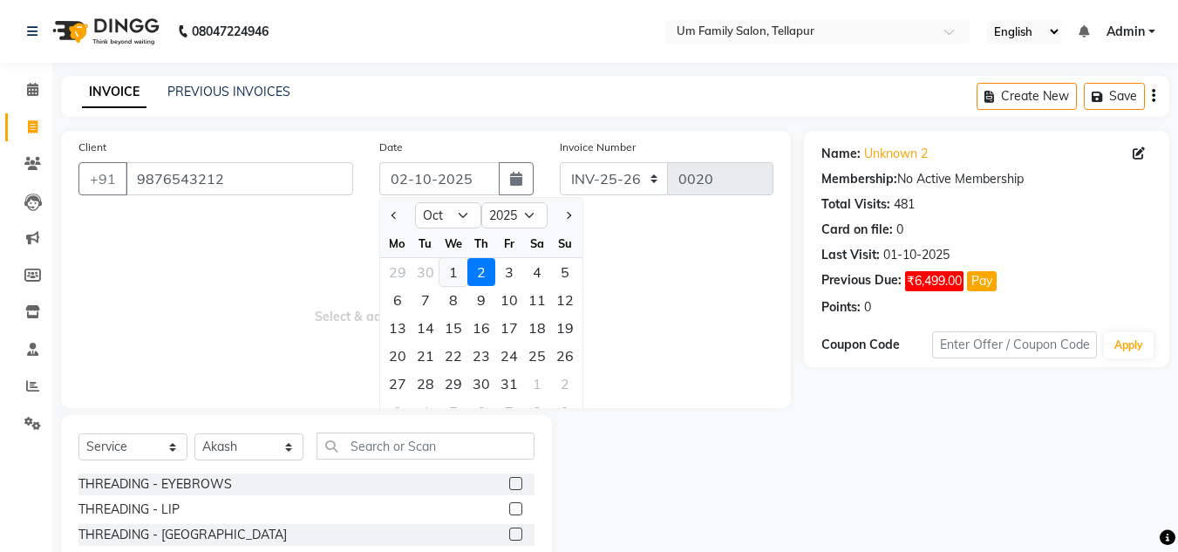
click at [447, 270] on div "1" at bounding box center [454, 272] width 28 height 28
type input "01-10-2025"
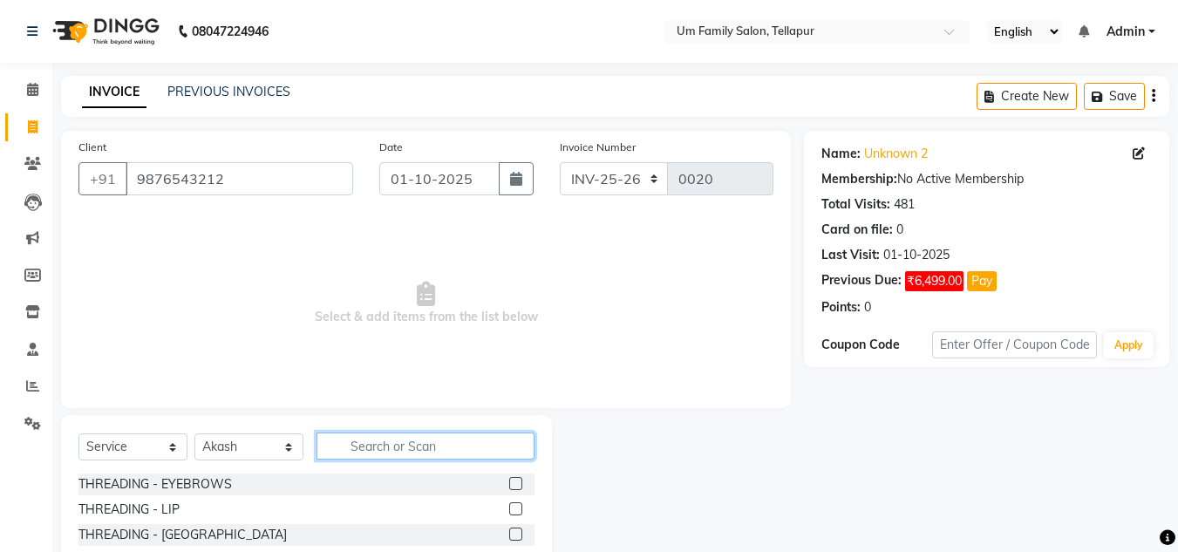
click at [419, 450] on input "text" at bounding box center [426, 446] width 218 height 27
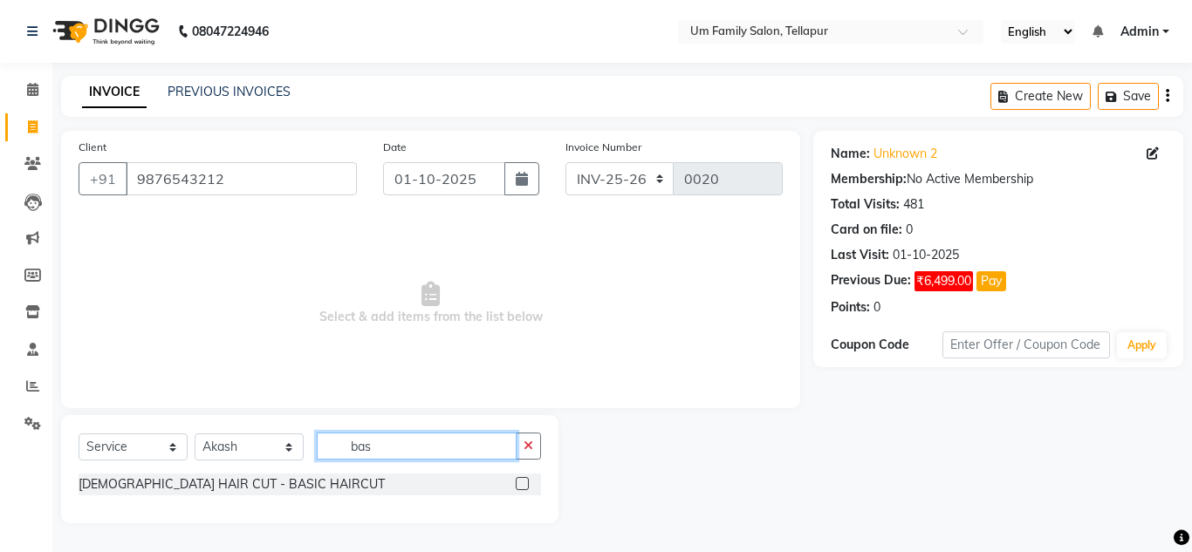
type input "bas"
click at [518, 481] on label at bounding box center [522, 483] width 13 height 13
click at [518, 481] on input "checkbox" at bounding box center [521, 484] width 11 height 11
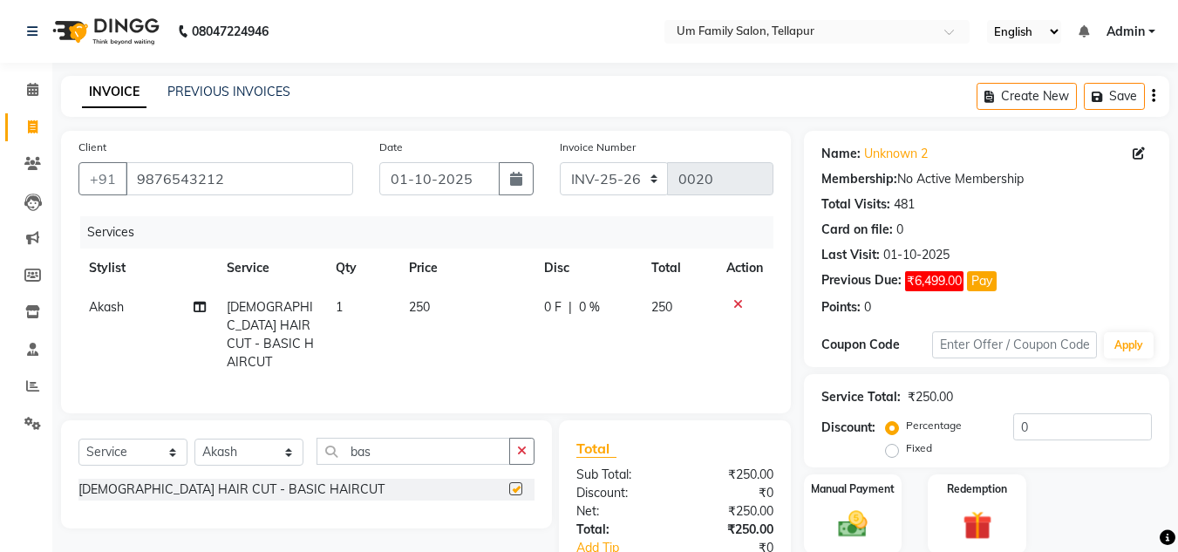
checkbox input "false"
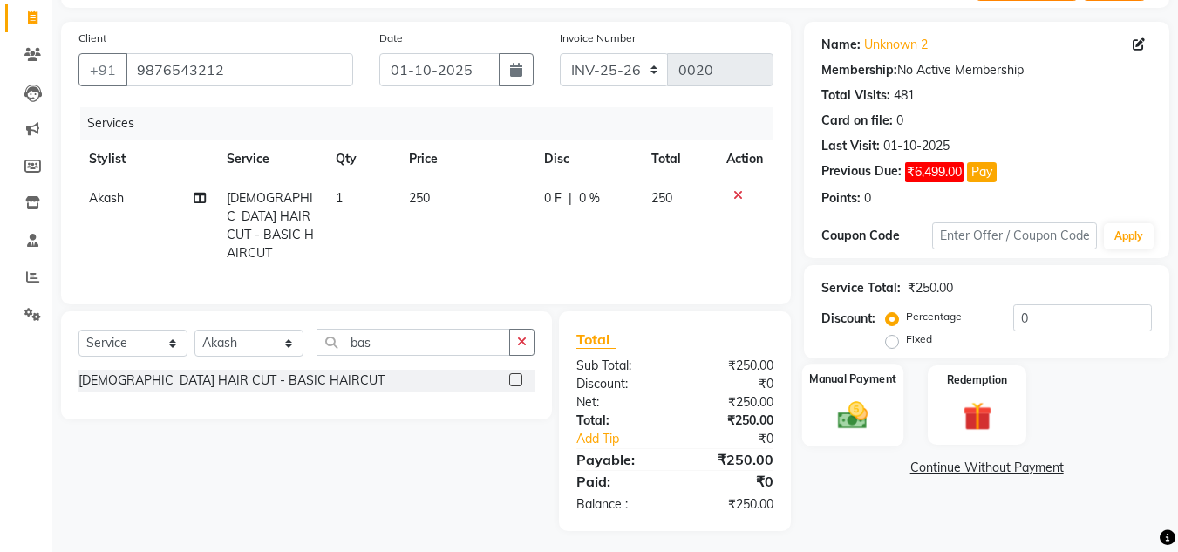
click at [839, 423] on img at bounding box center [853, 415] width 49 height 35
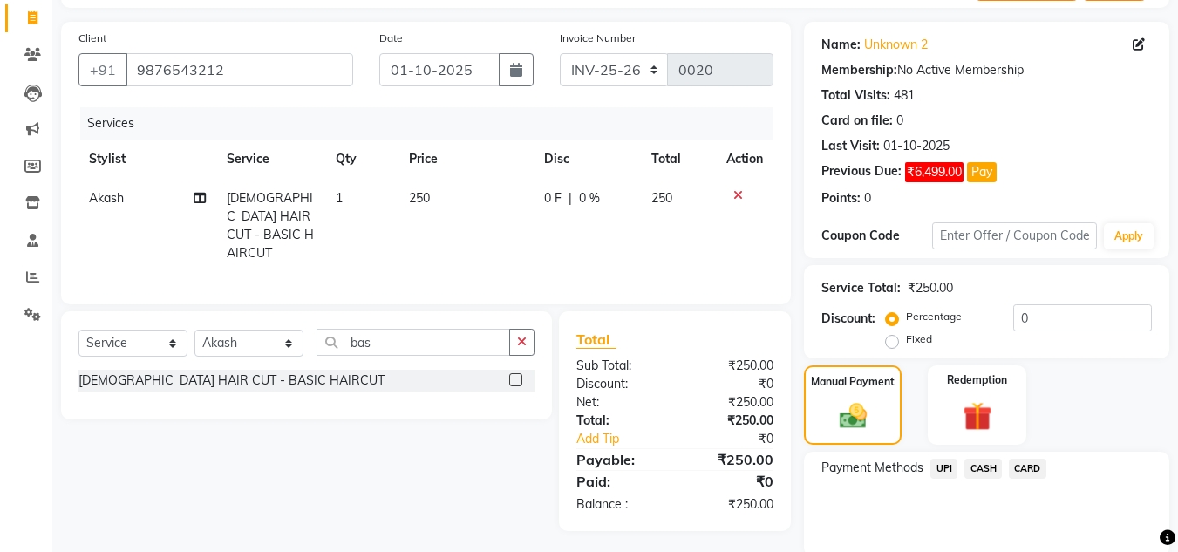
click at [946, 473] on span "UPI" at bounding box center [944, 469] width 27 height 20
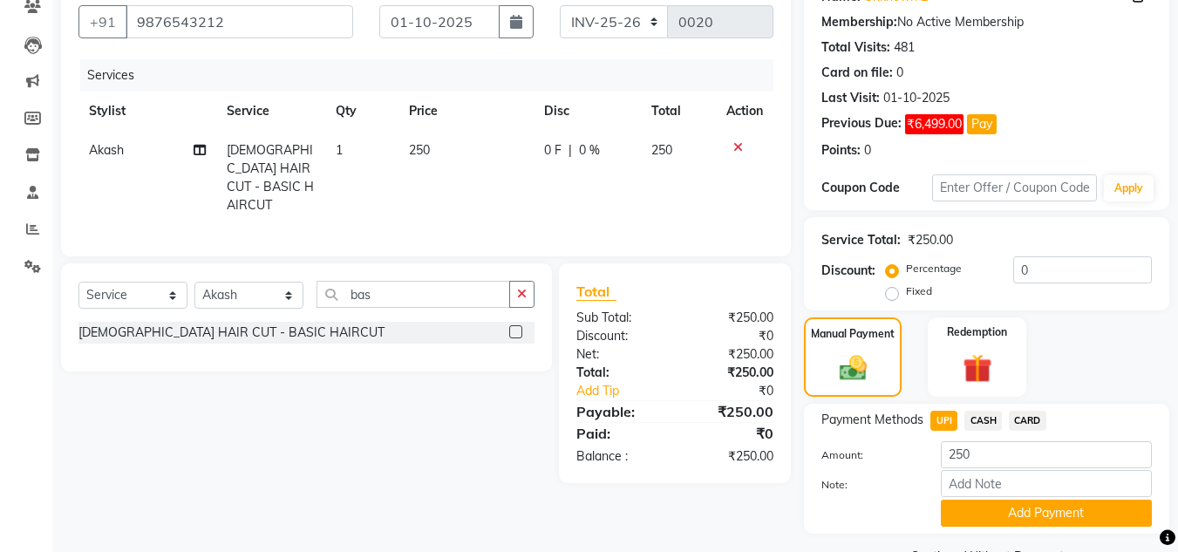
scroll to position [201, 0]
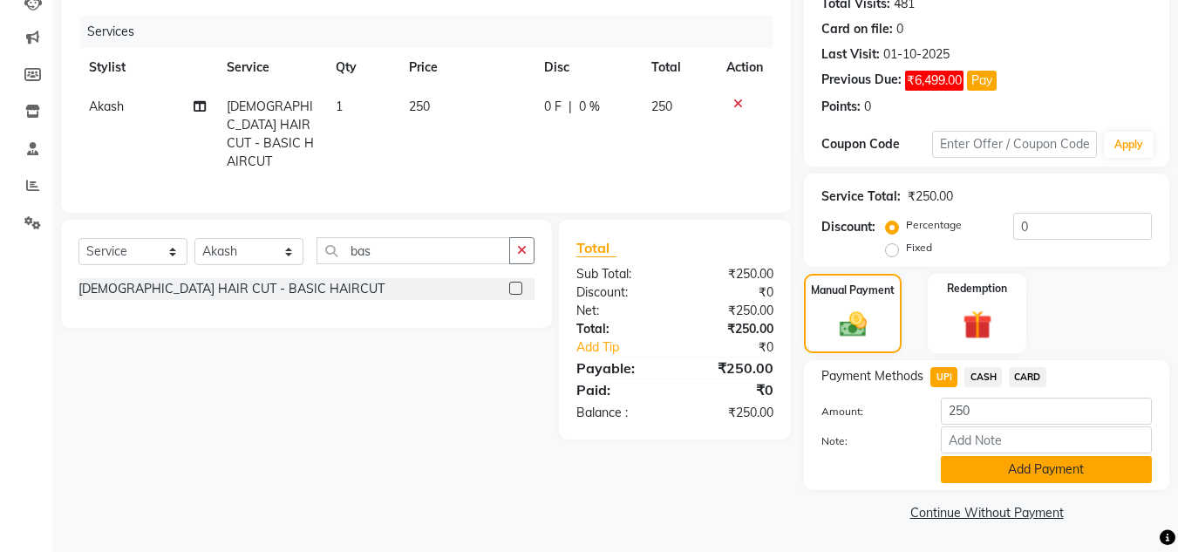
click at [1090, 471] on button "Add Payment" at bounding box center [1046, 469] width 211 height 27
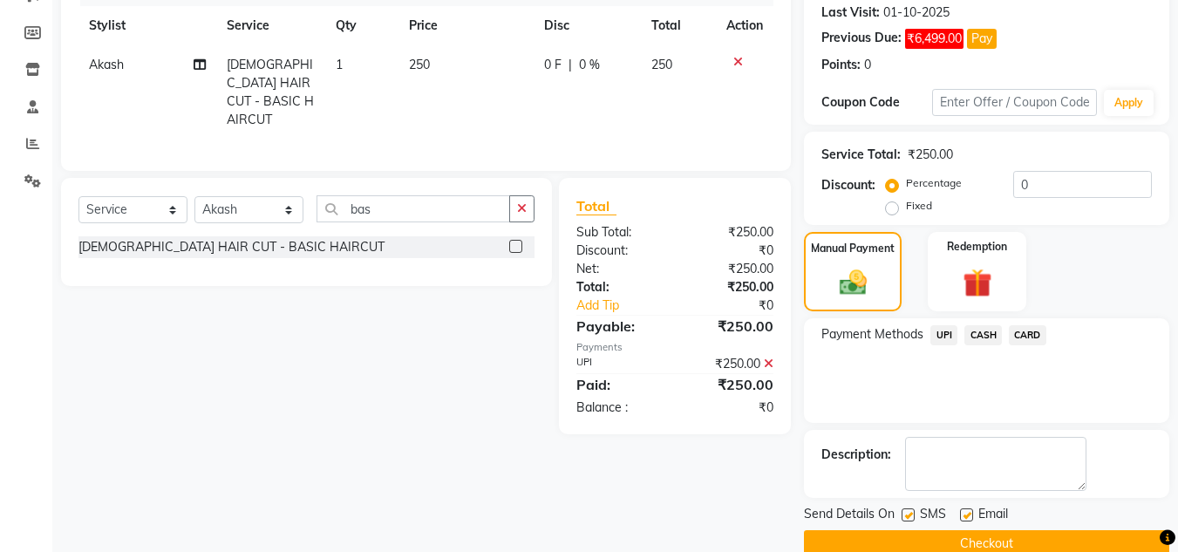
scroll to position [274, 0]
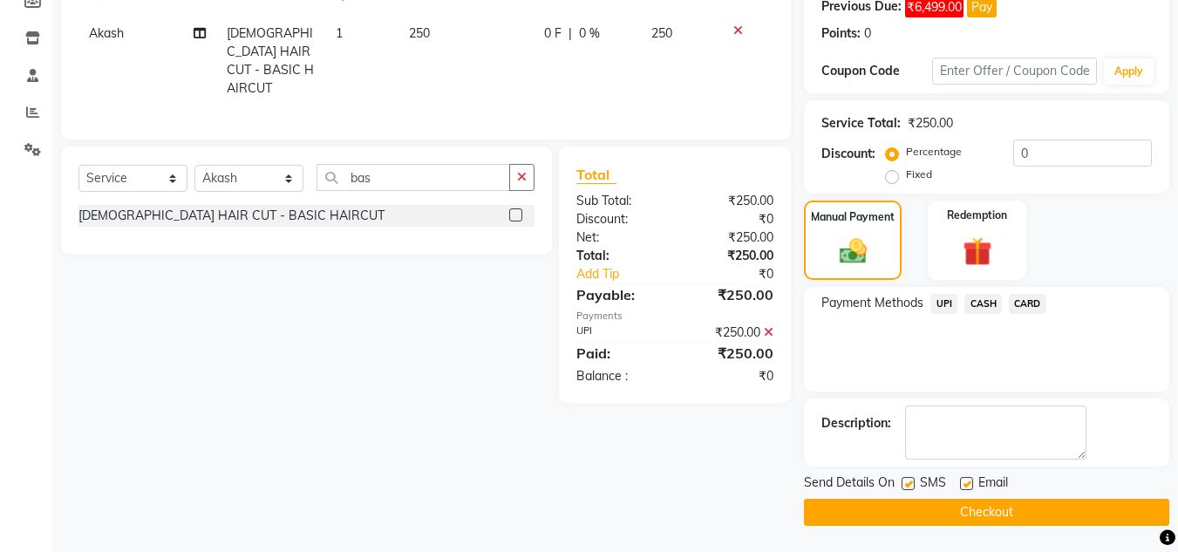
click at [1037, 517] on button "Checkout" at bounding box center [986, 512] width 365 height 27
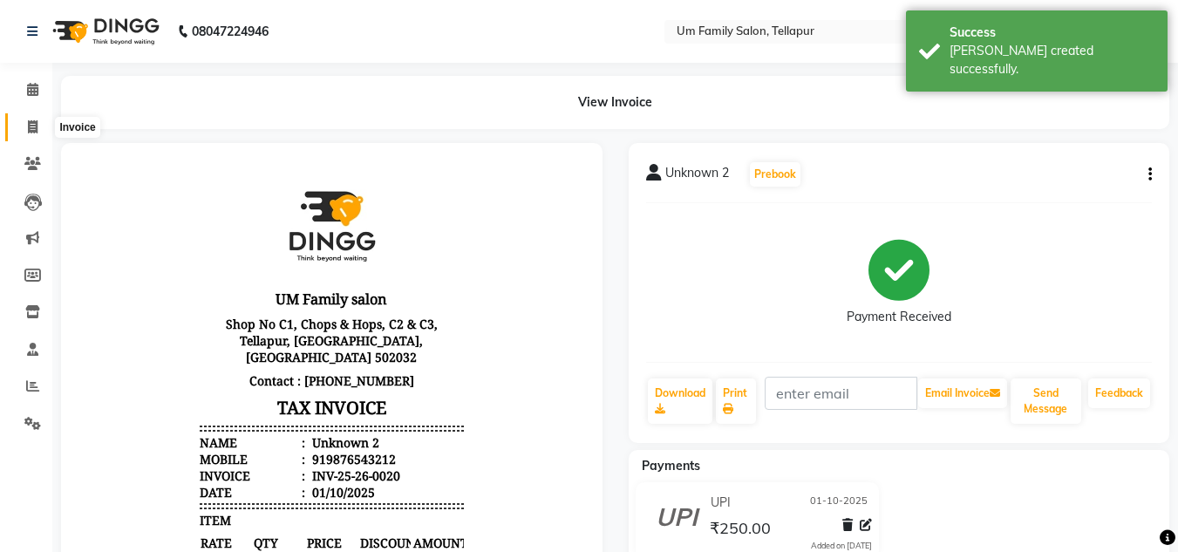
click at [33, 135] on span at bounding box center [32, 128] width 31 height 20
select select "service"
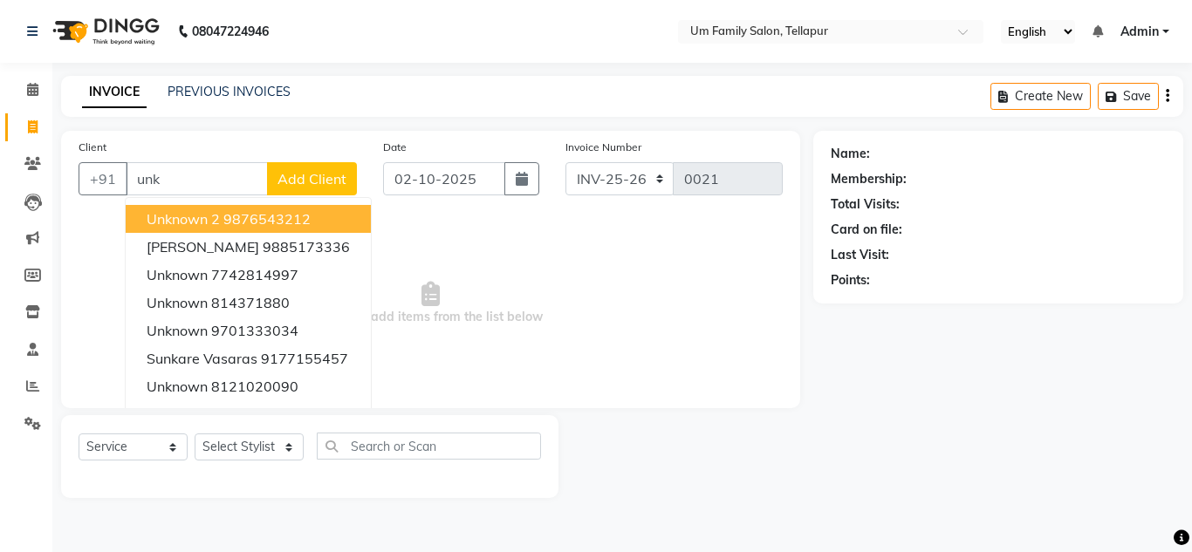
click at [243, 215] on ngb-highlight "9876543212" at bounding box center [266, 218] width 87 height 17
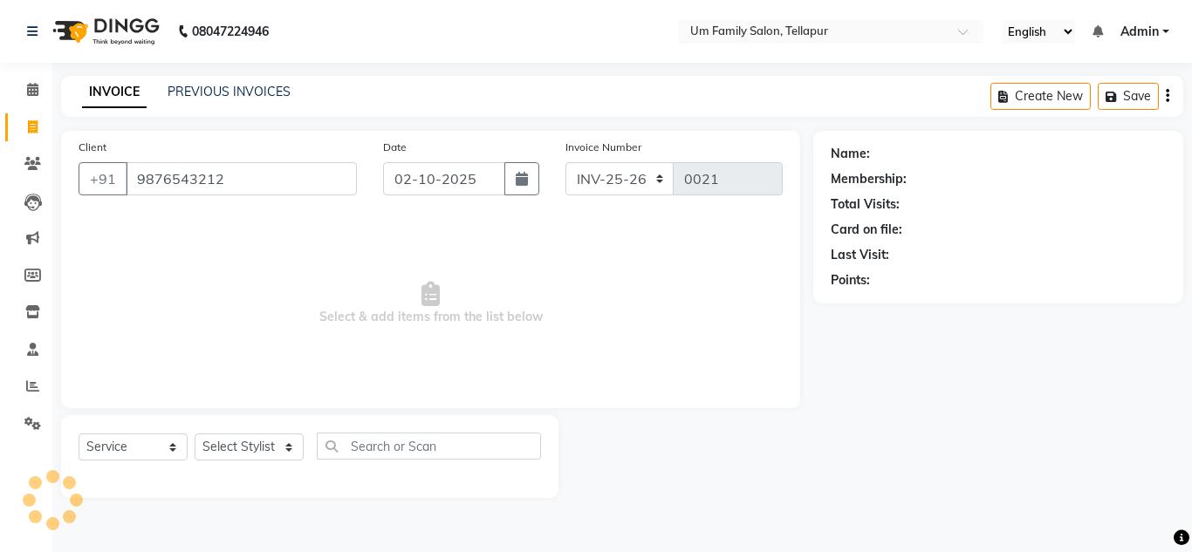
type input "9876543212"
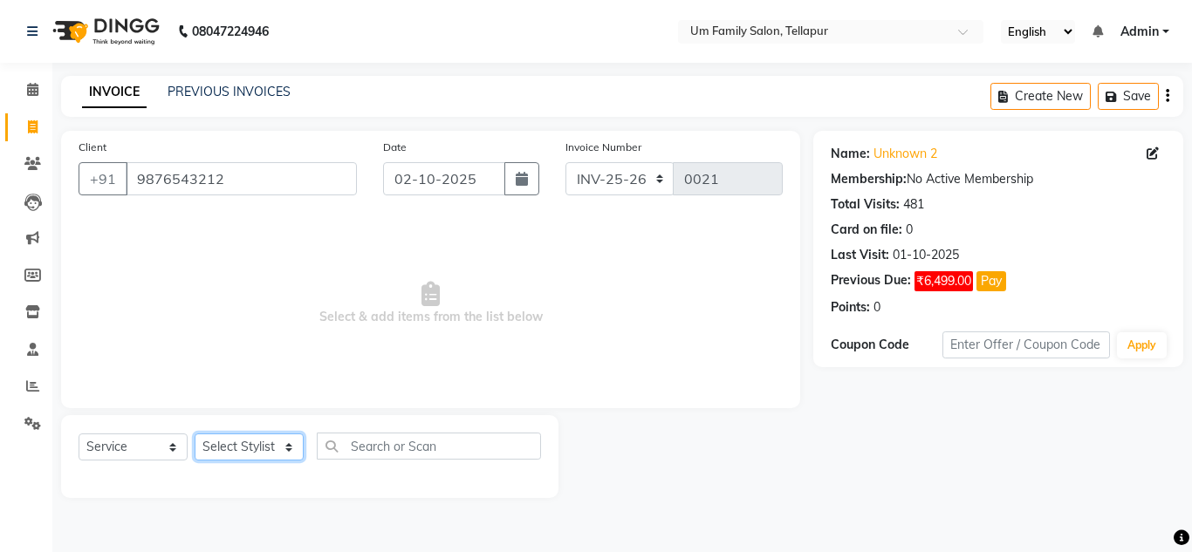
click at [267, 450] on select "Select Stylist Akash K. SAI pandu [PERSON_NAME]" at bounding box center [249, 447] width 109 height 27
select select "50956"
click at [195, 434] on select "Select Stylist Akash K. SAI pandu [PERSON_NAME]" at bounding box center [249, 447] width 109 height 27
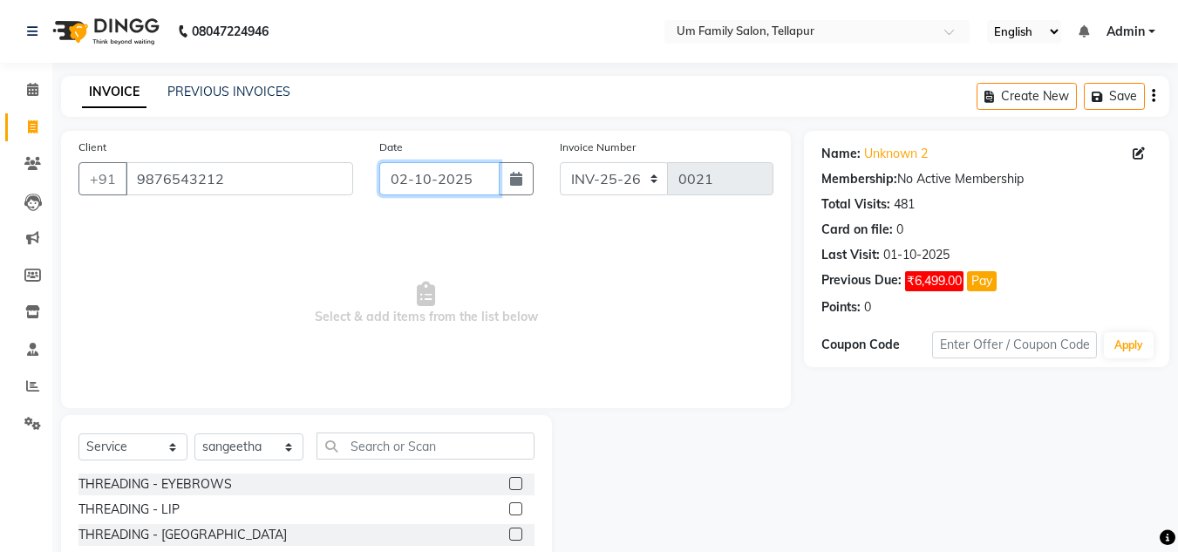
click at [402, 186] on input "02-10-2025" at bounding box center [439, 178] width 120 height 33
select select "10"
select select "2025"
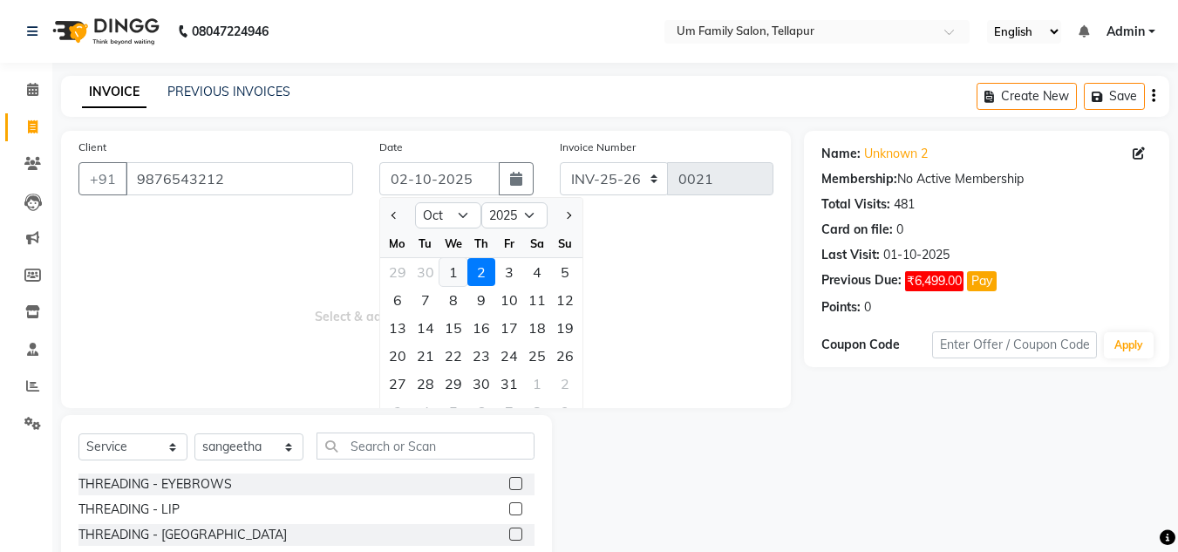
click at [456, 272] on div "1" at bounding box center [454, 272] width 28 height 28
type input "01-10-2025"
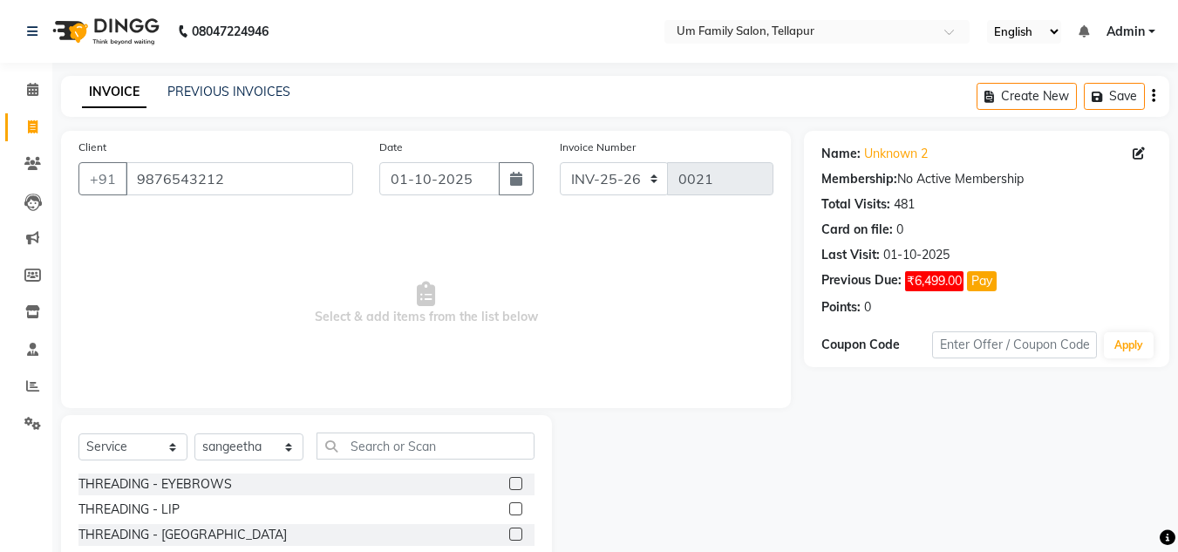
click at [509, 484] on label at bounding box center [515, 483] width 13 height 13
click at [509, 484] on input "checkbox" at bounding box center [514, 484] width 11 height 11
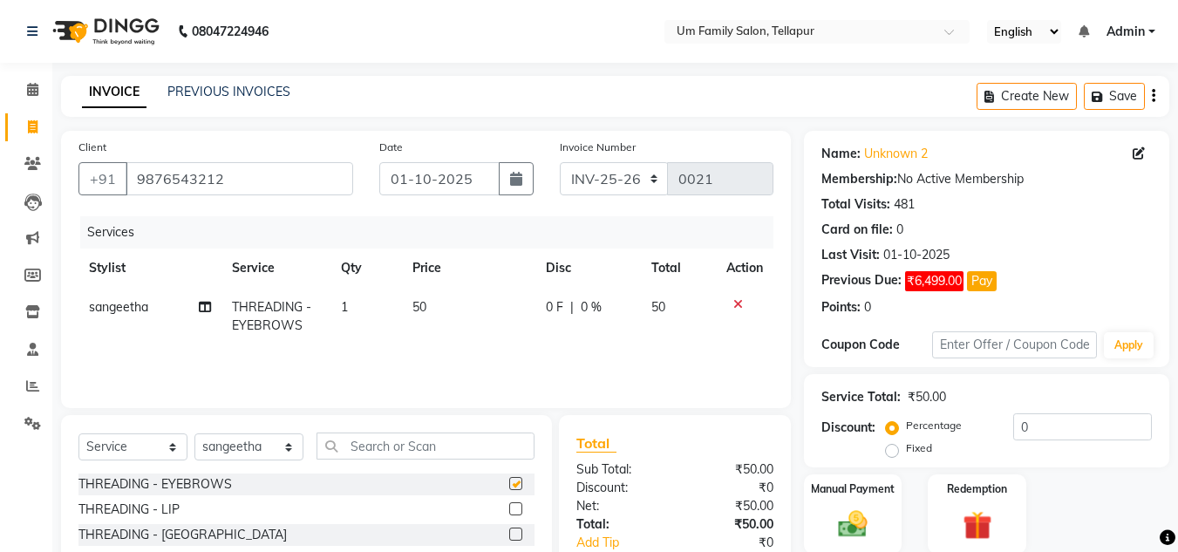
checkbox input "false"
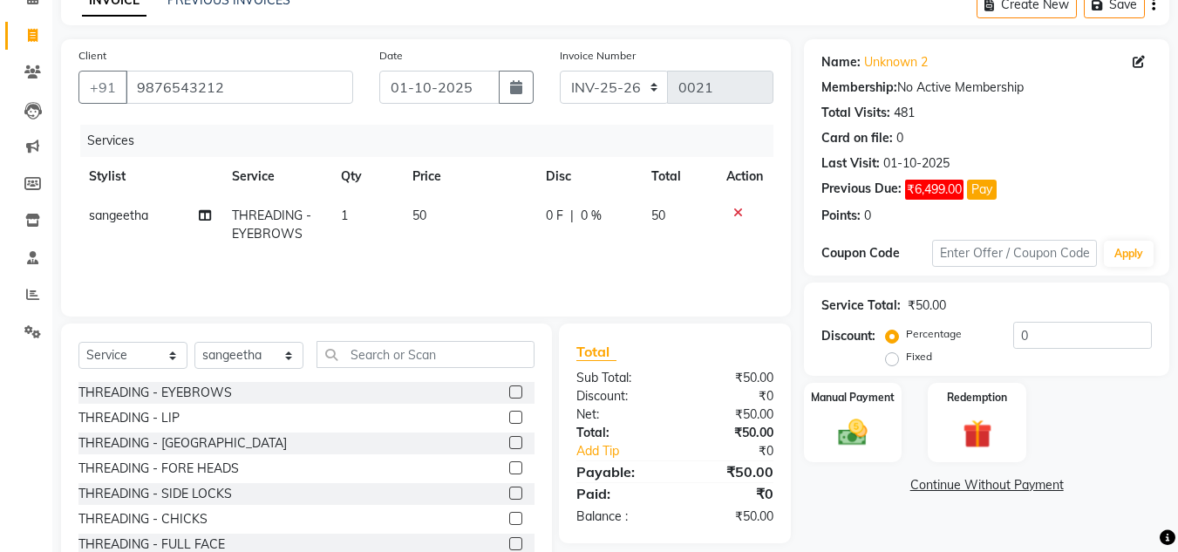
scroll to position [147, 0]
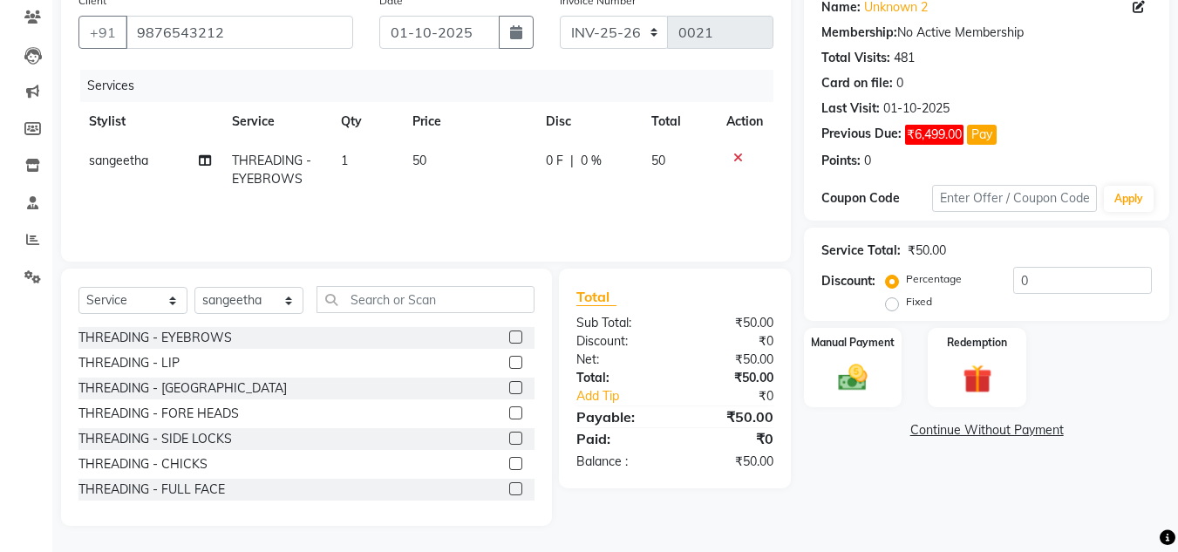
click at [509, 416] on label at bounding box center [515, 412] width 13 height 13
click at [509, 416] on input "checkbox" at bounding box center [514, 413] width 11 height 11
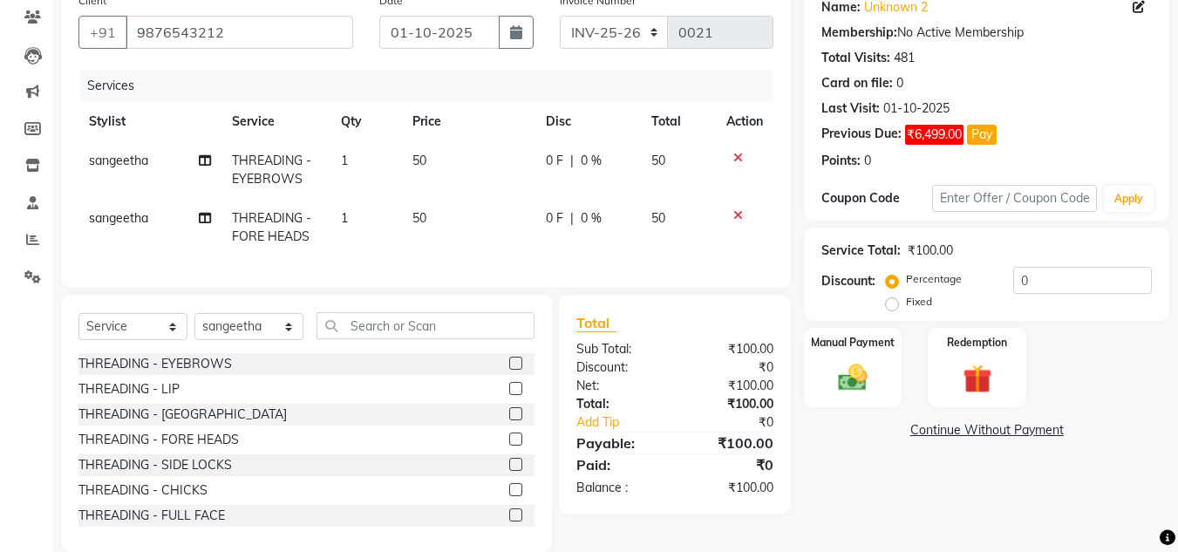
click at [509, 446] on label at bounding box center [515, 439] width 13 height 13
click at [509, 446] on input "checkbox" at bounding box center [514, 439] width 11 height 11
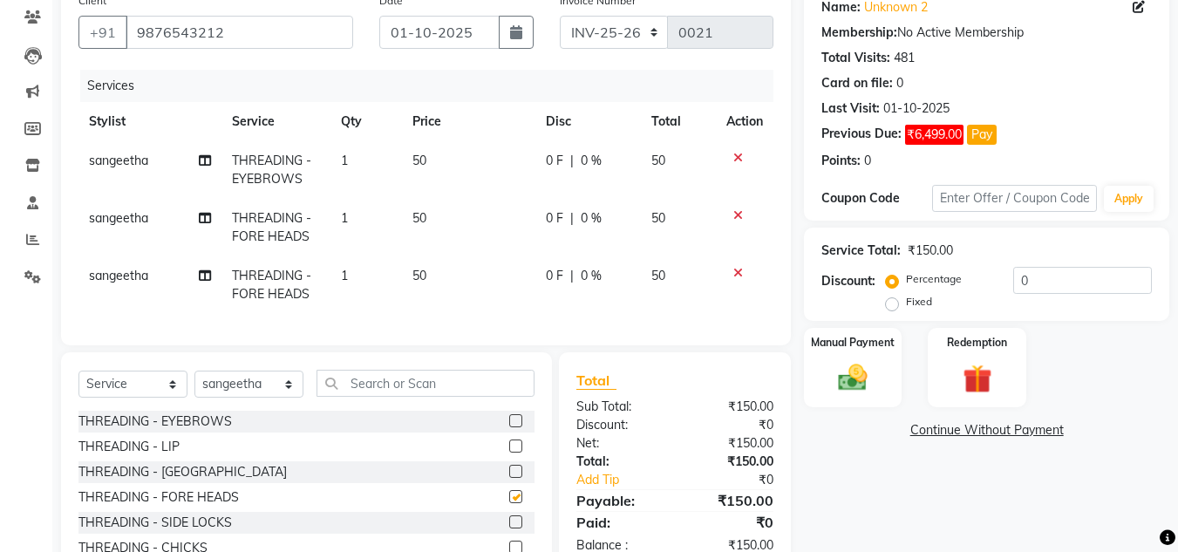
checkbox input "false"
click at [509, 427] on label at bounding box center [515, 420] width 13 height 13
click at [509, 427] on input "checkbox" at bounding box center [514, 421] width 11 height 11
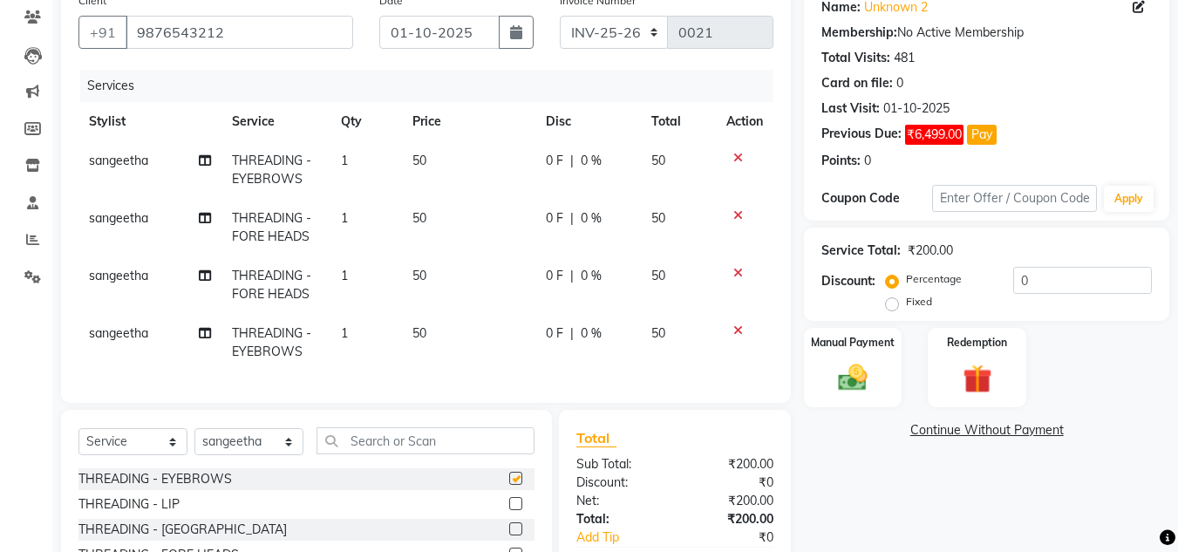
checkbox input "false"
click at [834, 373] on img at bounding box center [853, 377] width 49 height 35
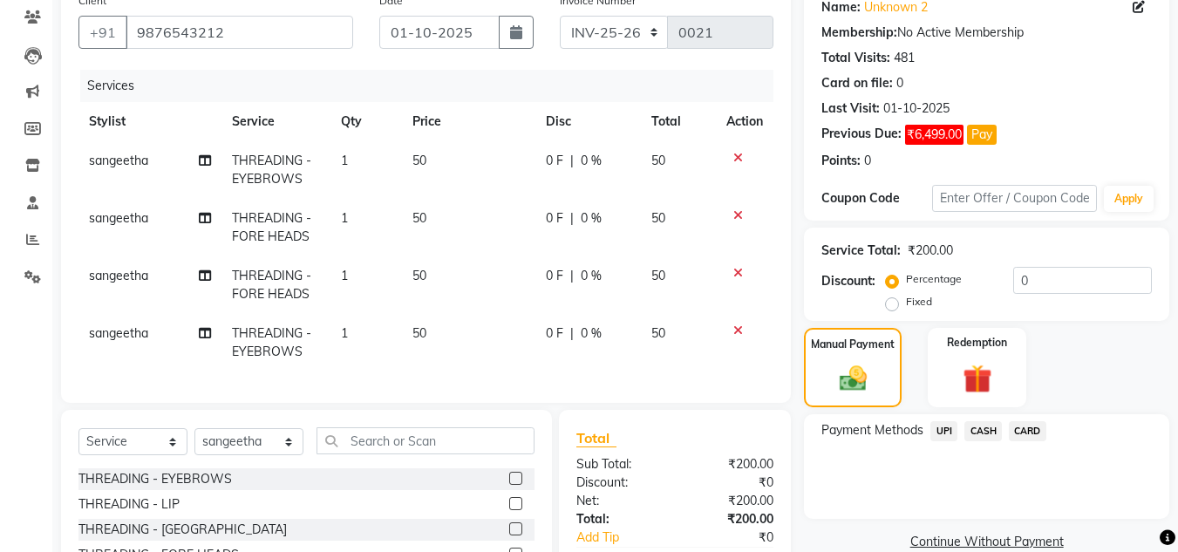
click at [985, 433] on span "CASH" at bounding box center [984, 431] width 38 height 20
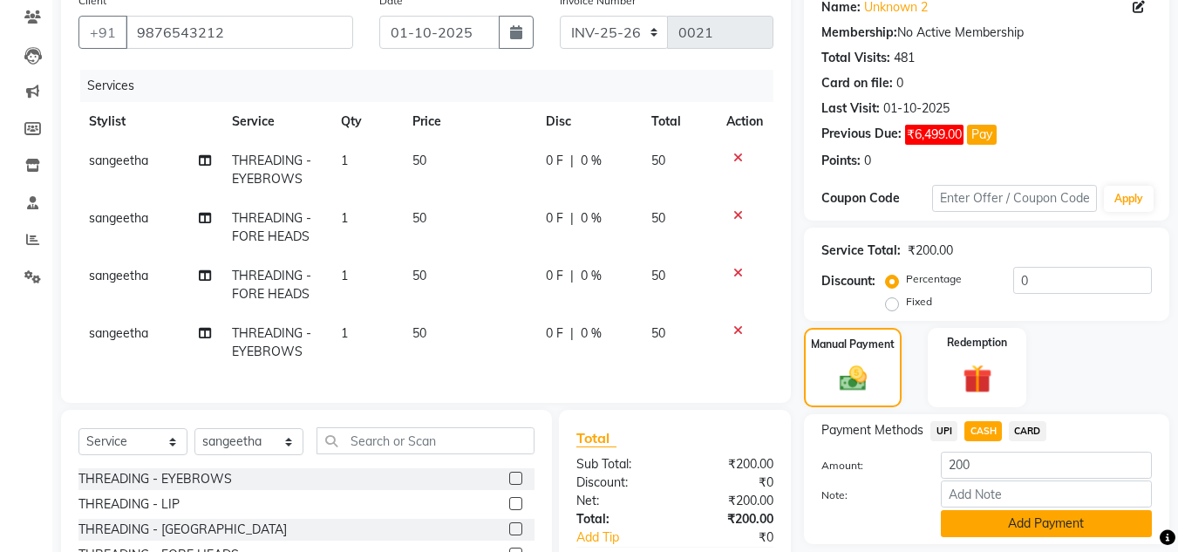
click at [1013, 536] on button "Add Payment" at bounding box center [1046, 523] width 211 height 27
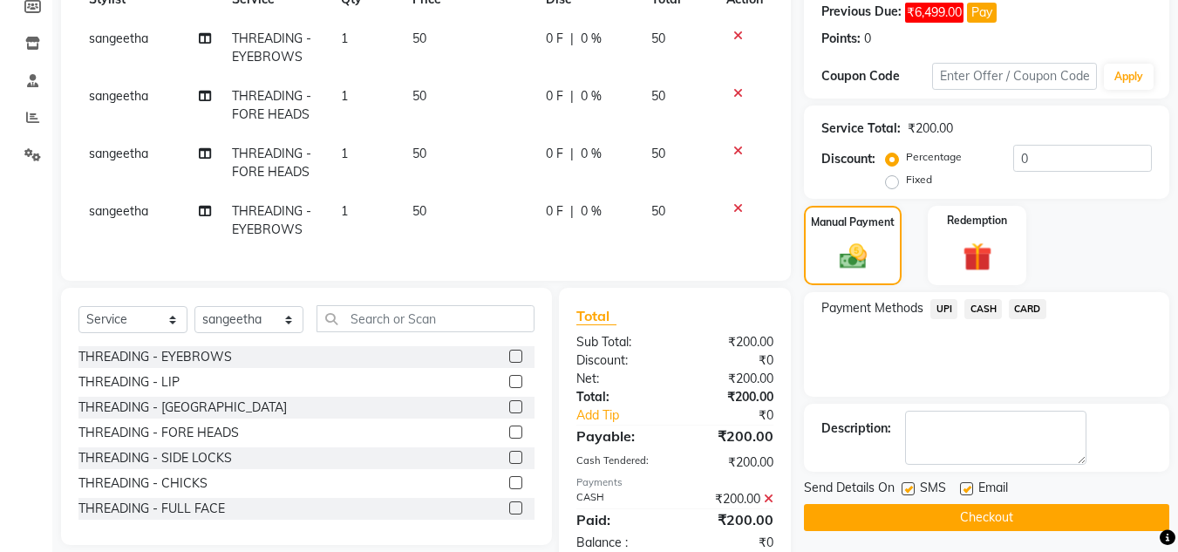
scroll to position [325, 0]
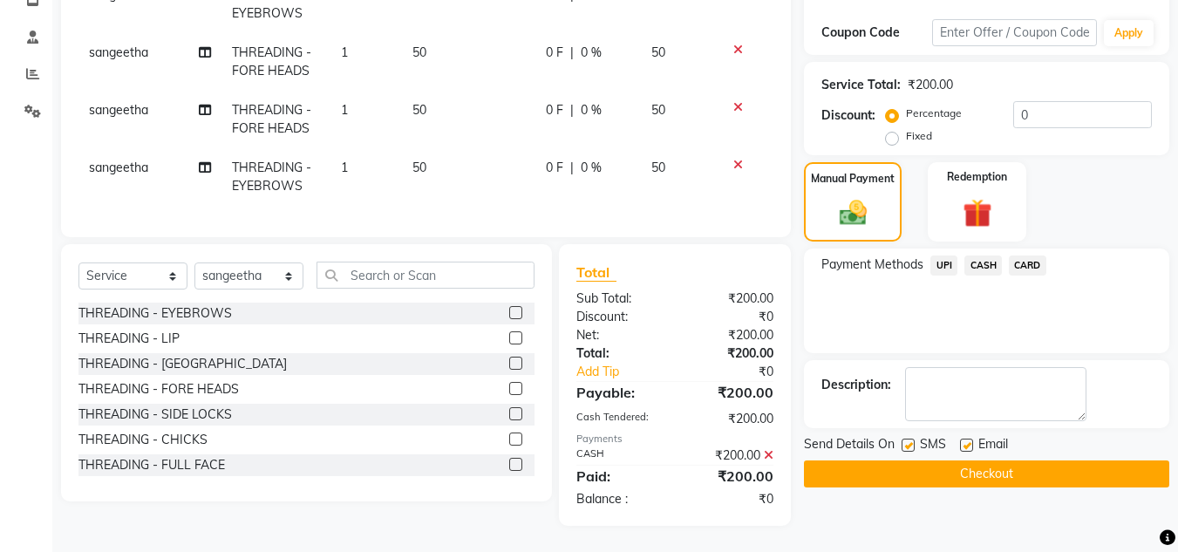
click at [998, 464] on button "Checkout" at bounding box center [986, 474] width 365 height 27
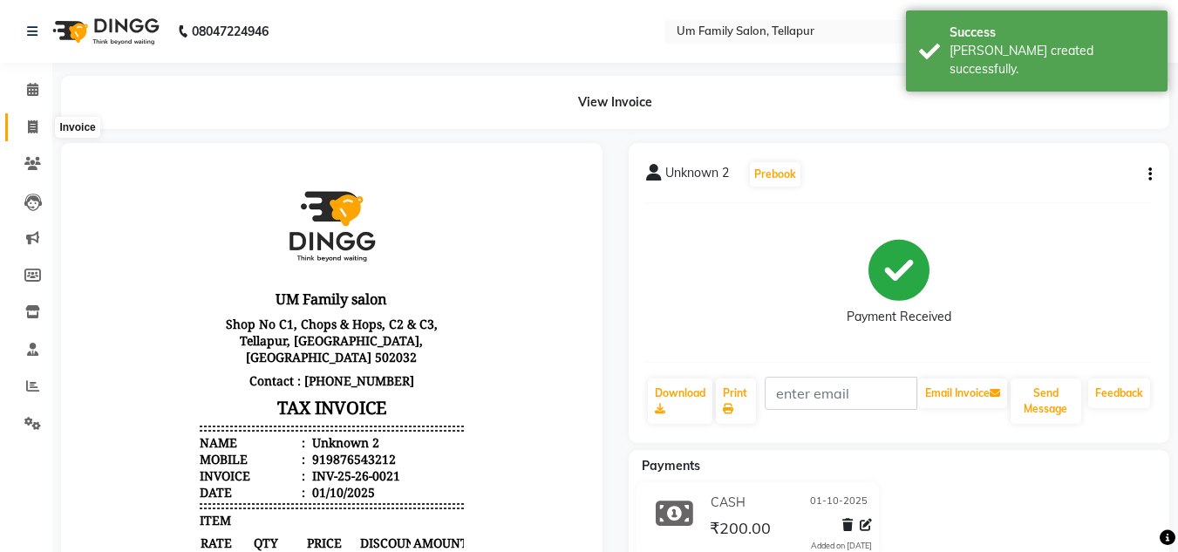
click at [36, 125] on icon at bounding box center [33, 126] width 10 height 13
select select "service"
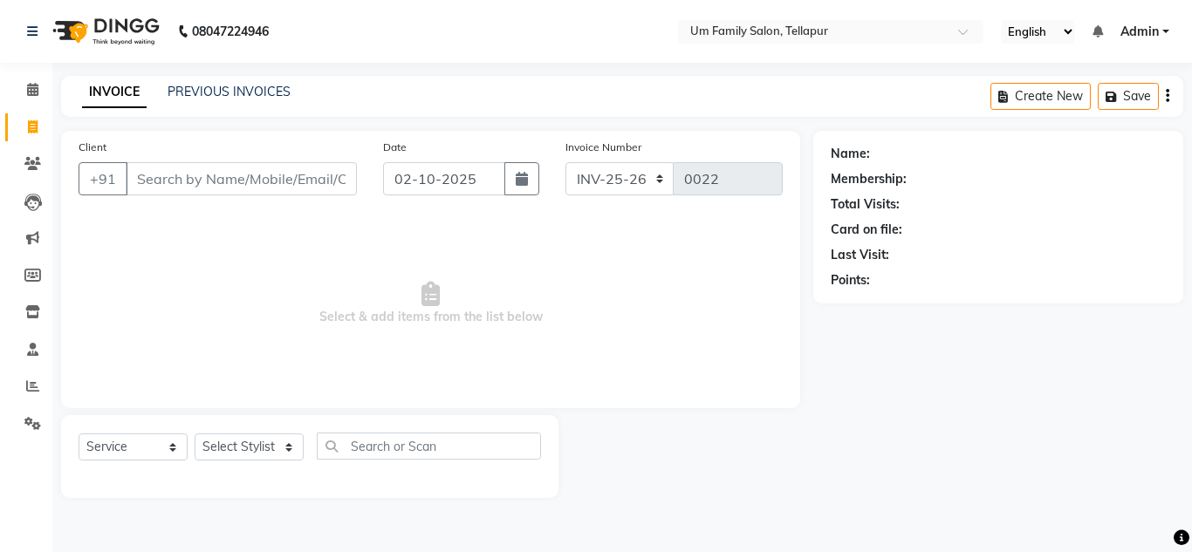
click at [215, 185] on input "Client" at bounding box center [241, 178] width 231 height 33
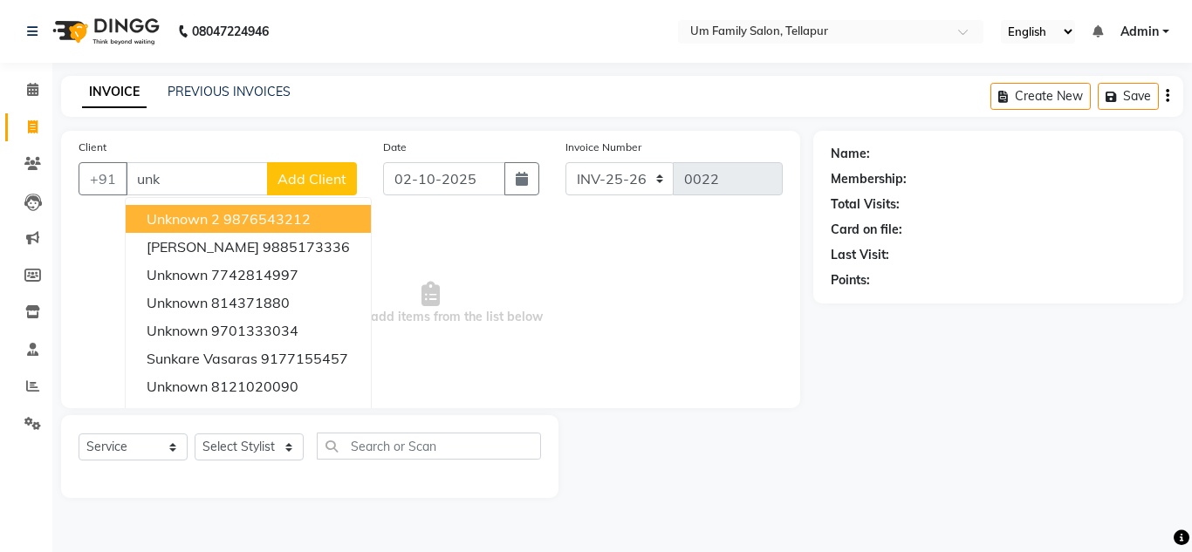
click at [273, 223] on ngb-highlight "9876543212" at bounding box center [266, 218] width 87 height 17
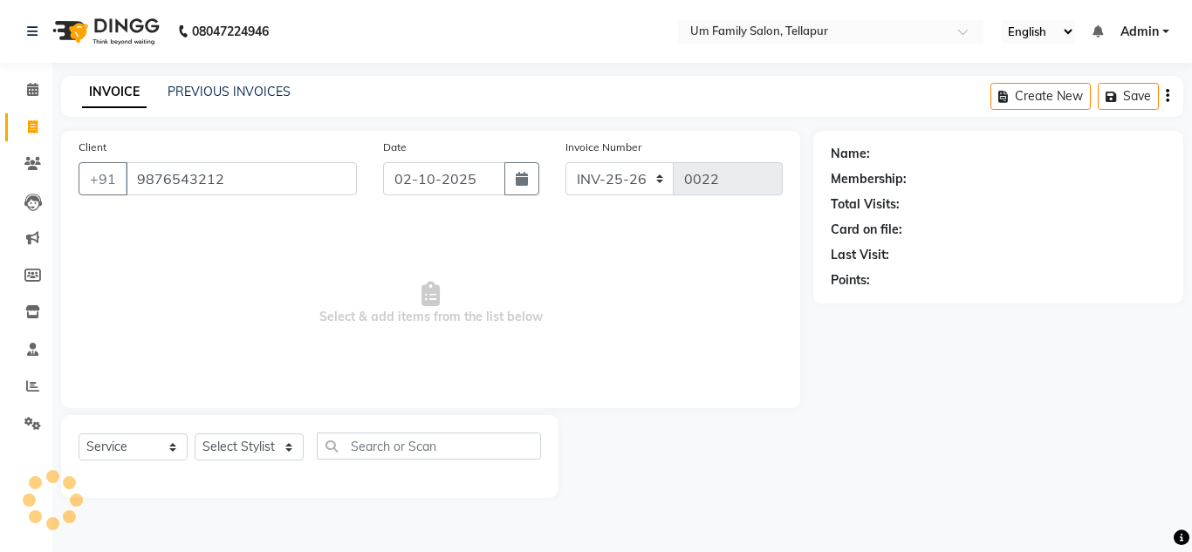
type input "9876543212"
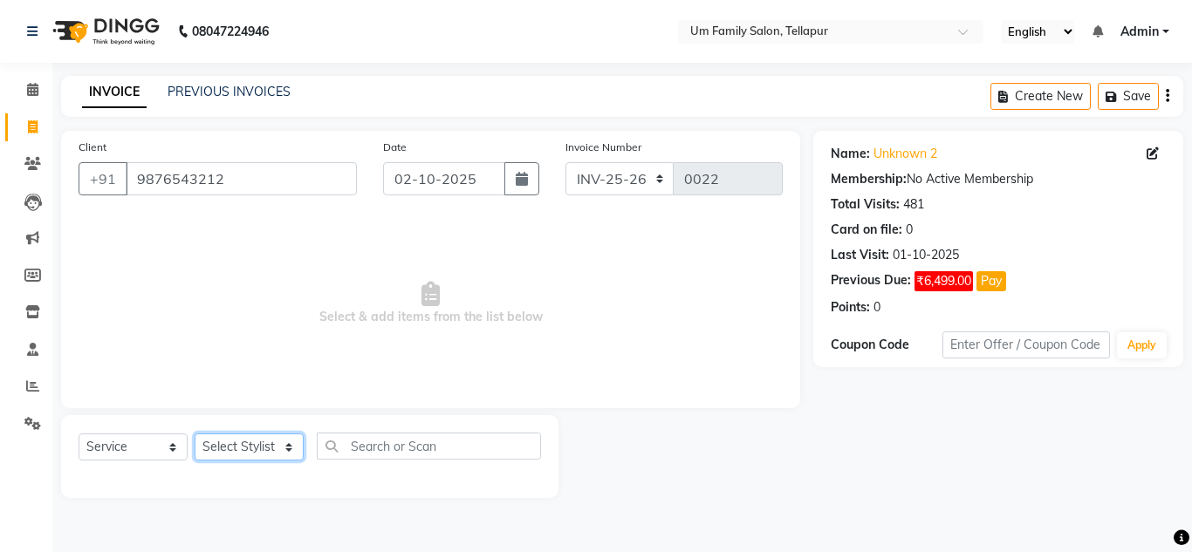
click at [293, 457] on select "Select Stylist Akash K. SAI pandu [PERSON_NAME]" at bounding box center [249, 447] width 109 height 27
select select "82738"
click at [195, 434] on select "Select Stylist Akash K. SAI pandu [PERSON_NAME]" at bounding box center [249, 447] width 109 height 27
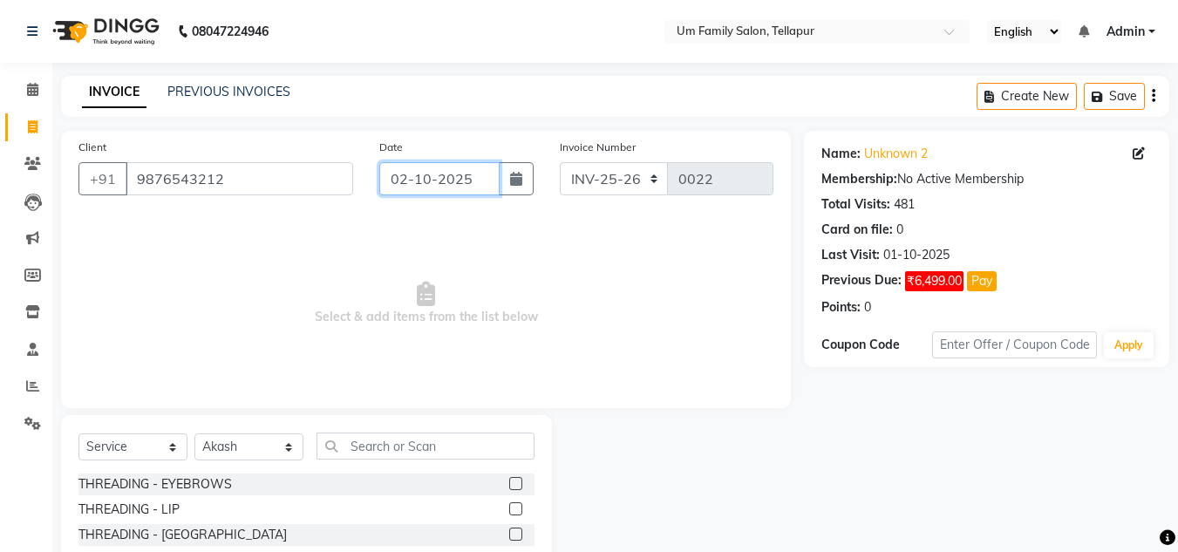
click at [398, 180] on input "02-10-2025" at bounding box center [439, 178] width 120 height 33
select select "10"
select select "2025"
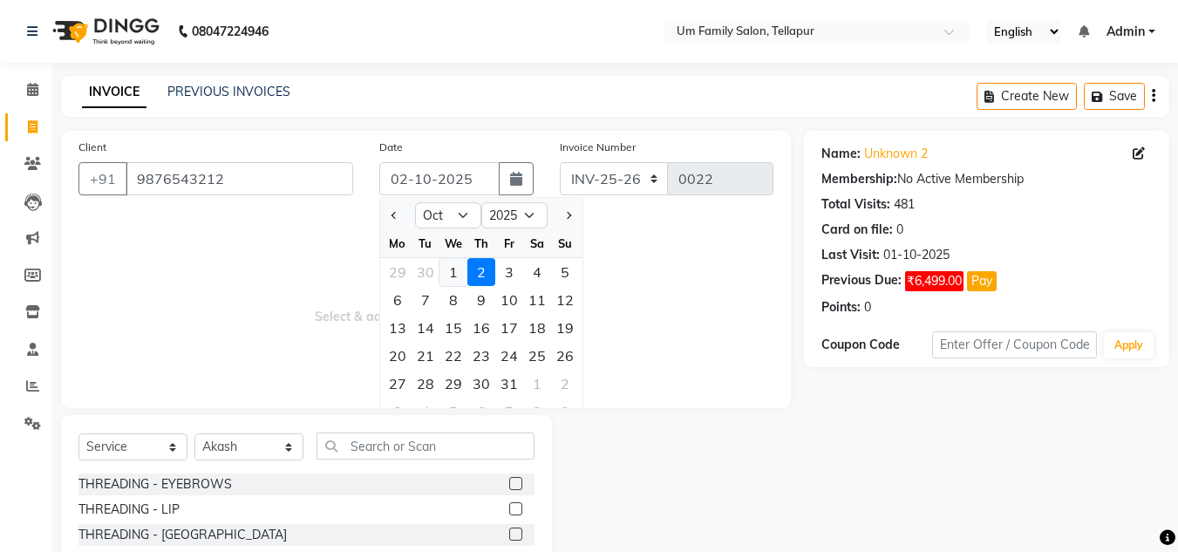
click at [456, 267] on div "1" at bounding box center [454, 272] width 28 height 28
type input "01-10-2025"
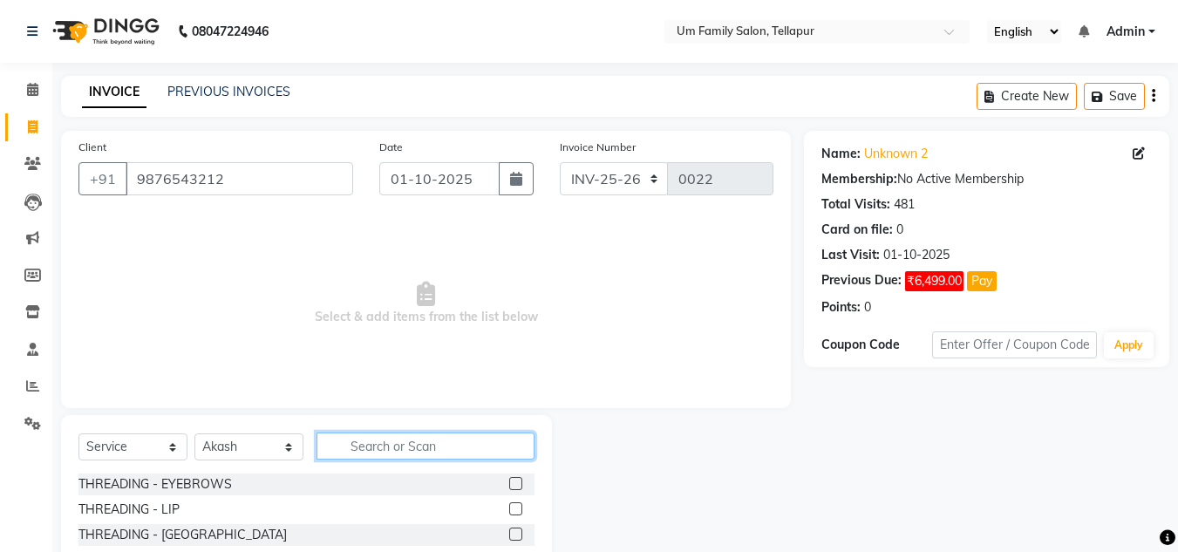
click at [465, 455] on input "text" at bounding box center [426, 446] width 218 height 27
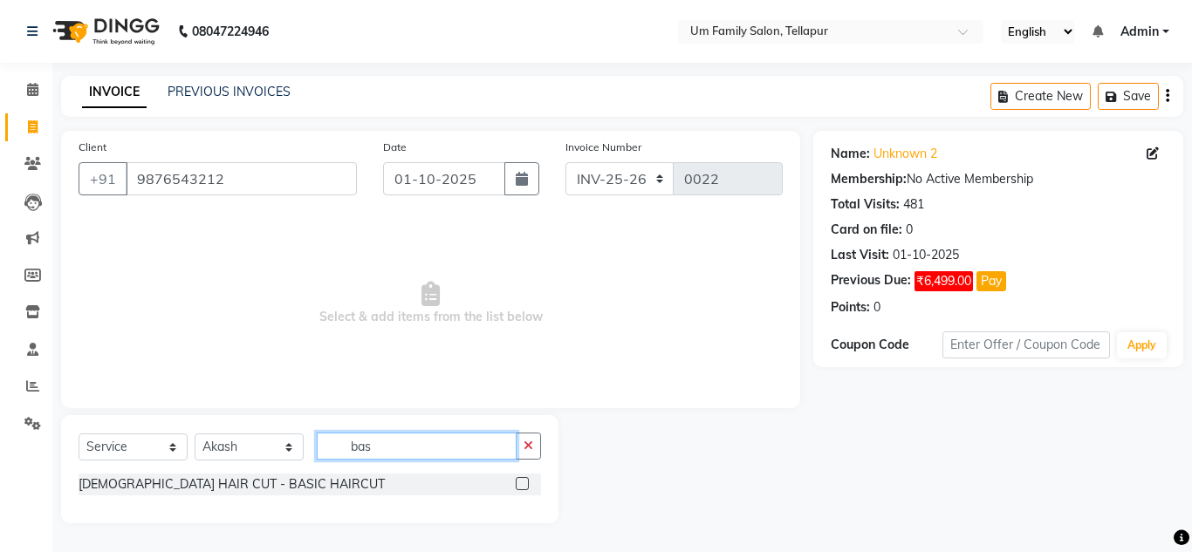
type input "bas"
click at [519, 483] on label at bounding box center [522, 483] width 13 height 13
click at [519, 483] on input "checkbox" at bounding box center [521, 484] width 11 height 11
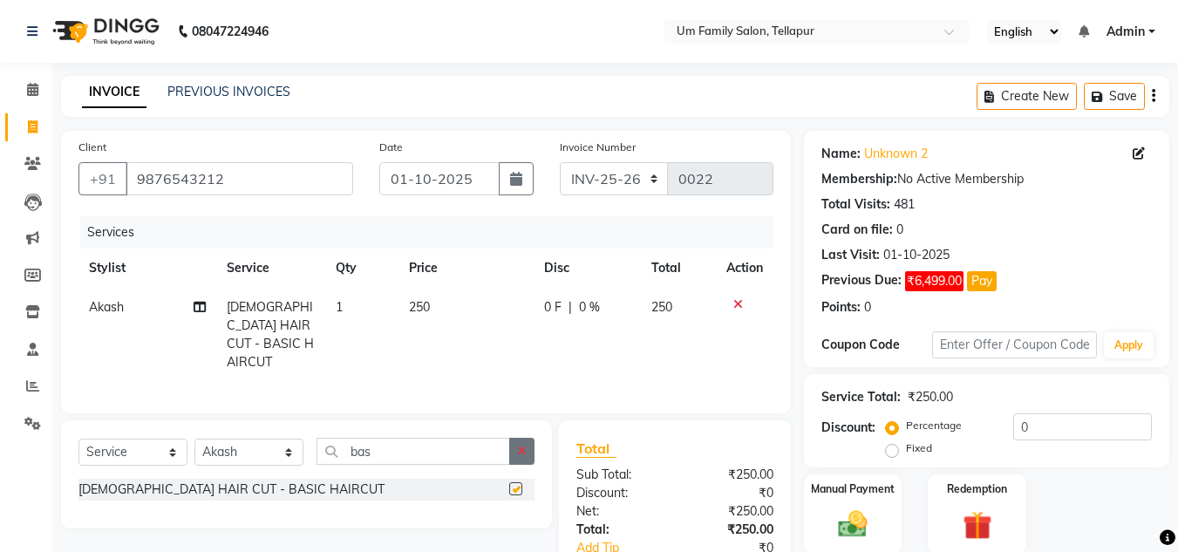
checkbox input "false"
drag, startPoint x: 530, startPoint y: 447, endPoint x: 513, endPoint y: 449, distance: 17.5
click at [513, 449] on button "button" at bounding box center [521, 451] width 25 height 27
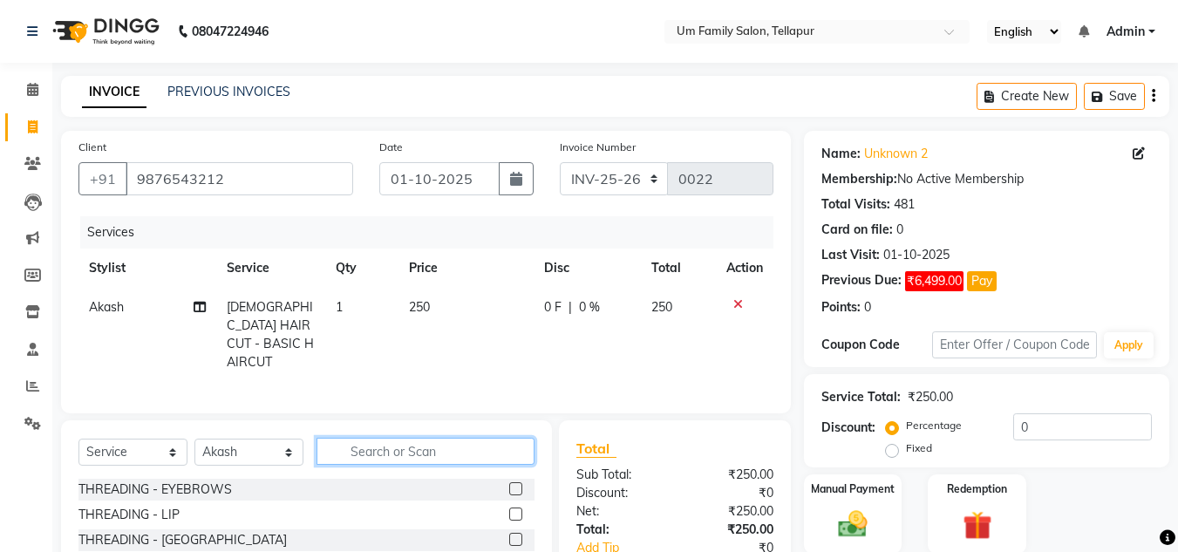
click at [513, 449] on input "text" at bounding box center [426, 451] width 218 height 27
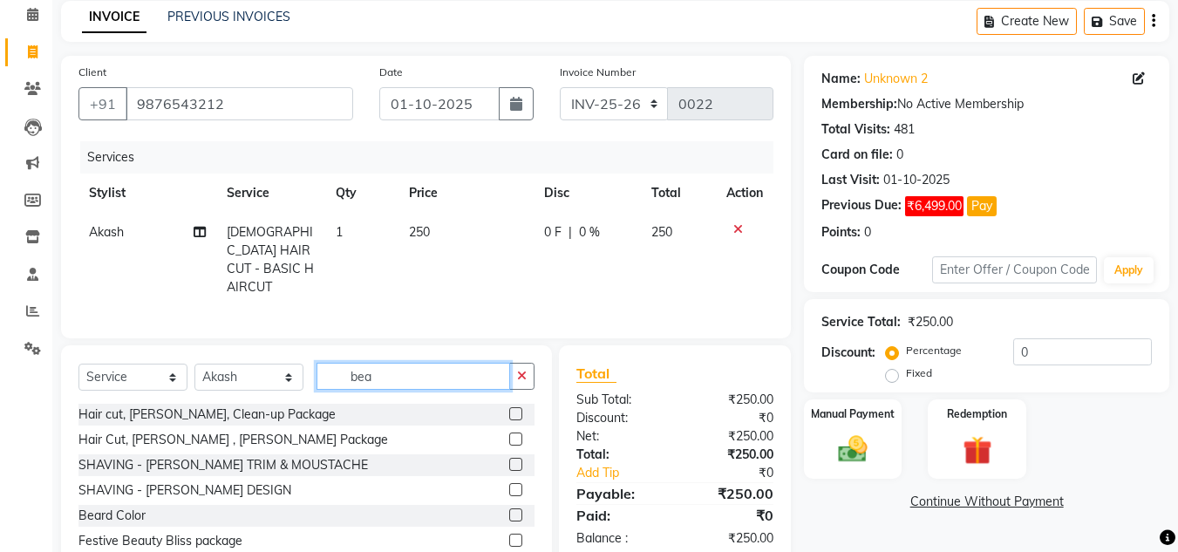
scroll to position [124, 0]
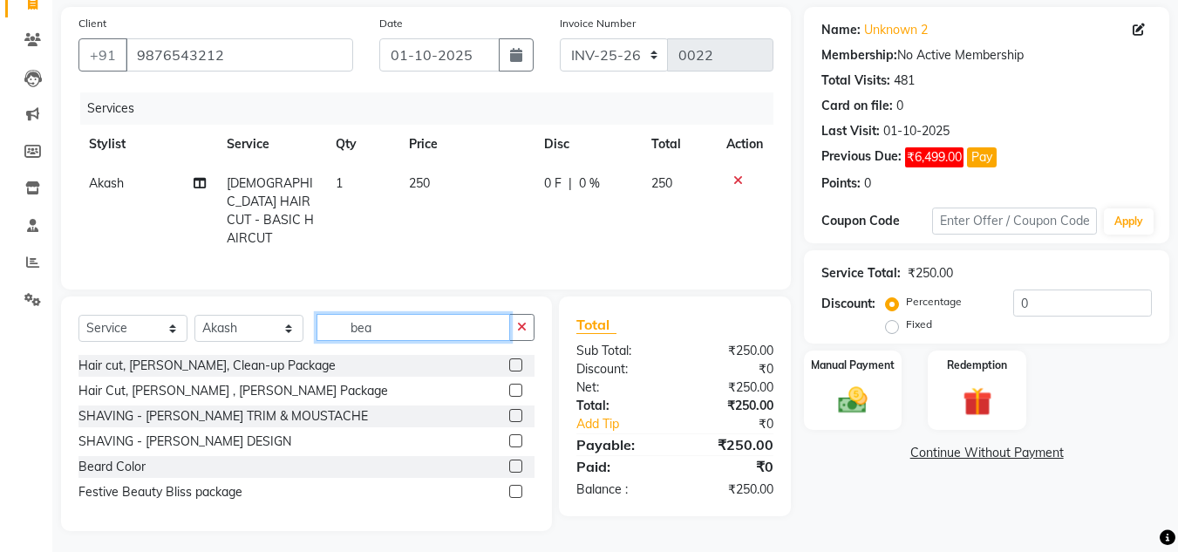
type input "bea"
click at [518, 434] on label at bounding box center [515, 440] width 13 height 13
click at [518, 436] on input "checkbox" at bounding box center [514, 441] width 11 height 11
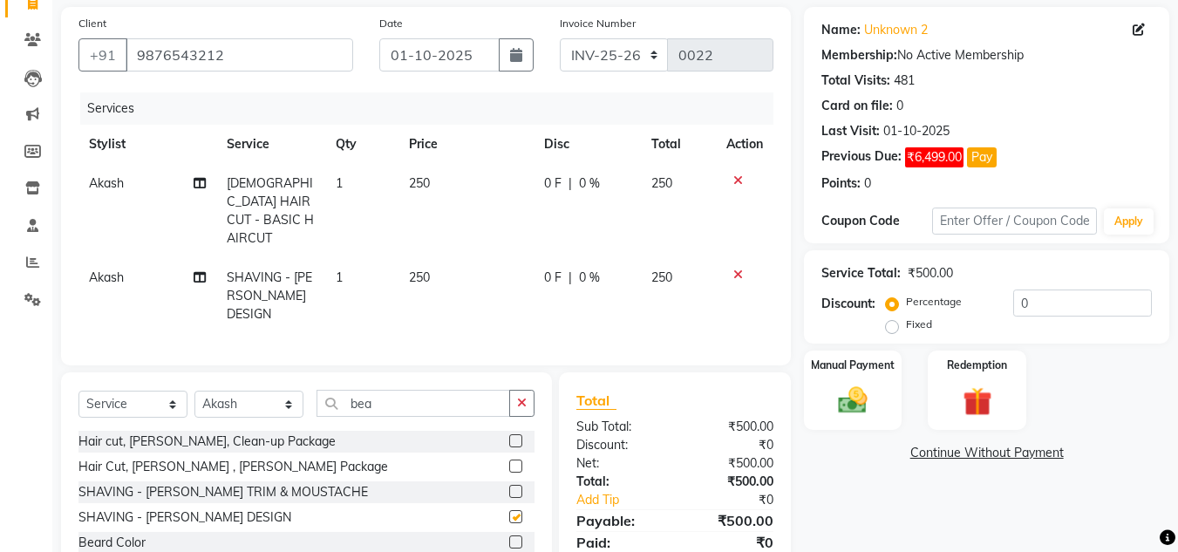
checkbox input "false"
click at [864, 406] on img at bounding box center [853, 400] width 49 height 35
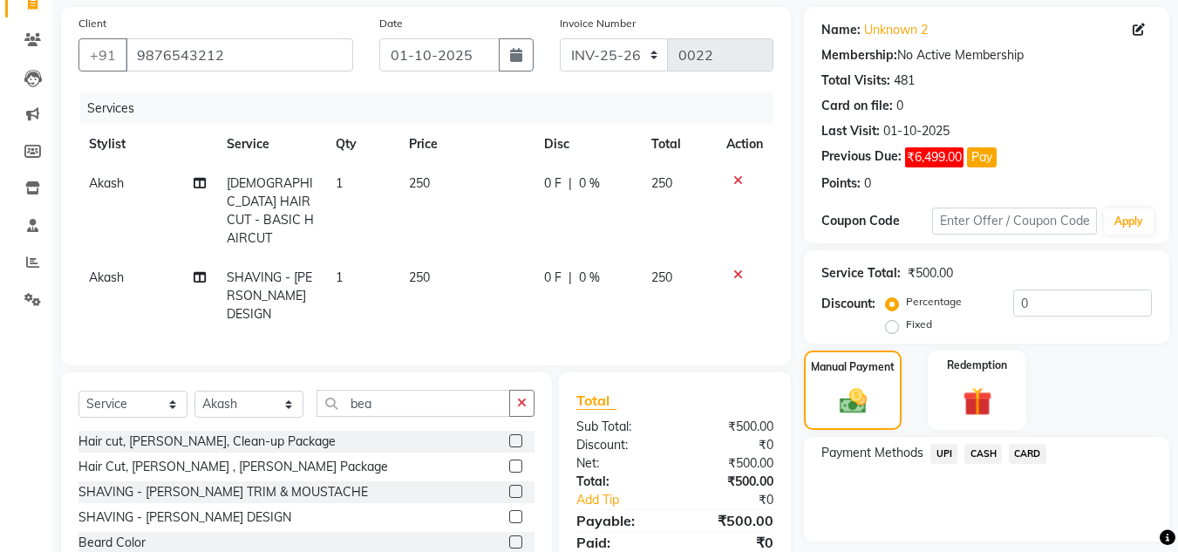
click at [985, 450] on span "CASH" at bounding box center [984, 454] width 38 height 20
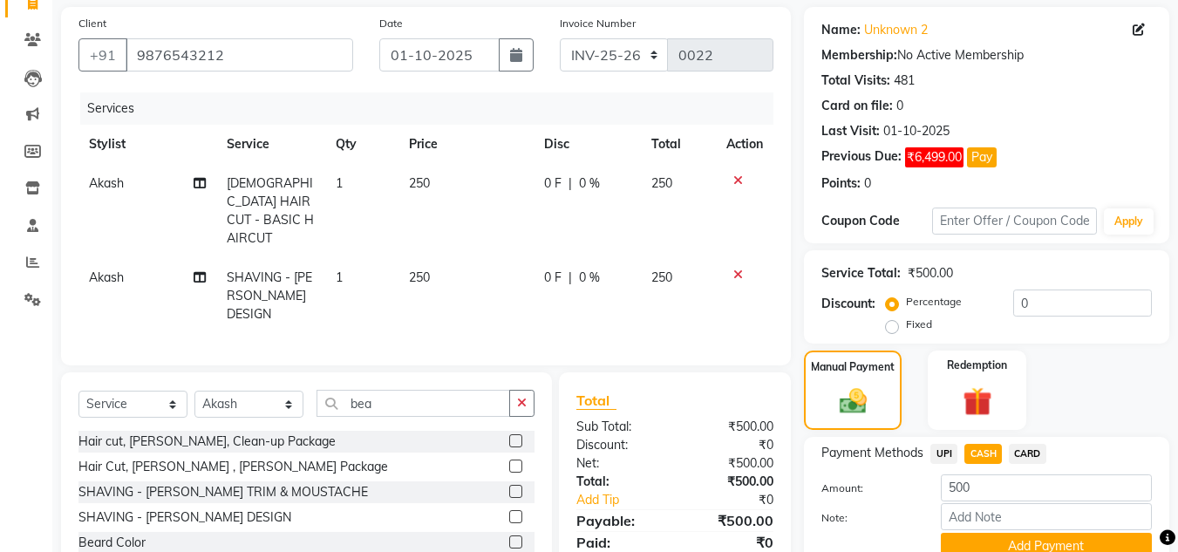
scroll to position [201, 0]
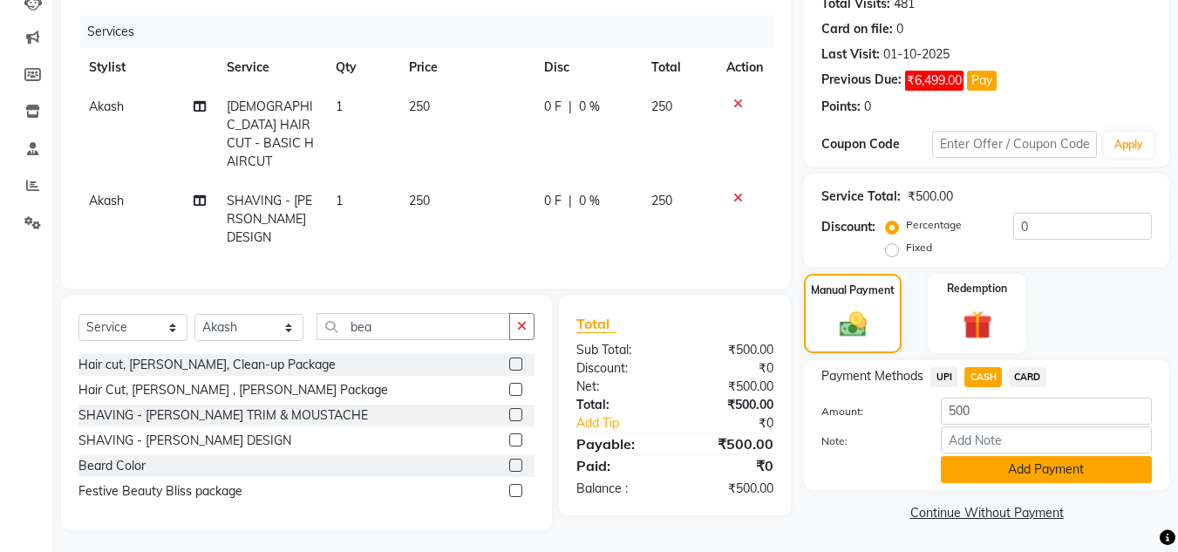
click at [1055, 471] on button "Add Payment" at bounding box center [1046, 469] width 211 height 27
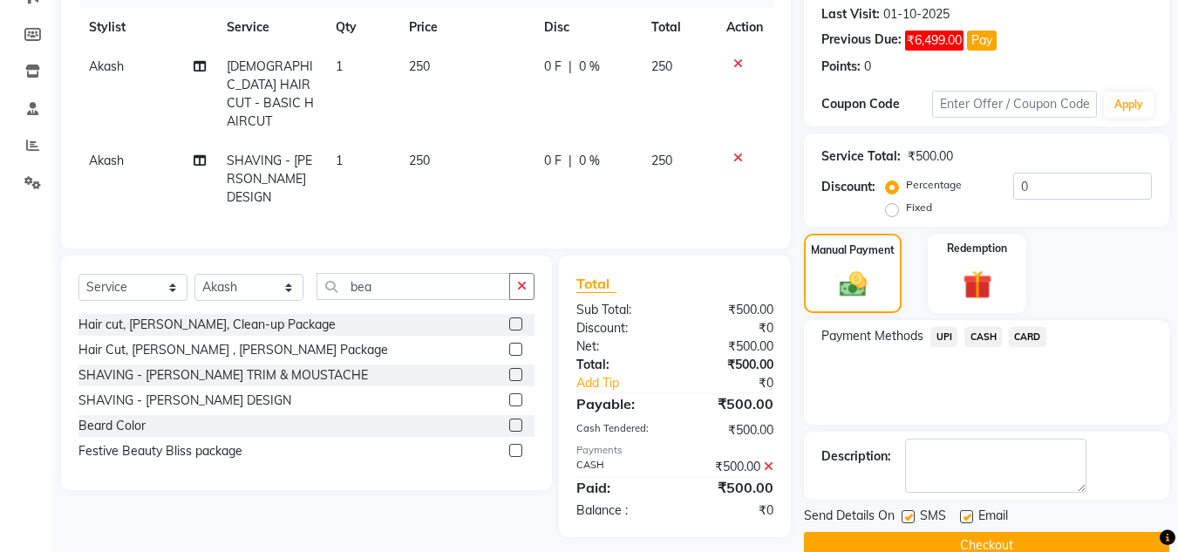
scroll to position [274, 0]
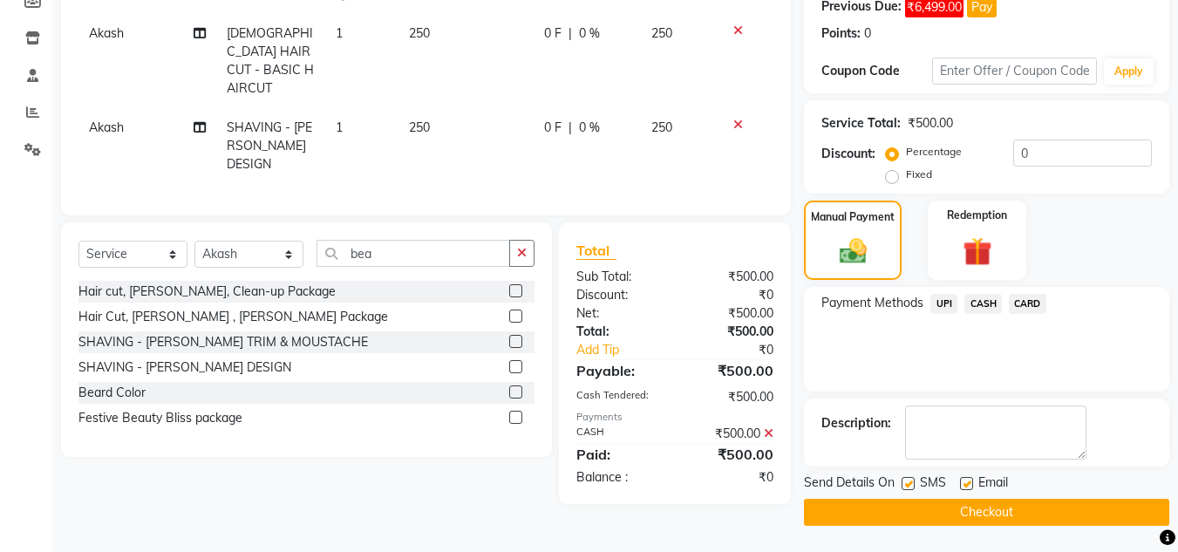
click at [981, 521] on button "Checkout" at bounding box center [986, 512] width 365 height 27
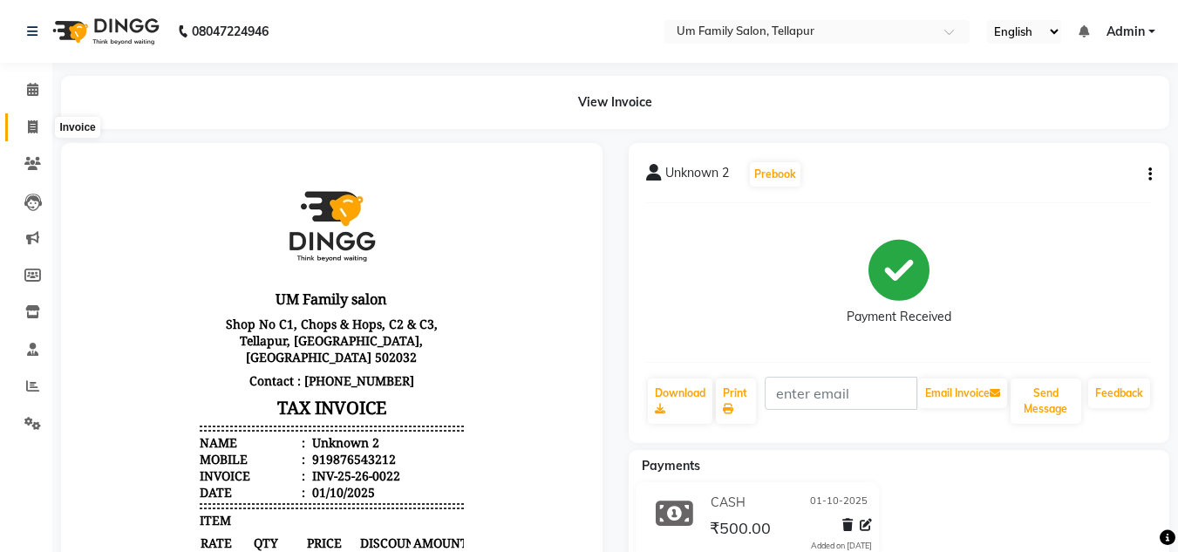
click at [35, 124] on icon at bounding box center [33, 126] width 10 height 13
select select "service"
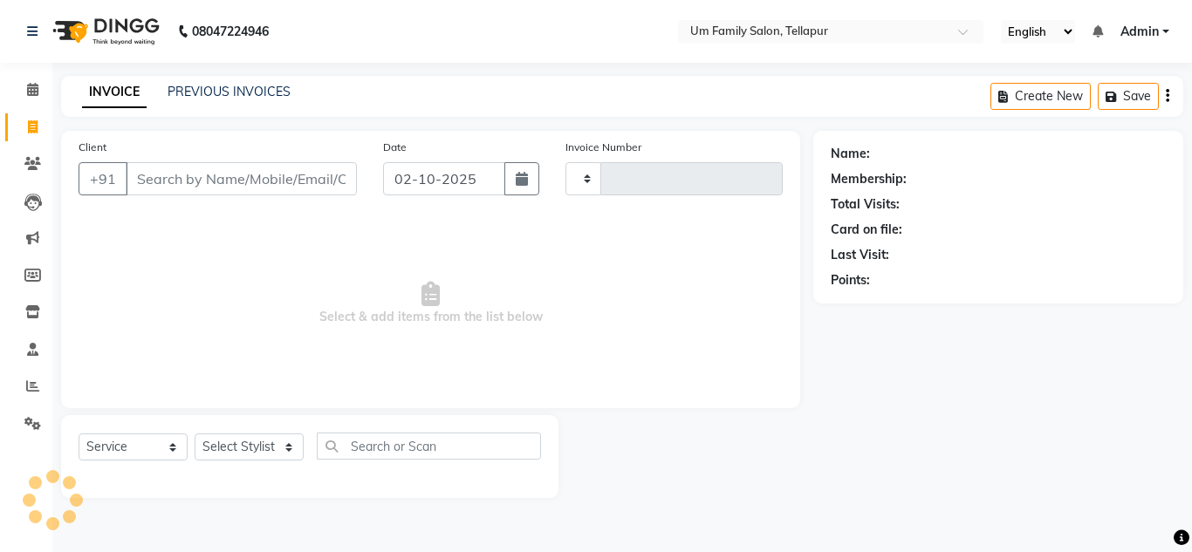
type input "0023"
select select "5102"
click at [215, 181] on input "Client" at bounding box center [241, 178] width 231 height 33
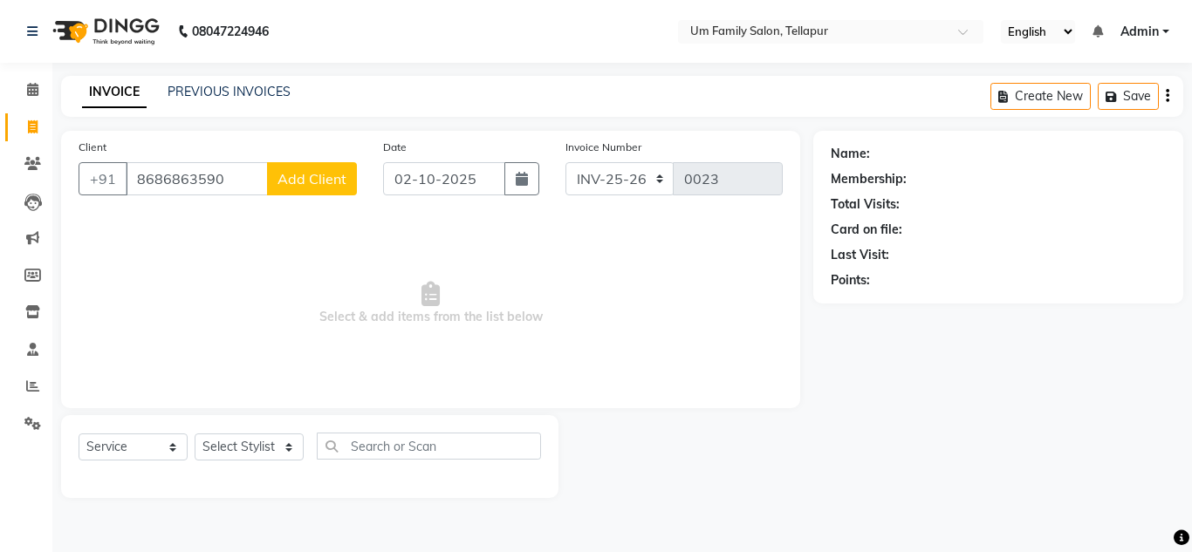
type input "8686863590"
click at [326, 174] on span "Add Client" at bounding box center [311, 178] width 69 height 17
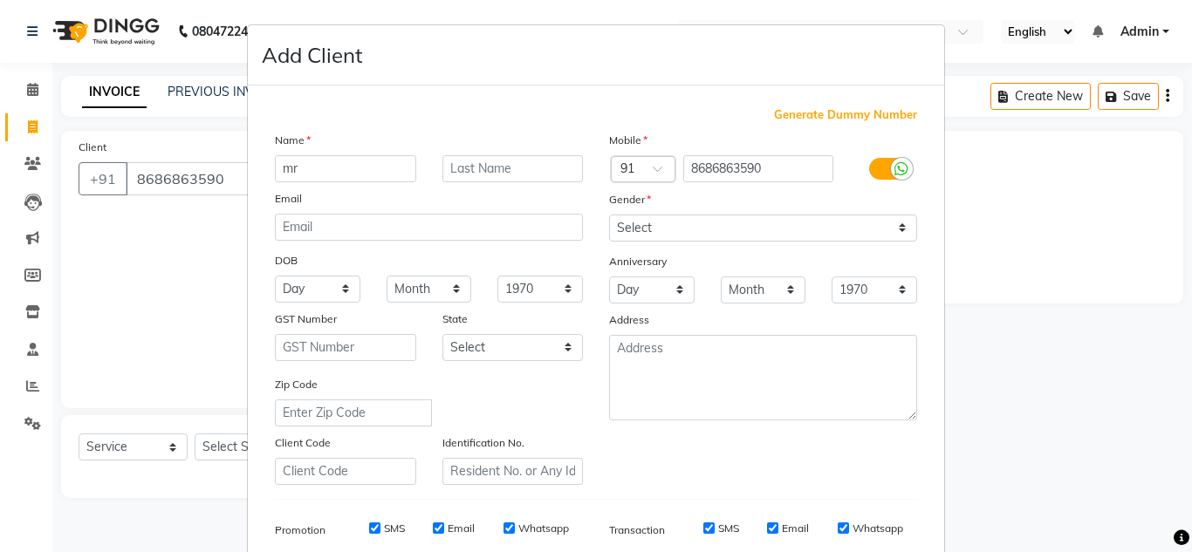
type input "mr"
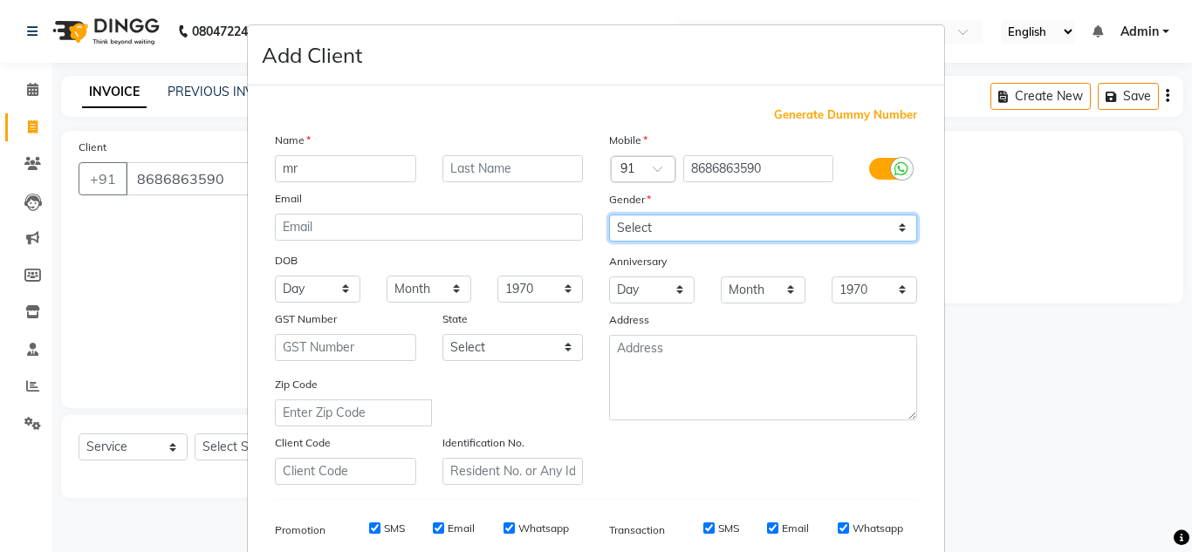
click at [864, 241] on select "Select [DEMOGRAPHIC_DATA] [DEMOGRAPHIC_DATA] Other Prefer Not To Say" at bounding box center [763, 228] width 308 height 27
select select "[DEMOGRAPHIC_DATA]"
click at [609, 215] on select "Select [DEMOGRAPHIC_DATA] [DEMOGRAPHIC_DATA] Other Prefer Not To Say" at bounding box center [763, 228] width 308 height 27
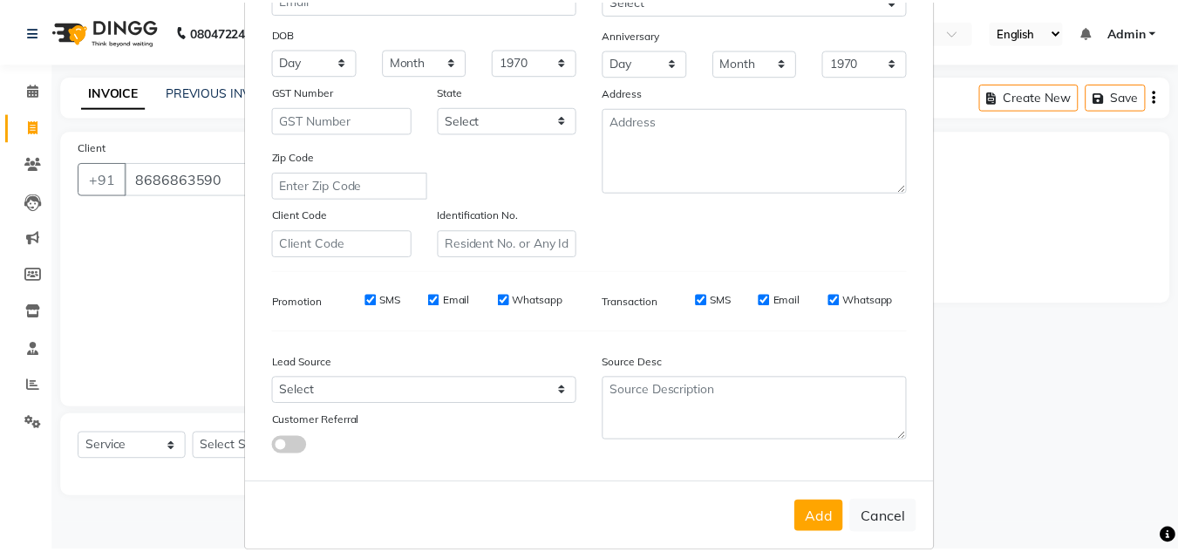
scroll to position [253, 0]
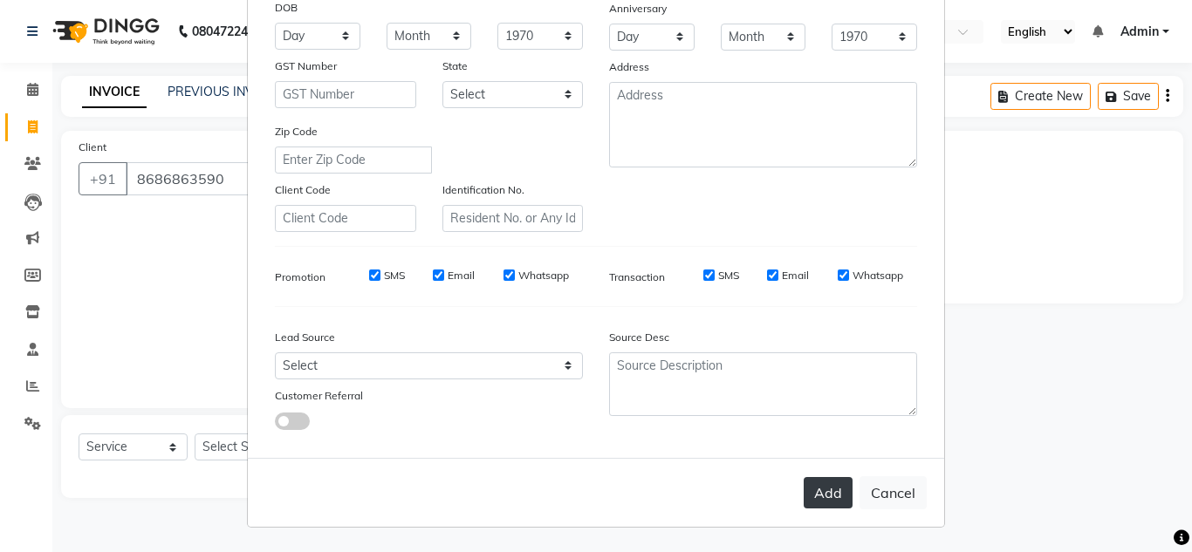
click at [830, 500] on button "Add" at bounding box center [827, 492] width 49 height 31
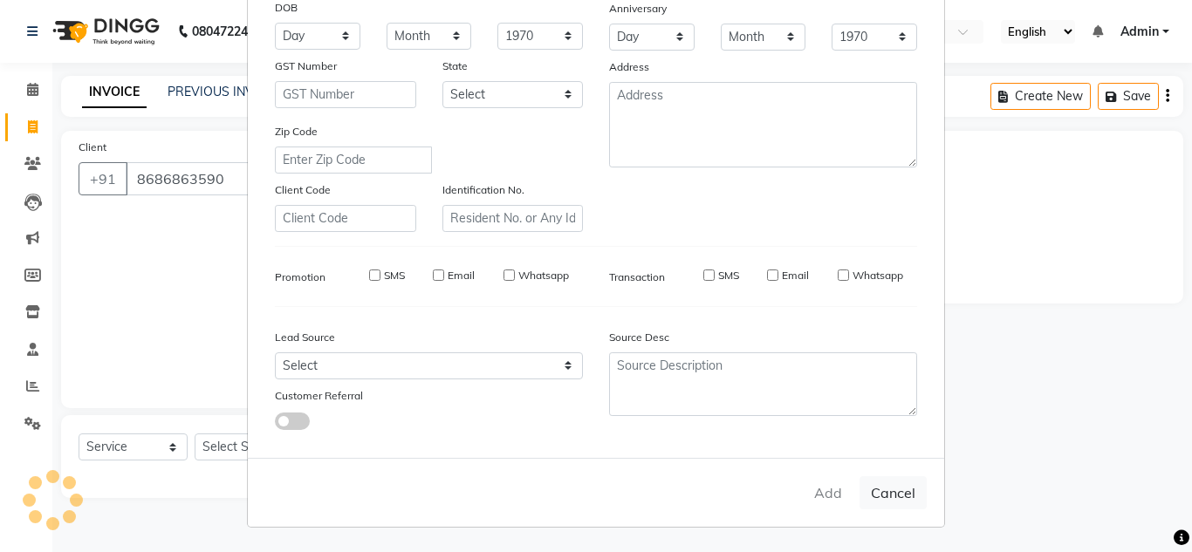
select select
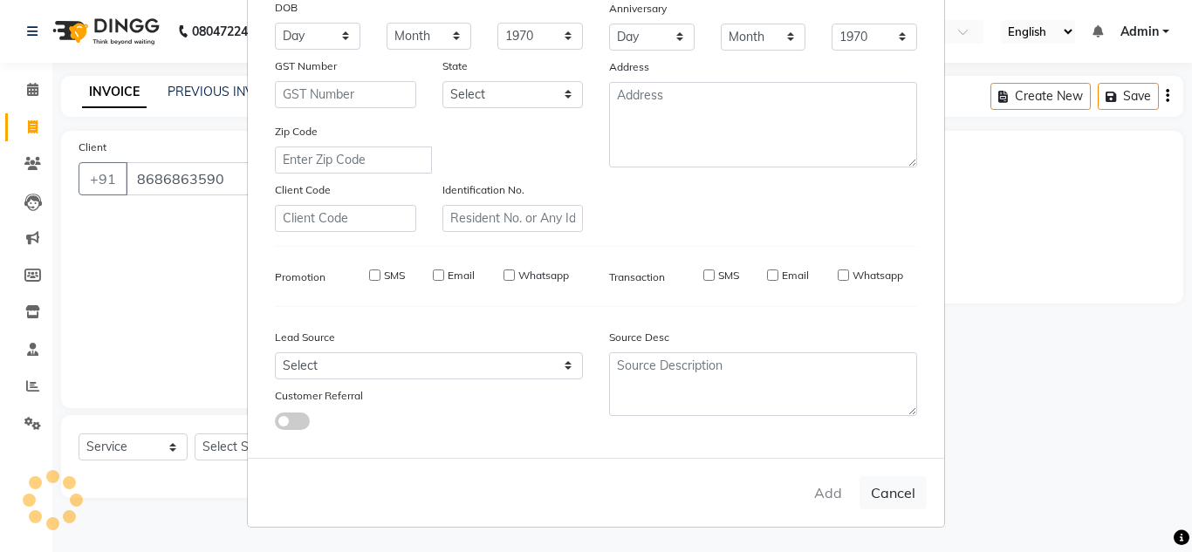
select select
checkbox input "false"
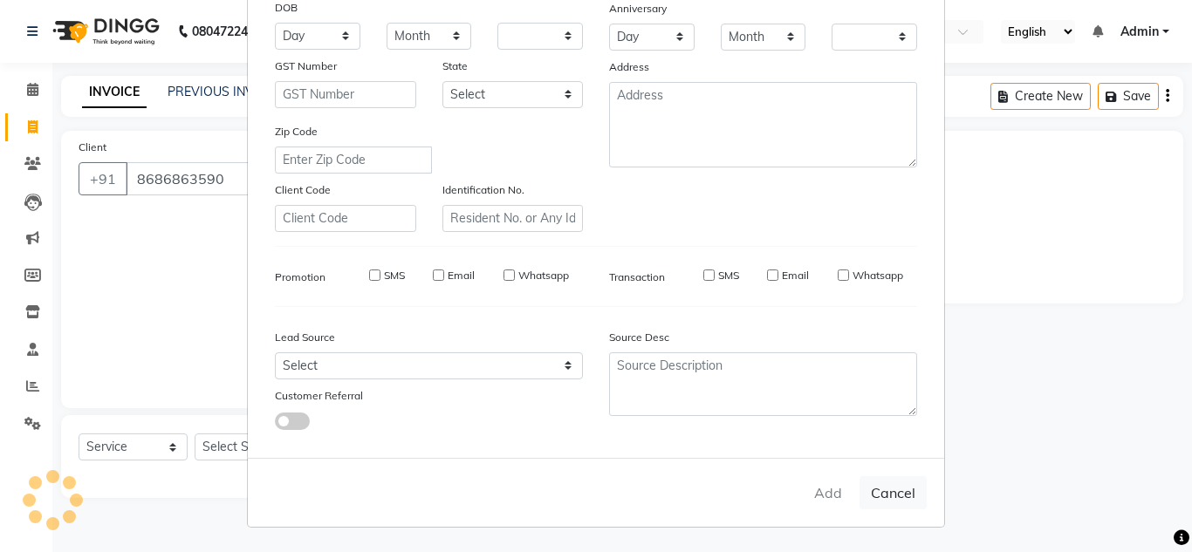
checkbox input "false"
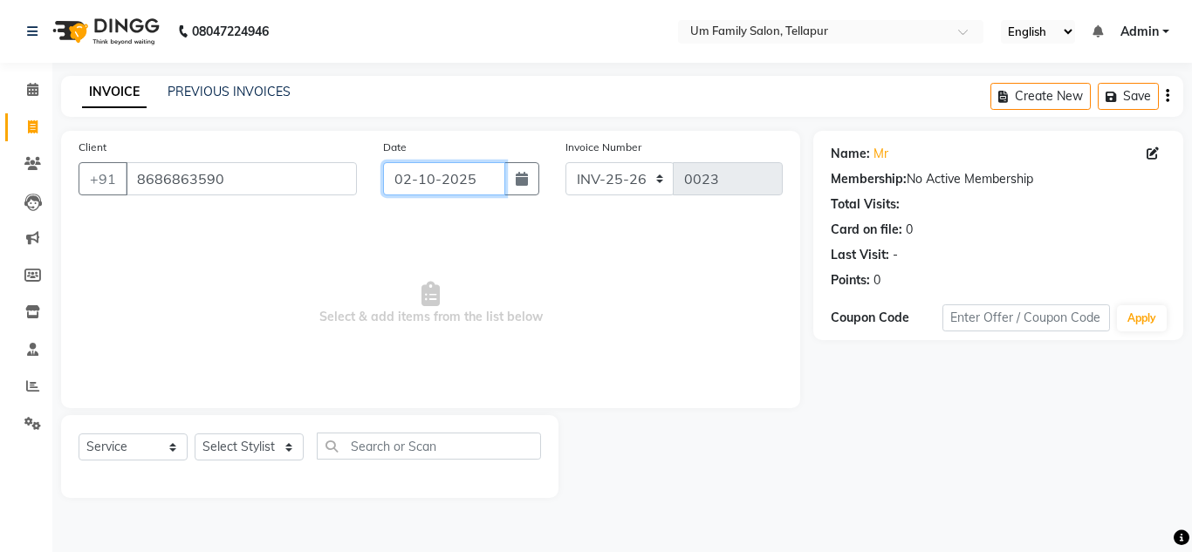
click at [408, 177] on input "02-10-2025" at bounding box center [444, 178] width 122 height 33
select select "10"
select select "2025"
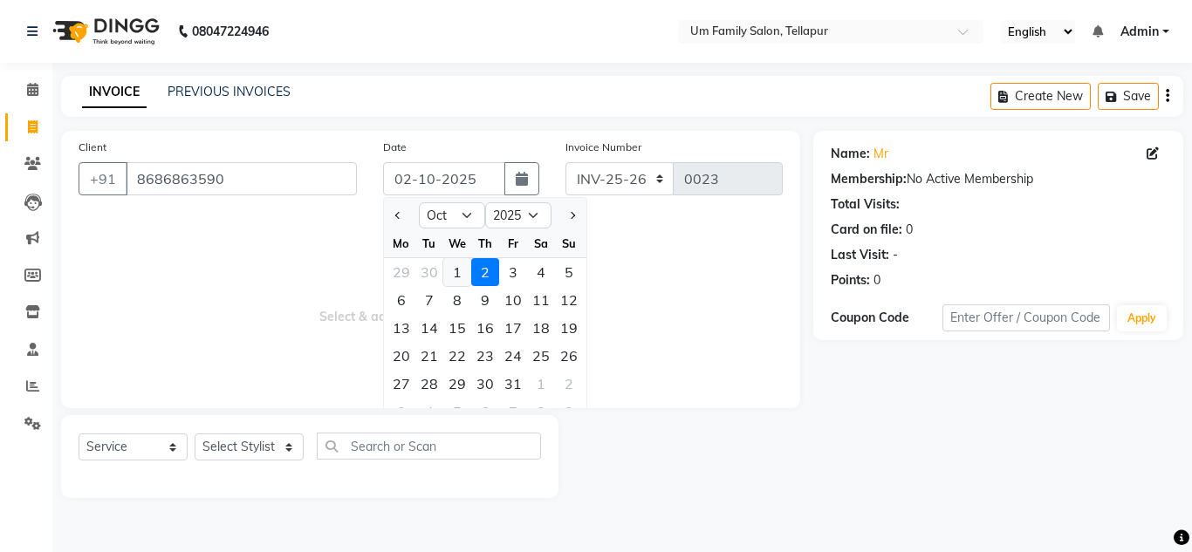
click at [457, 265] on div "1" at bounding box center [457, 272] width 28 height 28
type input "01-10-2025"
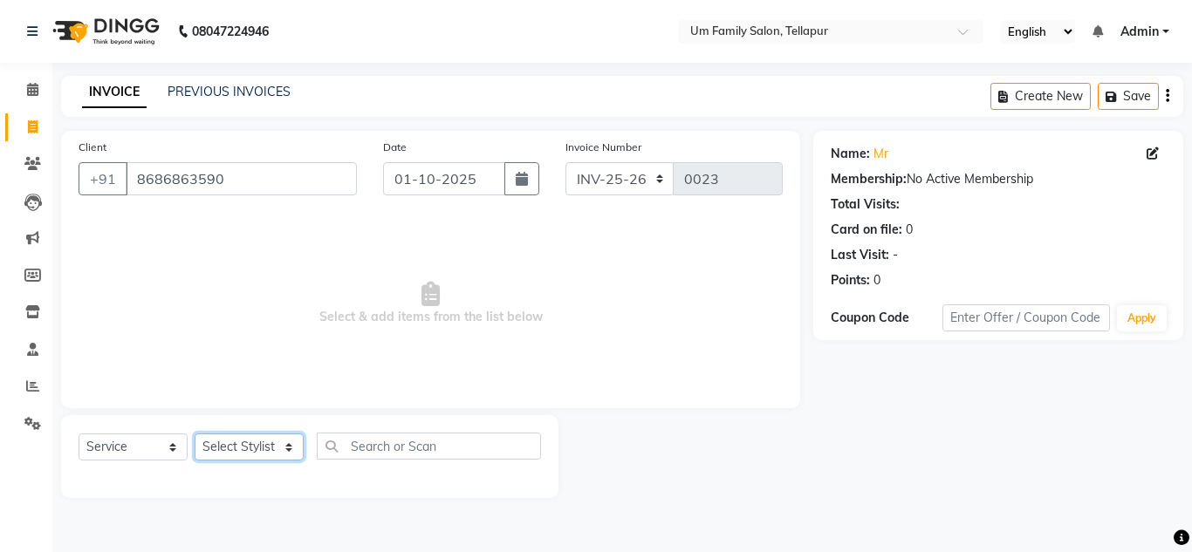
click at [263, 444] on select "Select Stylist Akash K. SAI pandu [PERSON_NAME]" at bounding box center [249, 447] width 109 height 27
select select "82738"
click at [195, 434] on select "Select Stylist Akash K. SAI pandu [PERSON_NAME]" at bounding box center [249, 447] width 109 height 27
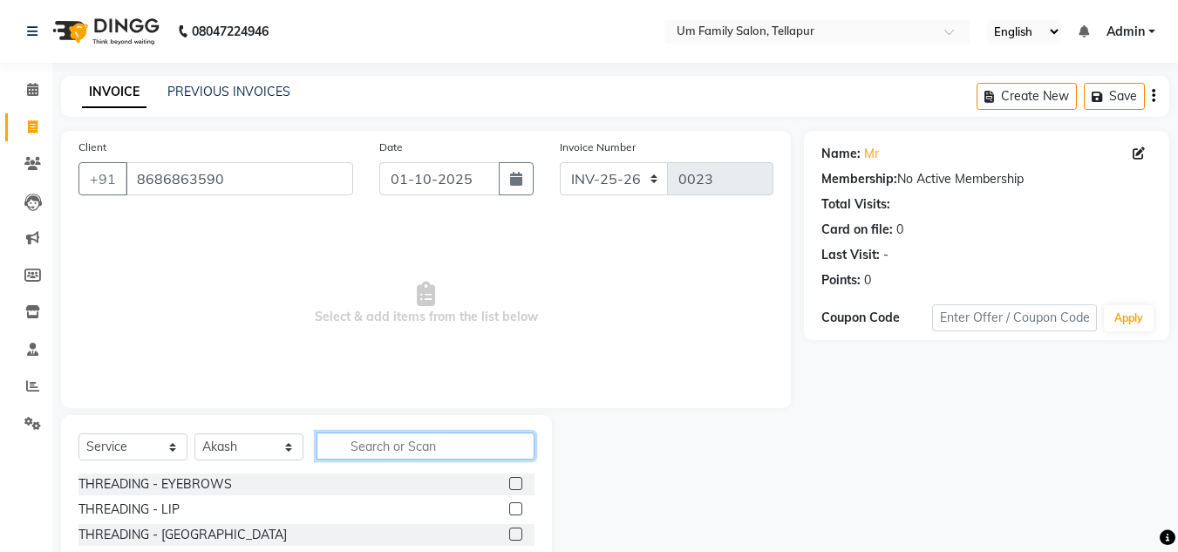
click at [384, 456] on input "text" at bounding box center [426, 446] width 218 height 27
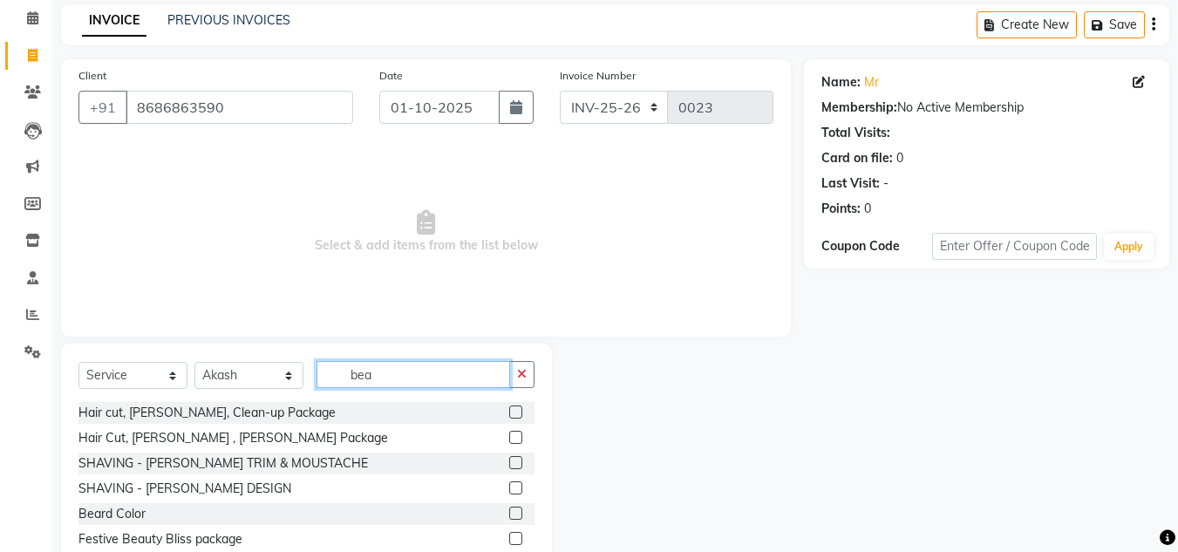
scroll to position [124, 0]
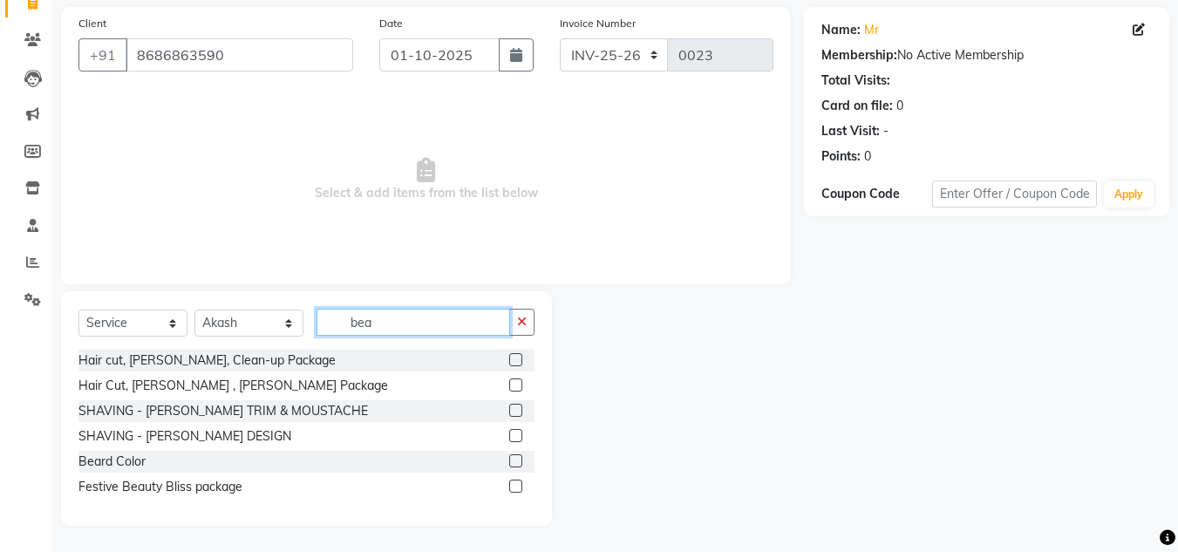
type input "bea"
click at [511, 438] on label at bounding box center [515, 435] width 13 height 13
click at [511, 438] on input "checkbox" at bounding box center [514, 436] width 11 height 11
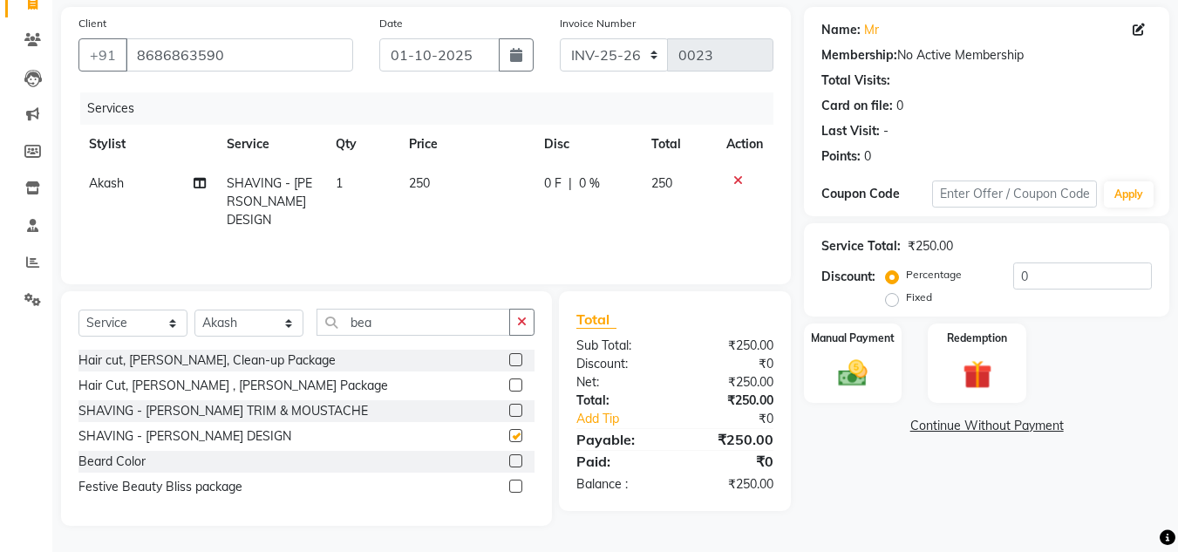
checkbox input "false"
click at [515, 465] on label at bounding box center [515, 460] width 13 height 13
click at [515, 465] on input "checkbox" at bounding box center [514, 461] width 11 height 11
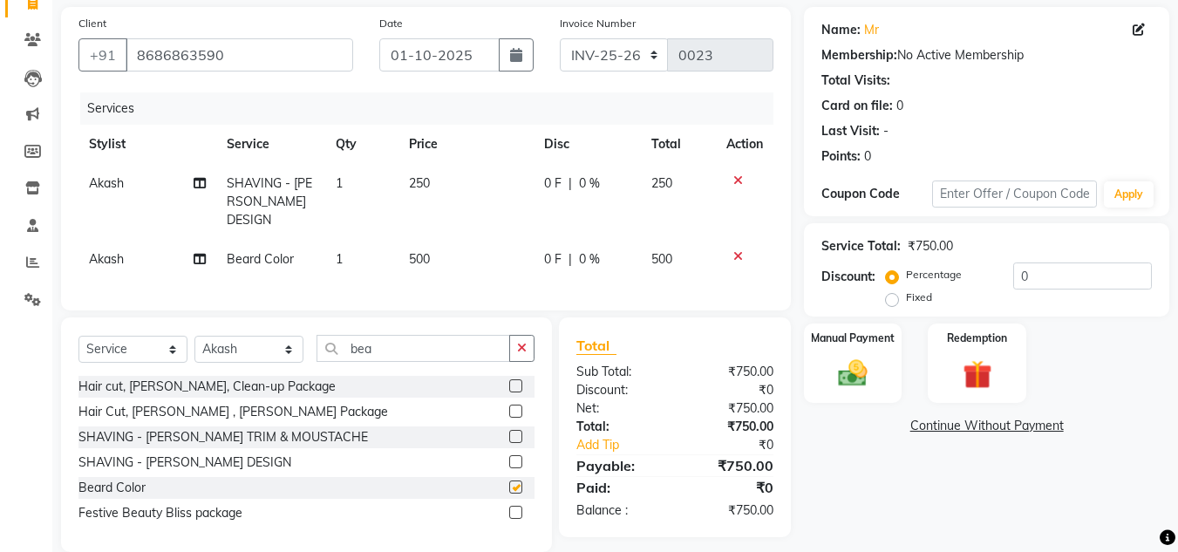
checkbox input "false"
click at [434, 182] on td "250" at bounding box center [466, 202] width 135 height 76
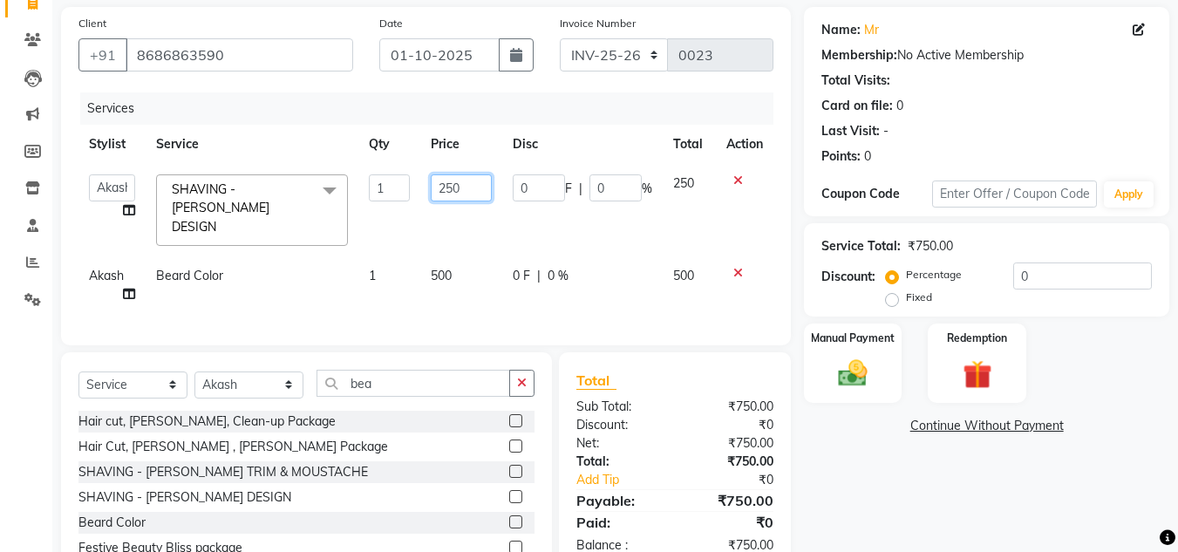
click at [452, 188] on input "250" at bounding box center [461, 187] width 60 height 27
type input "200"
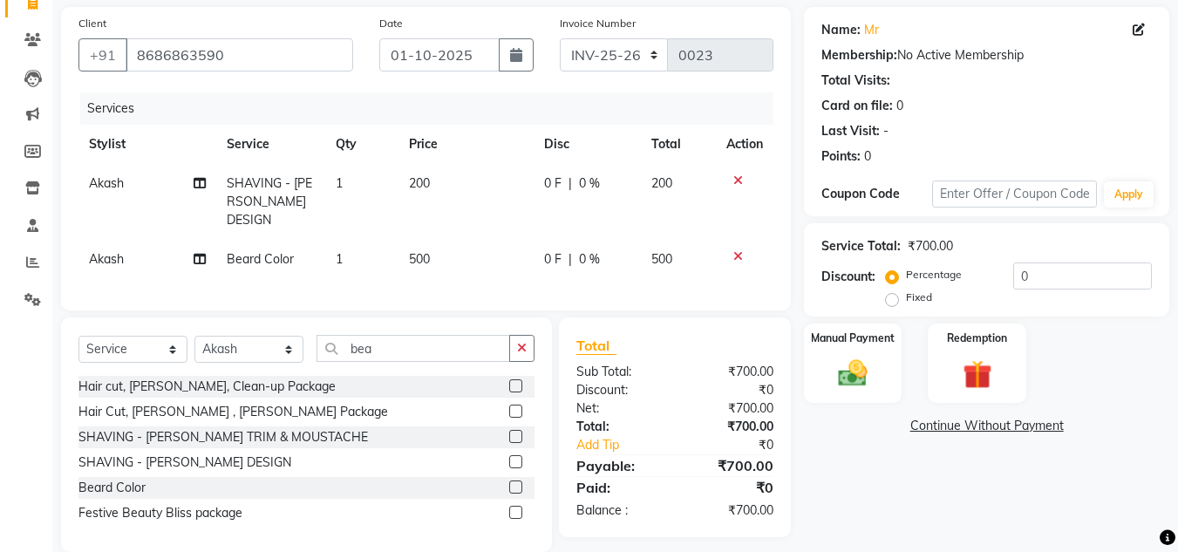
click at [906, 462] on div "Name: Mr Membership: No Active Membership Total Visits: Card on file: 0 Last Vi…" at bounding box center [993, 279] width 379 height 545
click at [841, 367] on img at bounding box center [853, 373] width 49 height 35
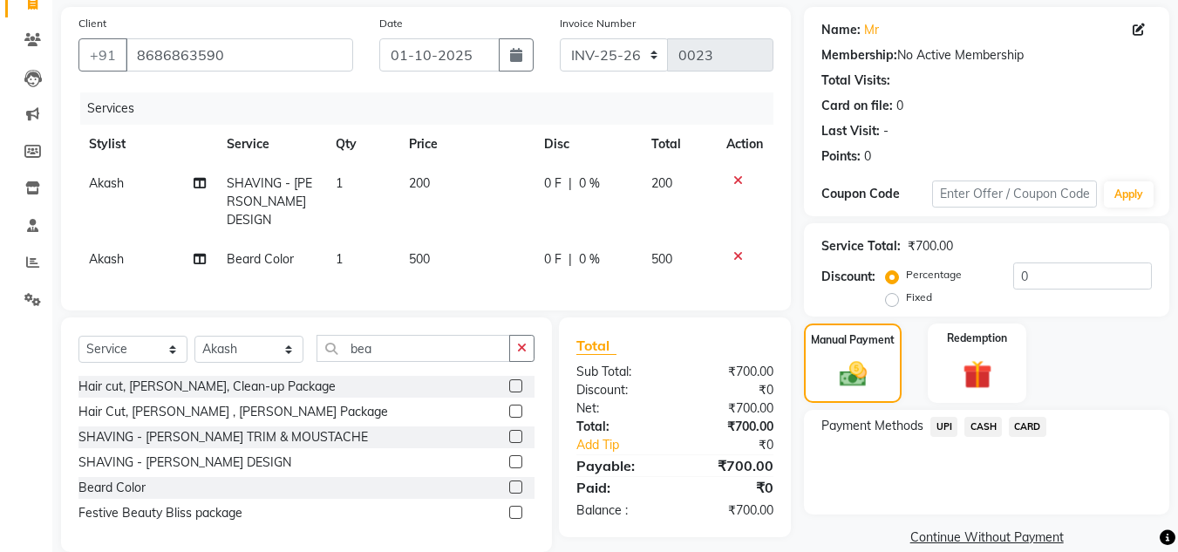
click at [946, 421] on span "UPI" at bounding box center [944, 427] width 27 height 20
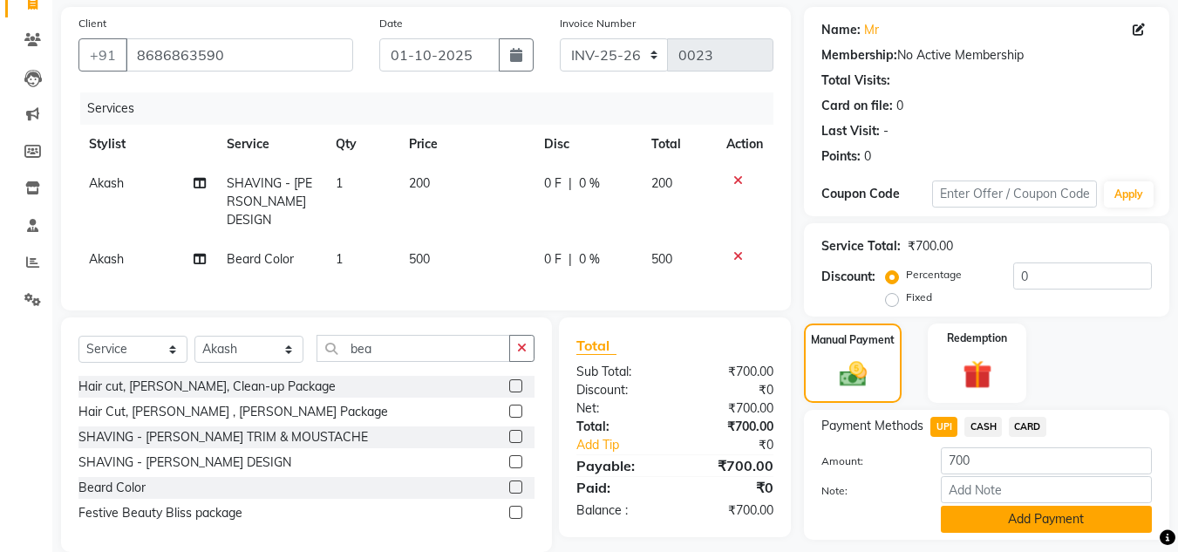
click at [1036, 521] on button "Add Payment" at bounding box center [1046, 519] width 211 height 27
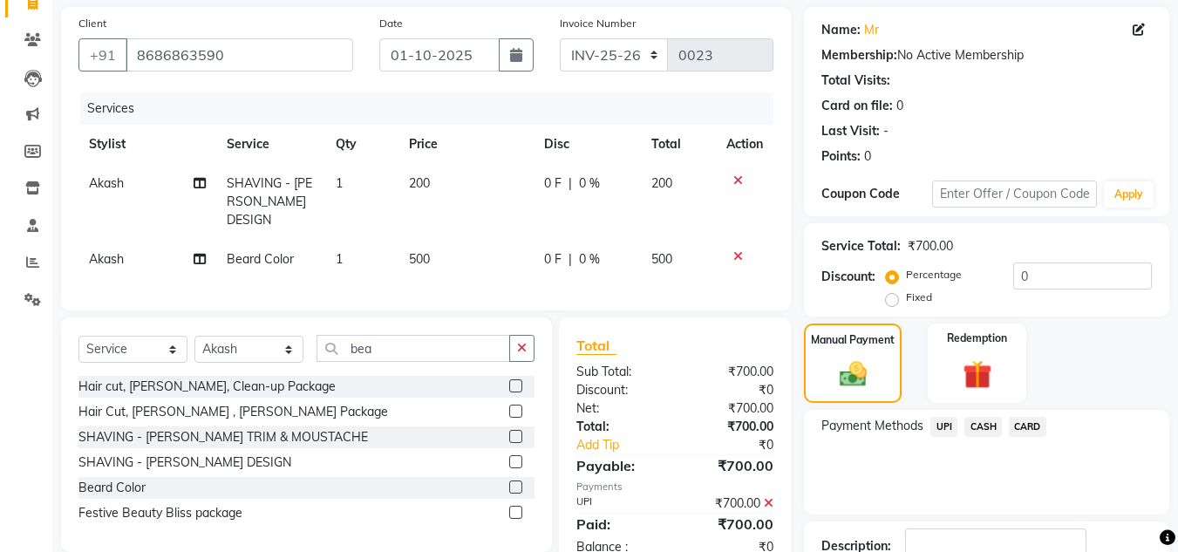
scroll to position [247, 0]
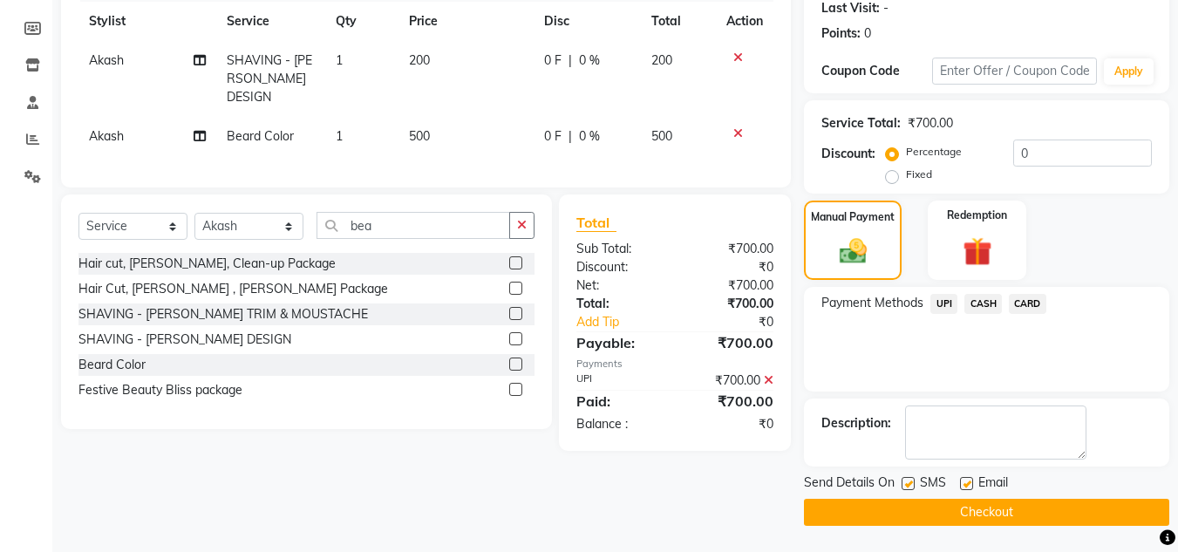
click at [1044, 509] on button "Checkout" at bounding box center [986, 512] width 365 height 27
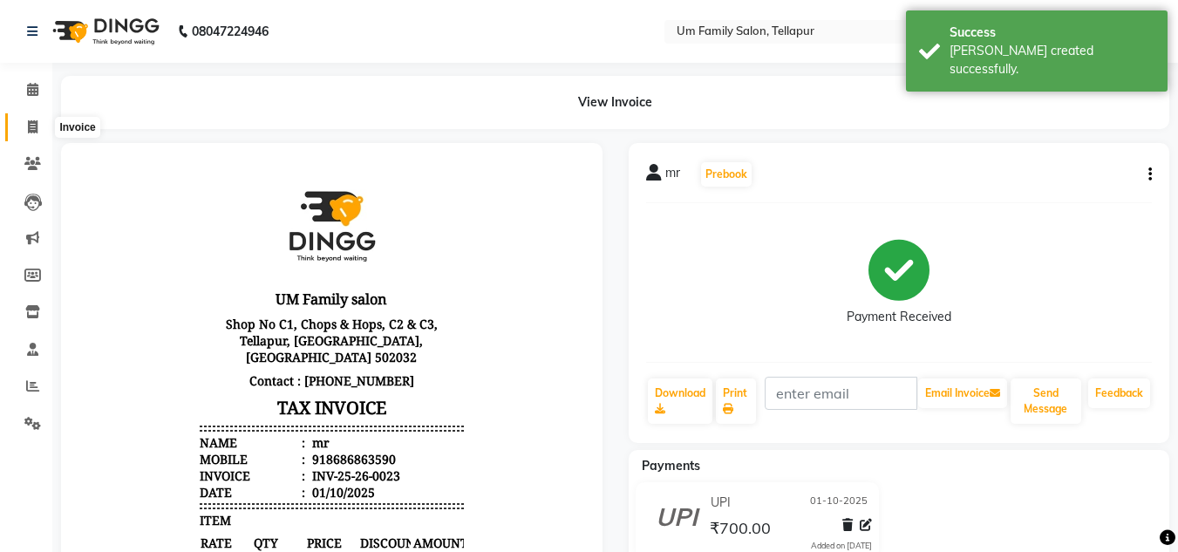
click at [38, 123] on span at bounding box center [32, 128] width 31 height 20
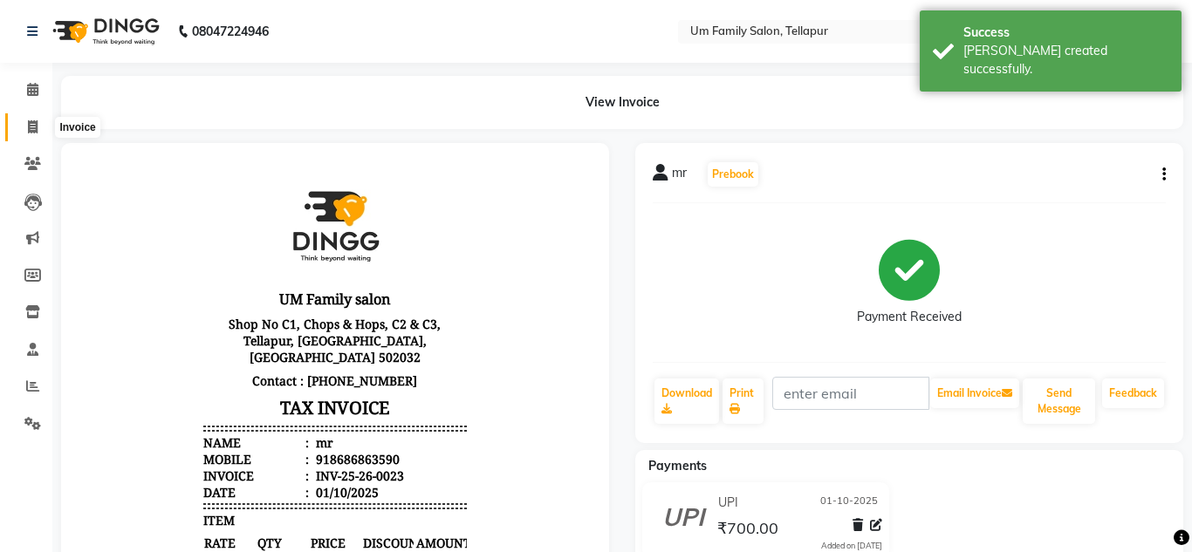
select select "service"
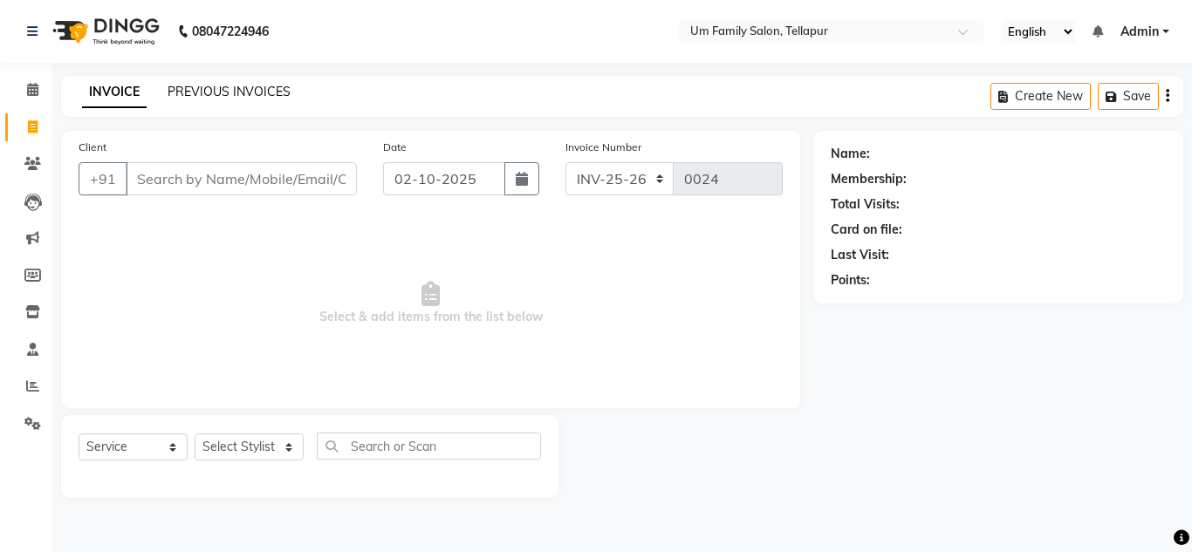
click at [240, 92] on link "PREVIOUS INVOICES" at bounding box center [228, 92] width 123 height 16
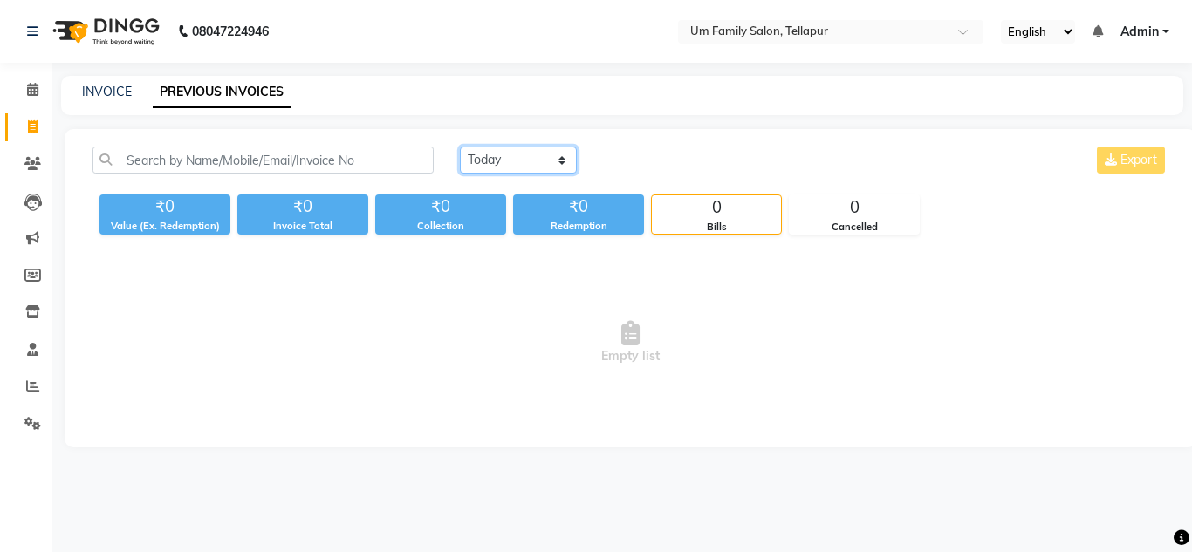
click at [511, 150] on select "[DATE] [DATE] Custom Range" at bounding box center [518, 160] width 117 height 27
select select "[DATE]"
click at [460, 147] on select "[DATE] [DATE] Custom Range" at bounding box center [518, 160] width 117 height 27
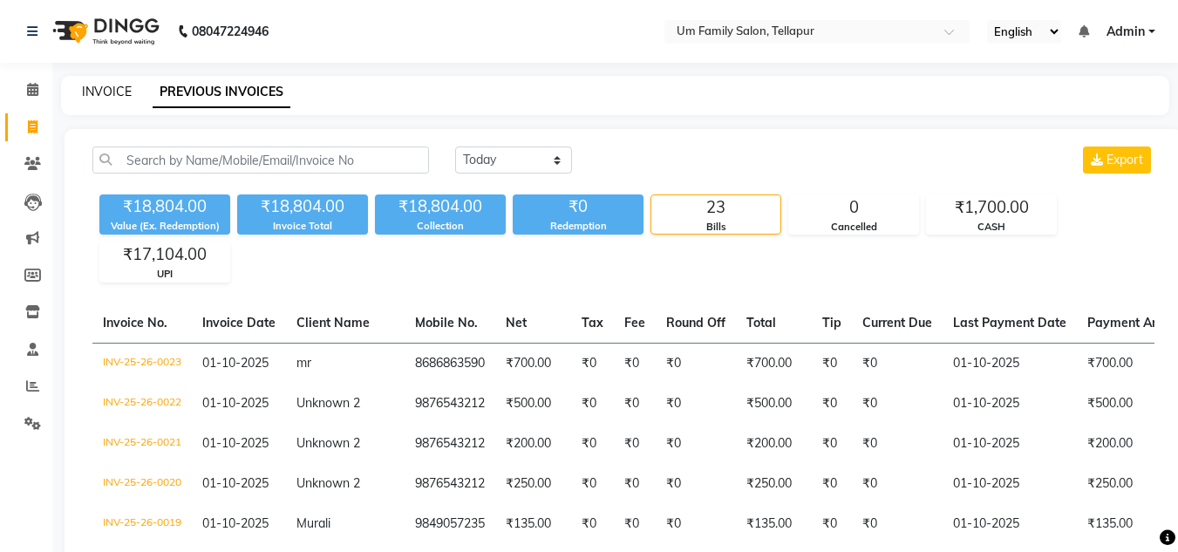
click at [107, 90] on link "INVOICE" at bounding box center [107, 92] width 50 height 16
select select "service"
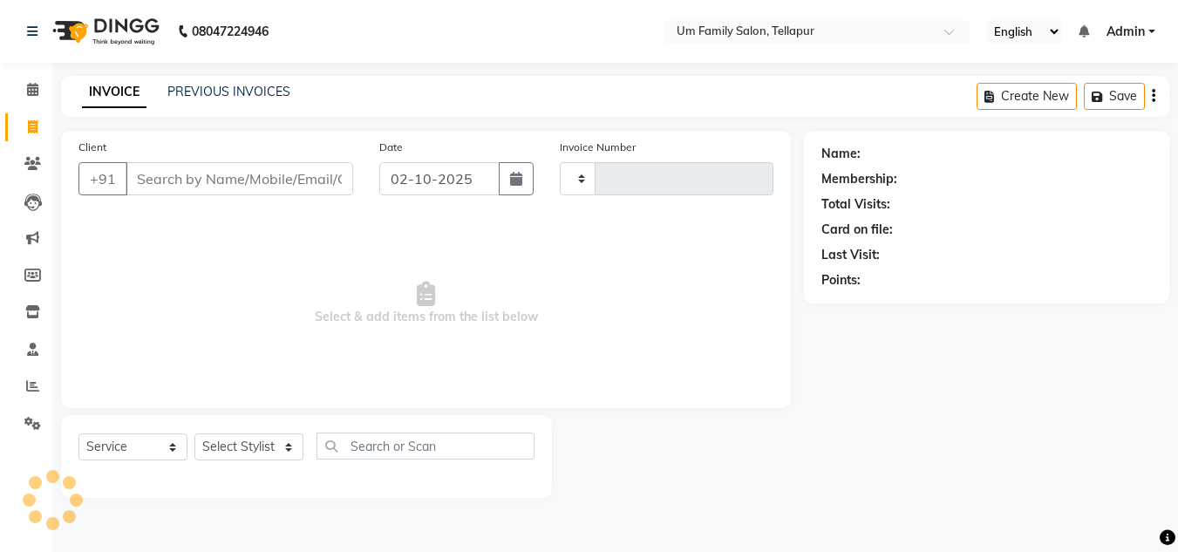
type input "0024"
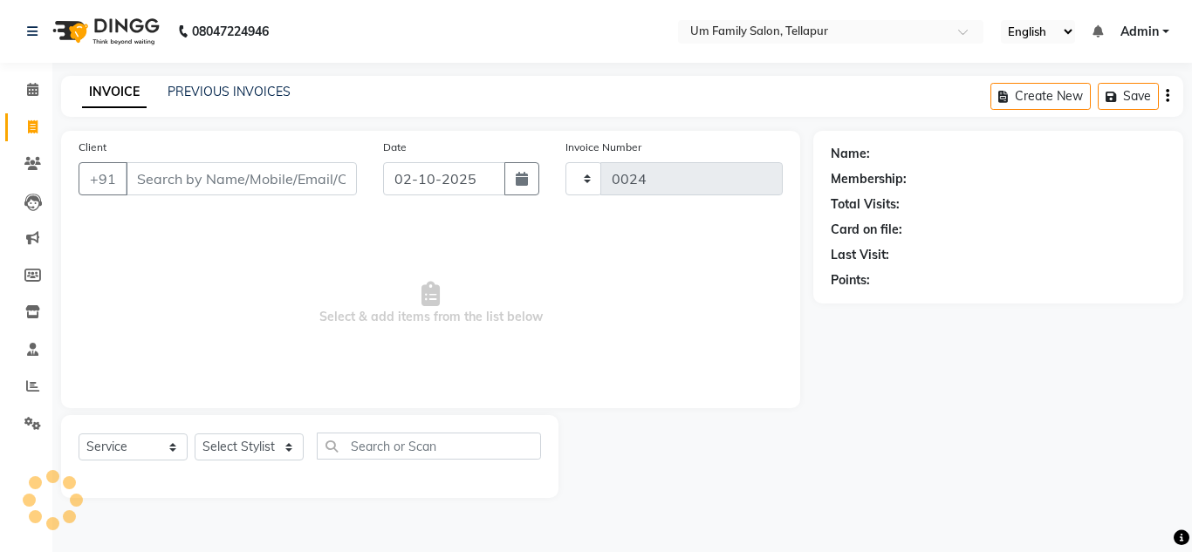
select select "5102"
click at [31, 389] on icon at bounding box center [32, 385] width 13 height 13
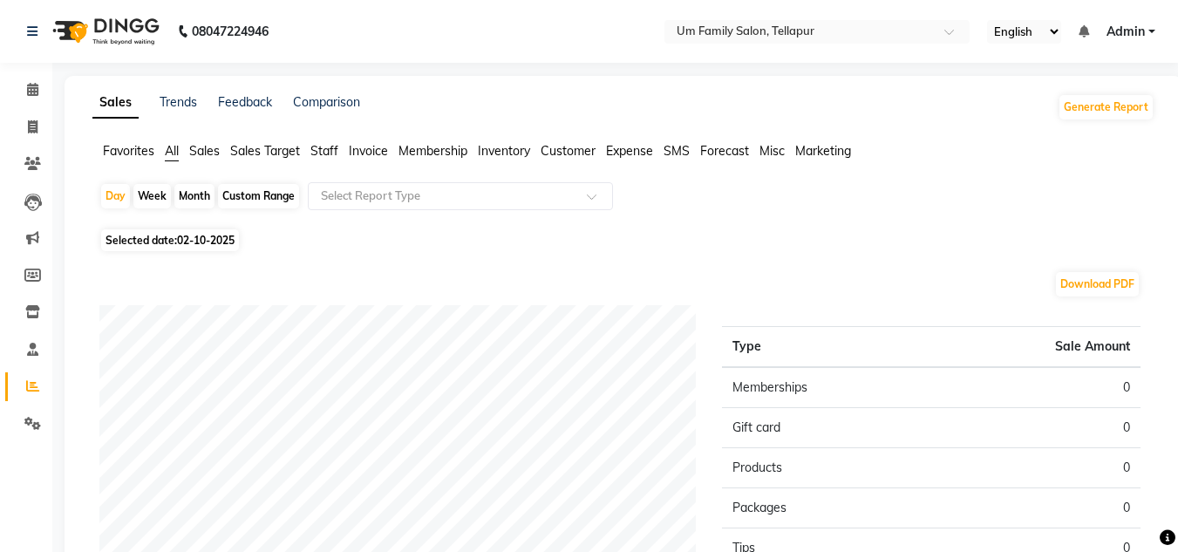
click at [156, 194] on div "Week" at bounding box center [152, 196] width 38 height 24
select select "10"
select select "2025"
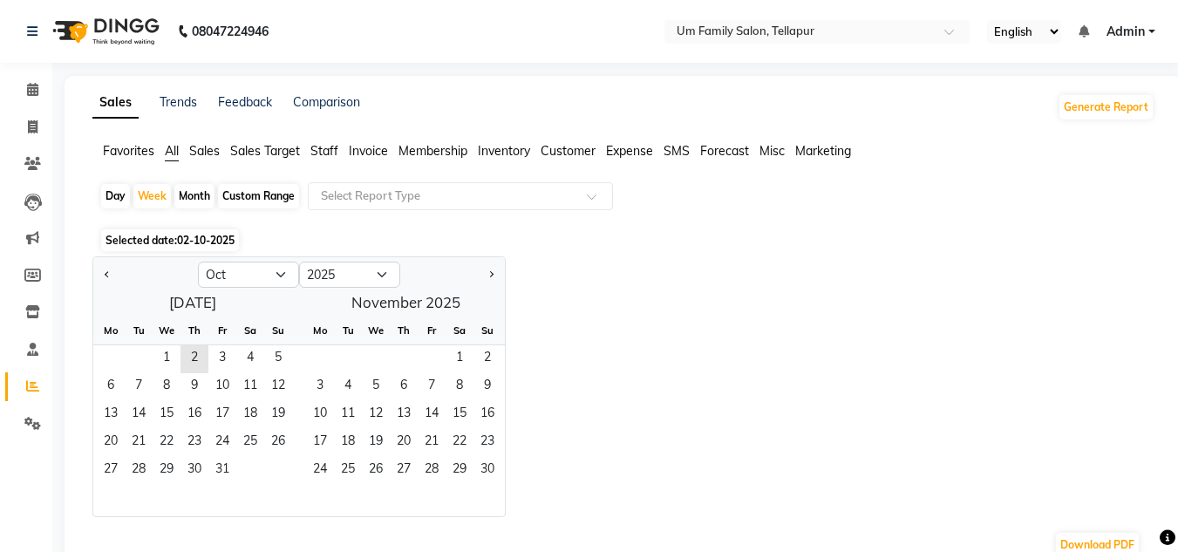
click at [188, 194] on div "Month" at bounding box center [194, 196] width 40 height 24
select select "10"
select select "2025"
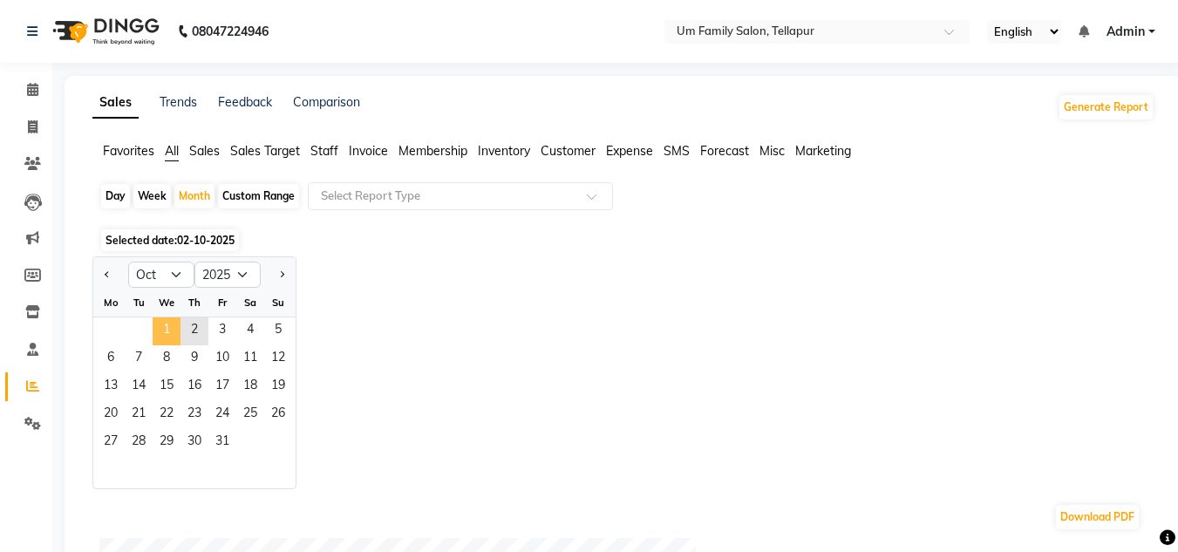
click at [167, 332] on span "1" at bounding box center [167, 332] width 28 height 28
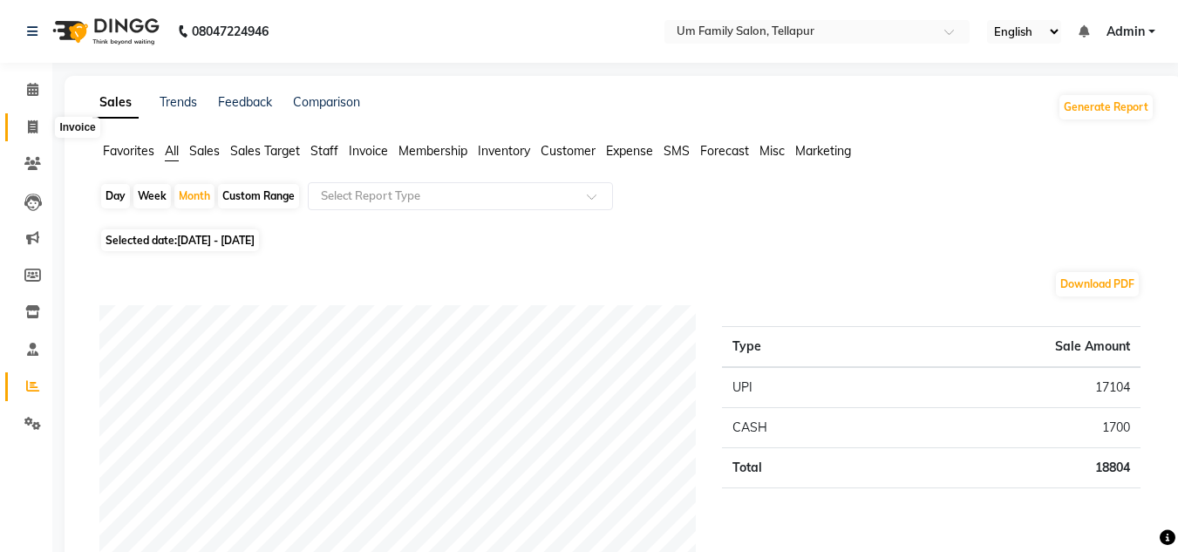
click at [28, 121] on icon at bounding box center [33, 126] width 10 height 13
select select "service"
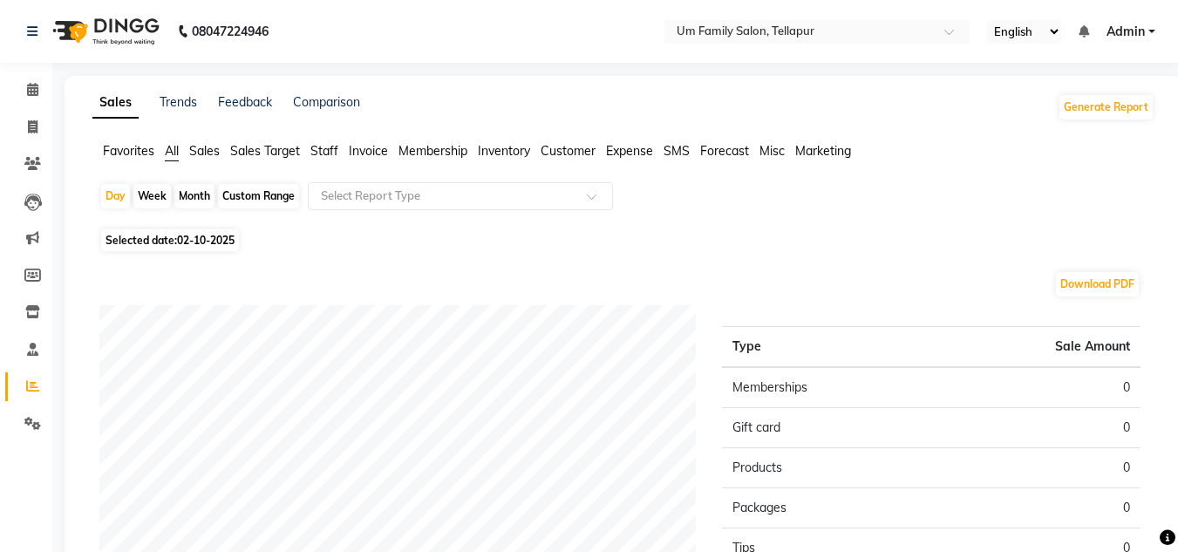
select select "service"
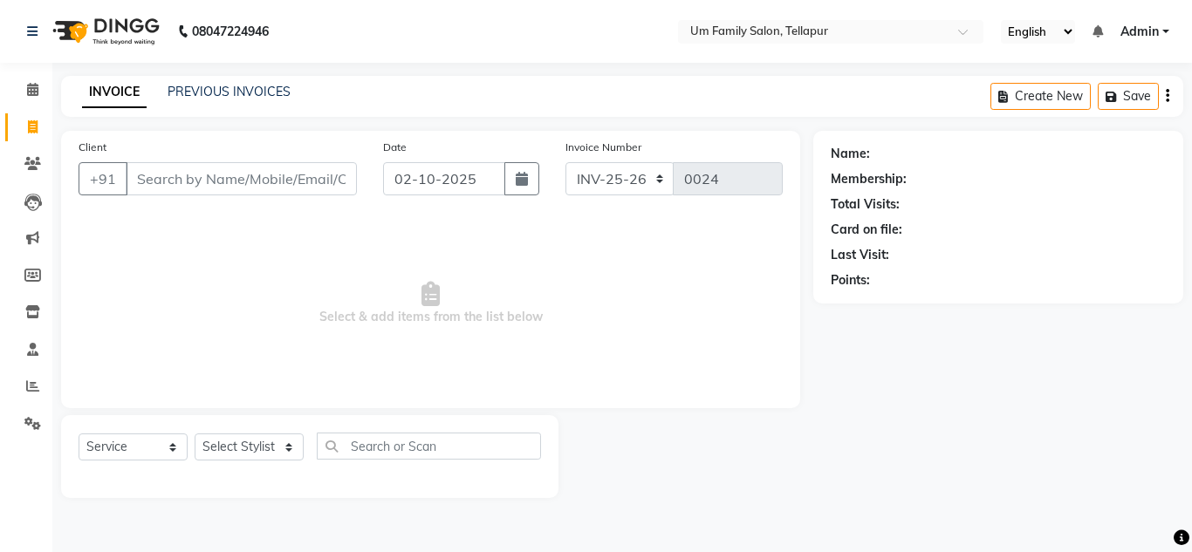
select select "service"
type input "0024"
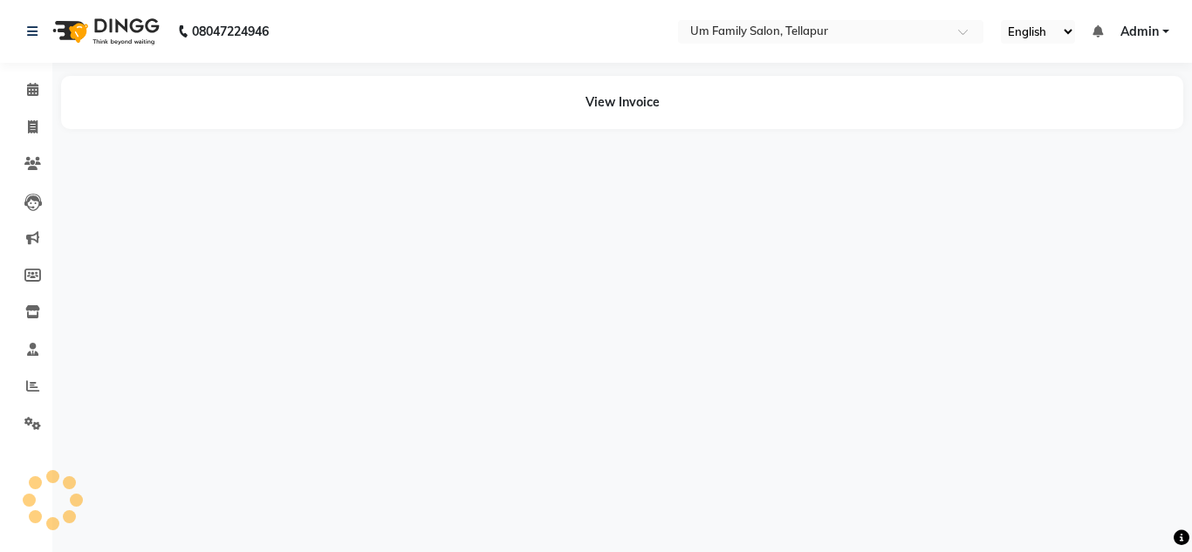
select select "service"
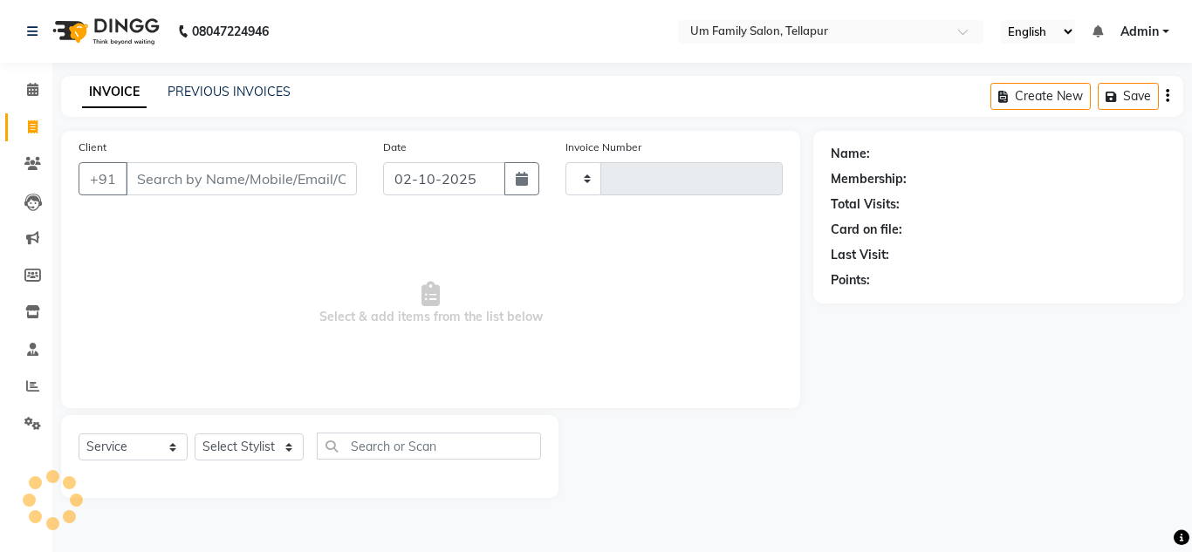
type input "0024"
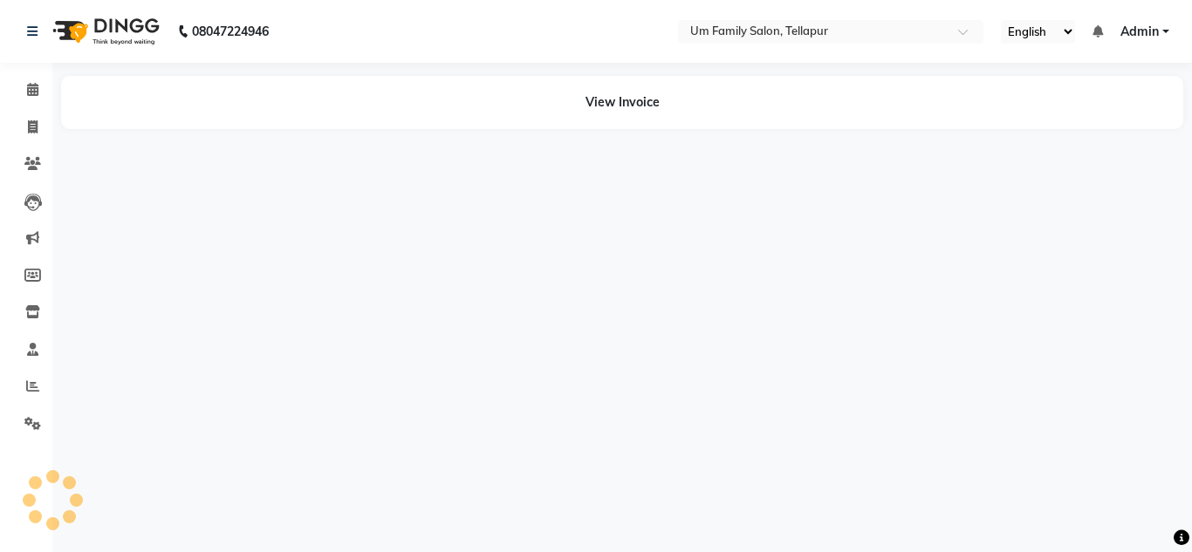
select select "service"
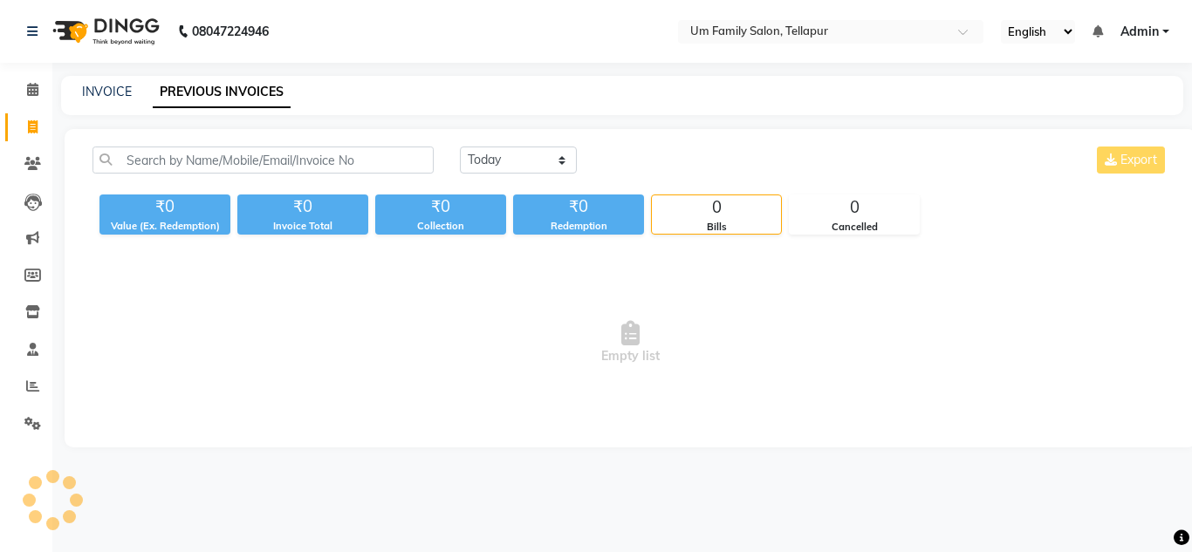
select select "service"
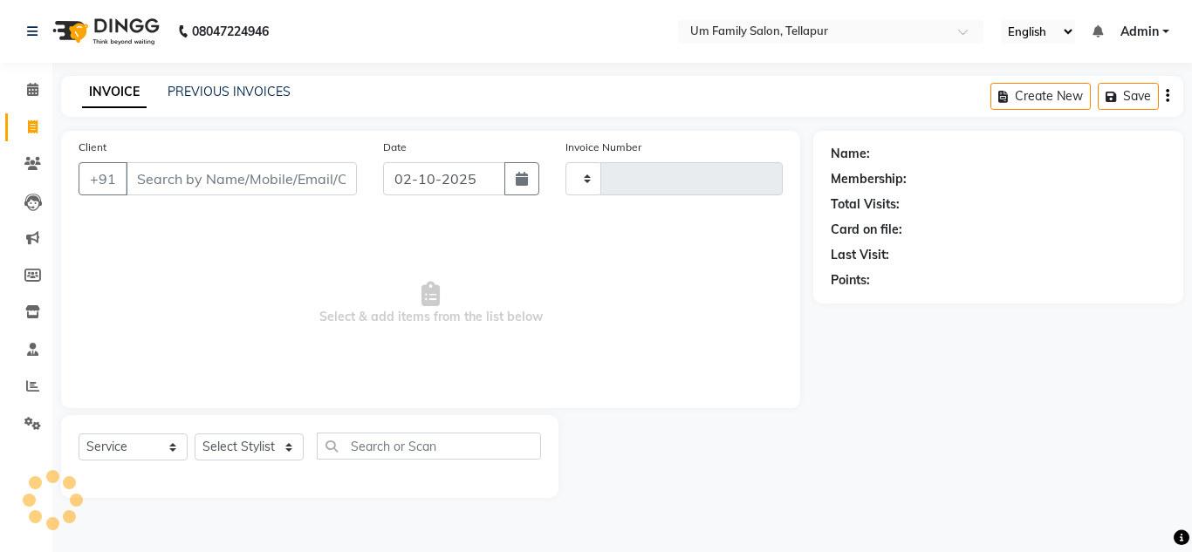
type input "0024"
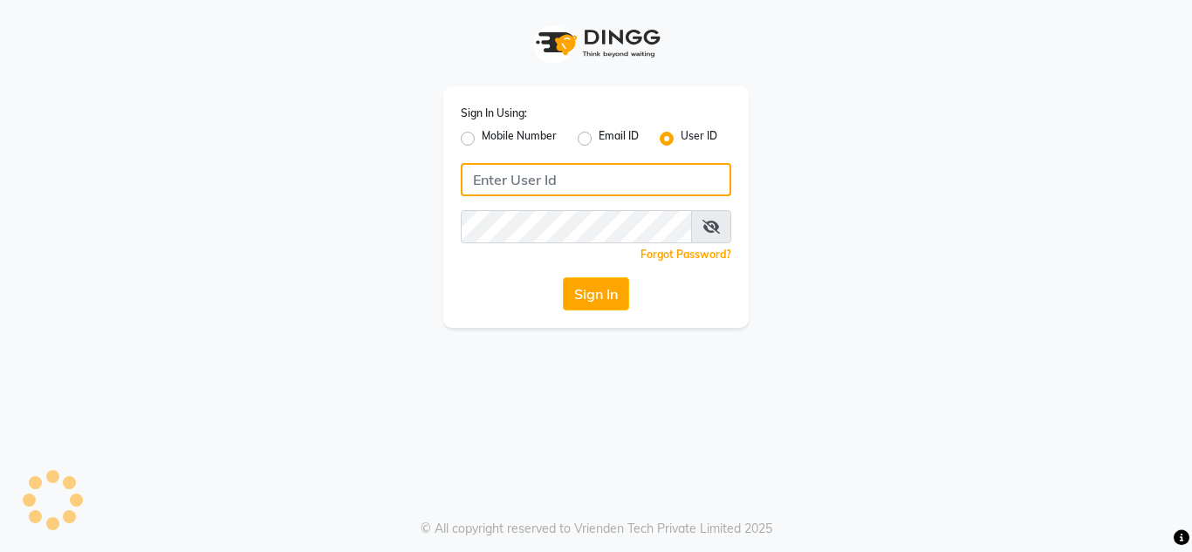
type input "umsalon"
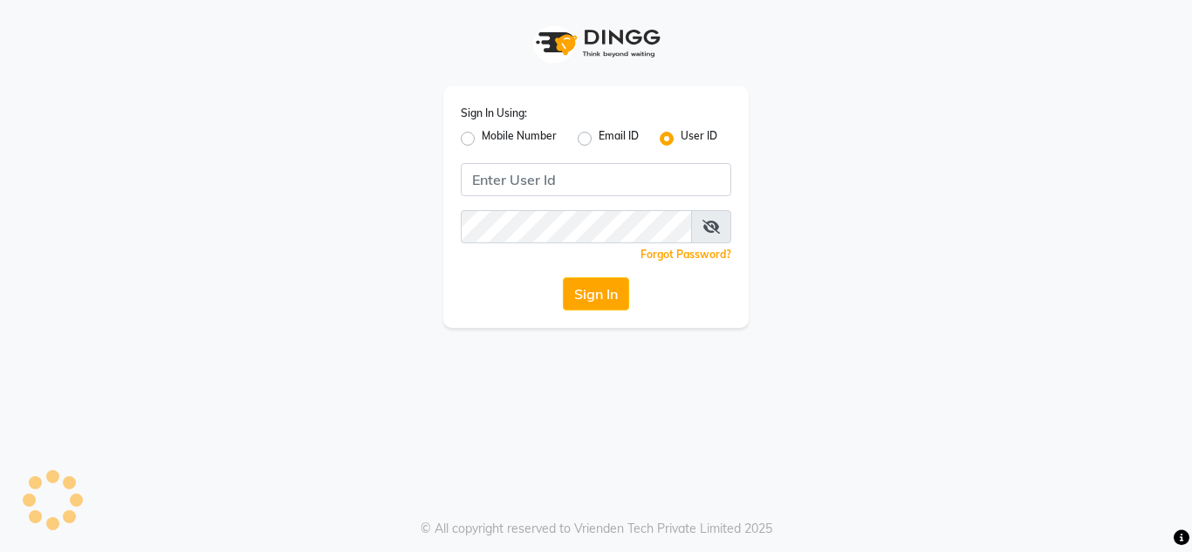
type input "umsalon"
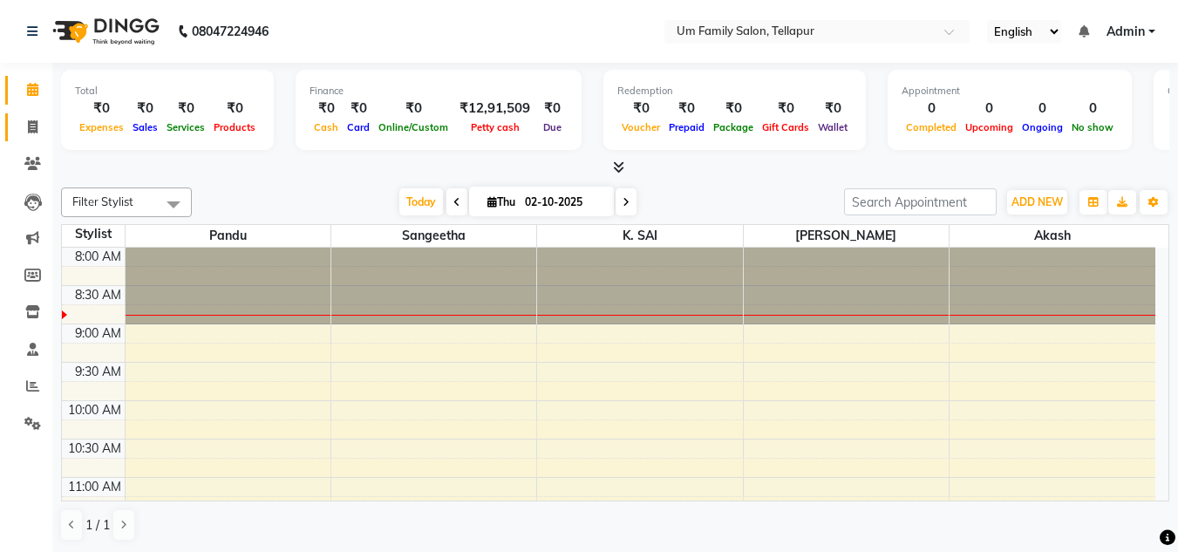
click at [31, 135] on span at bounding box center [32, 128] width 31 height 20
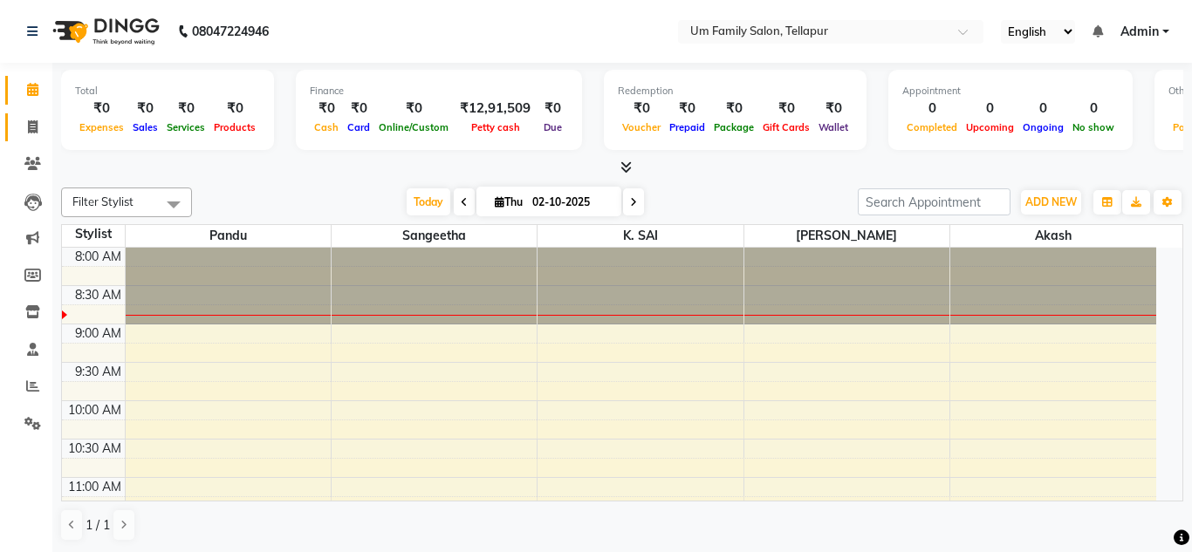
select select "service"
